Goal: Task Accomplishment & Management: Complete application form

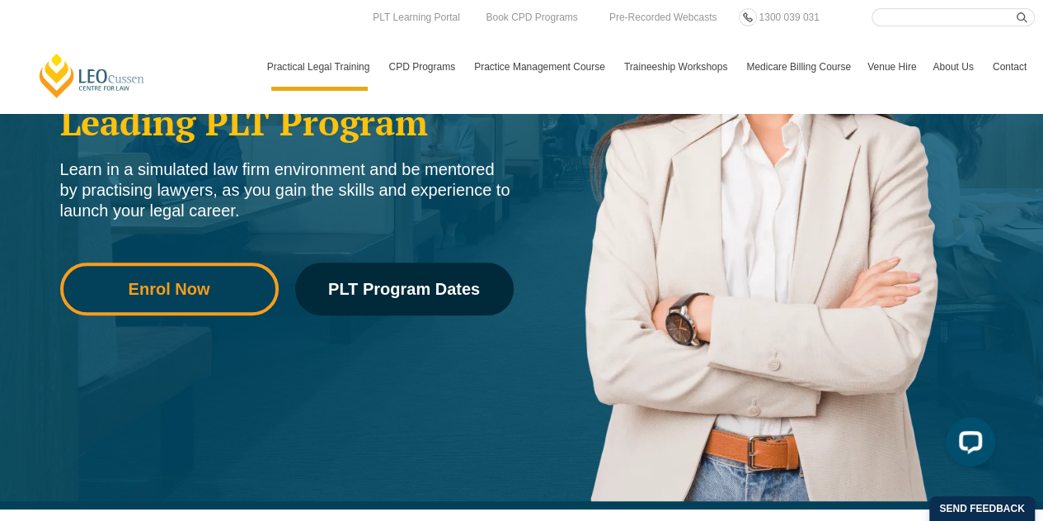
click at [189, 292] on span "Enrol Now" at bounding box center [170, 288] width 82 height 16
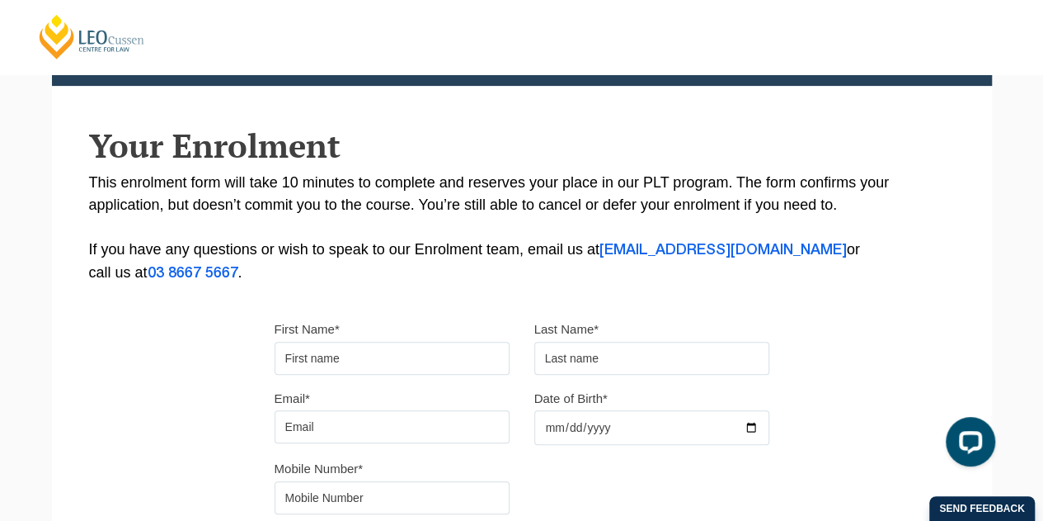
scroll to position [412, 0]
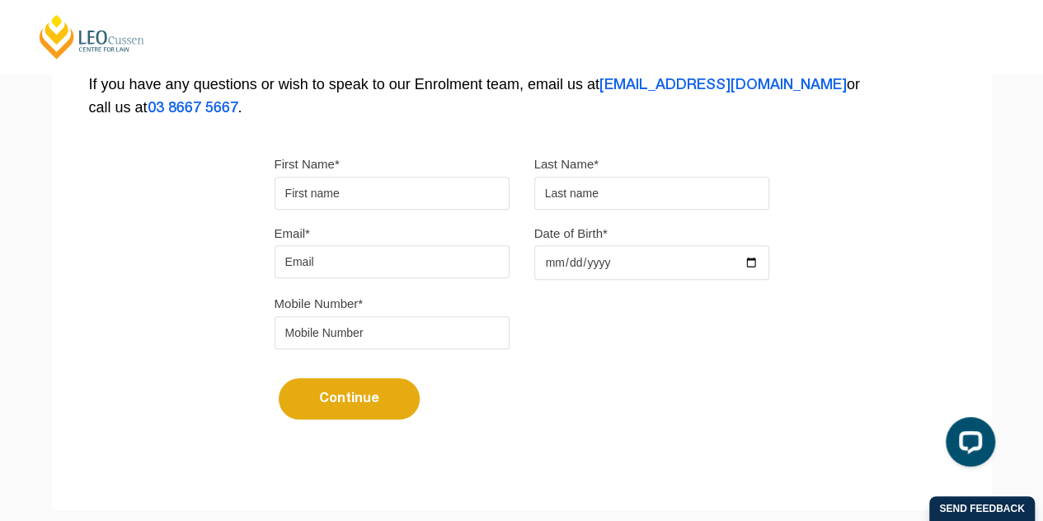
click at [368, 194] on input "First Name*" at bounding box center [392, 193] width 235 height 33
type input "Linfeng"
type input "Liao"
type input "llia0012@student.monash.edu"
type input "0433895689"
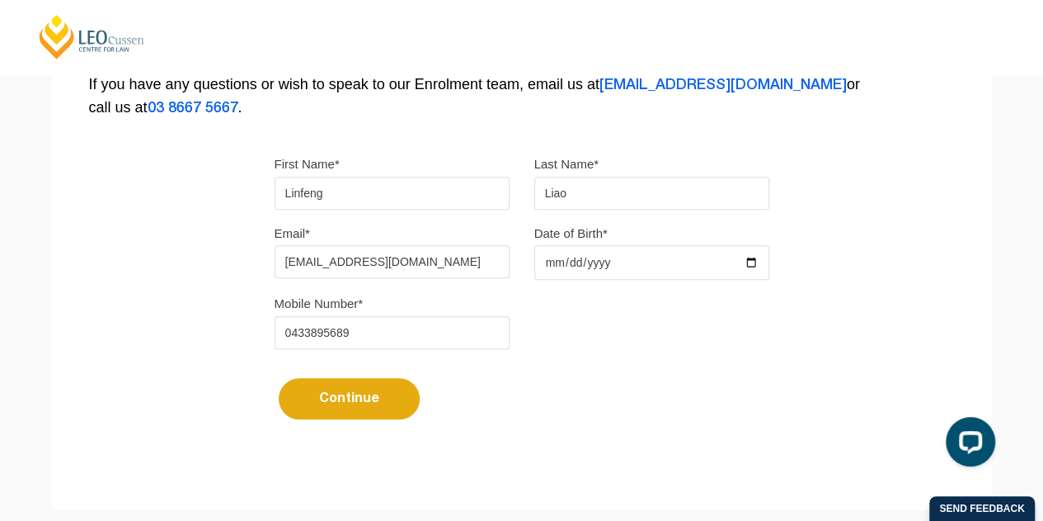
click at [567, 266] on input "Date of Birth*" at bounding box center [652, 262] width 235 height 35
click at [751, 261] on input "Date of Birth*" at bounding box center [652, 262] width 235 height 35
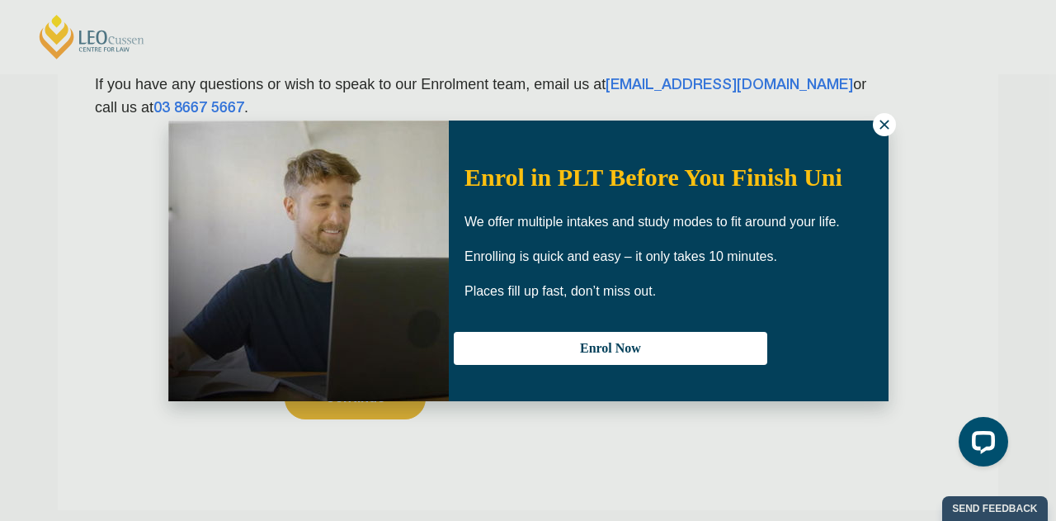
type input "1987-05-29"
click at [881, 126] on icon at bounding box center [883, 124] width 9 height 9
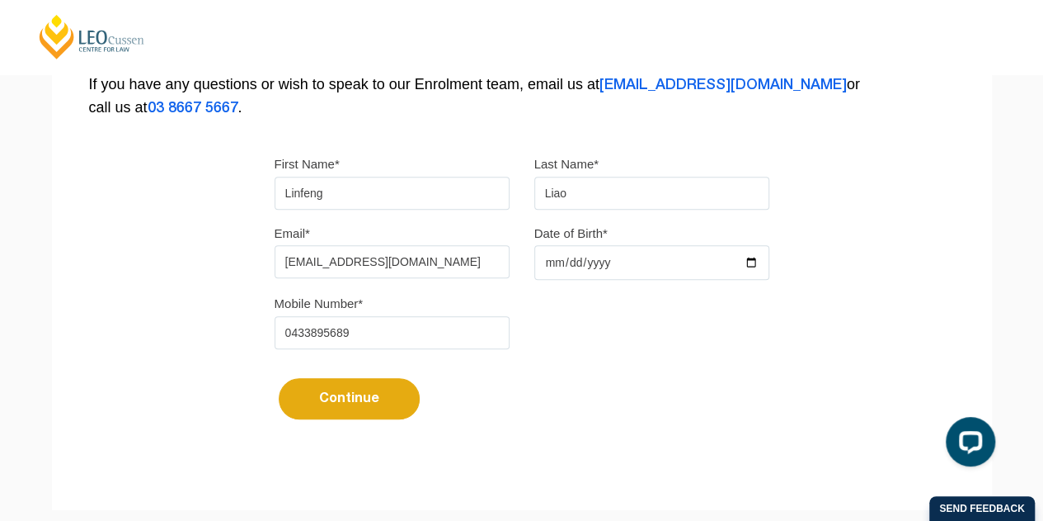
drag, startPoint x: 448, startPoint y: 263, endPoint x: 155, endPoint y: 262, distance: 292.8
click at [155, 262] on div "Please note that your information is saved on our server as you enter it. Congr…" at bounding box center [522, 92] width 940 height 735
type input "linfengliao8@gmail.com"
click at [384, 407] on button "Continue" at bounding box center [349, 398] width 141 height 41
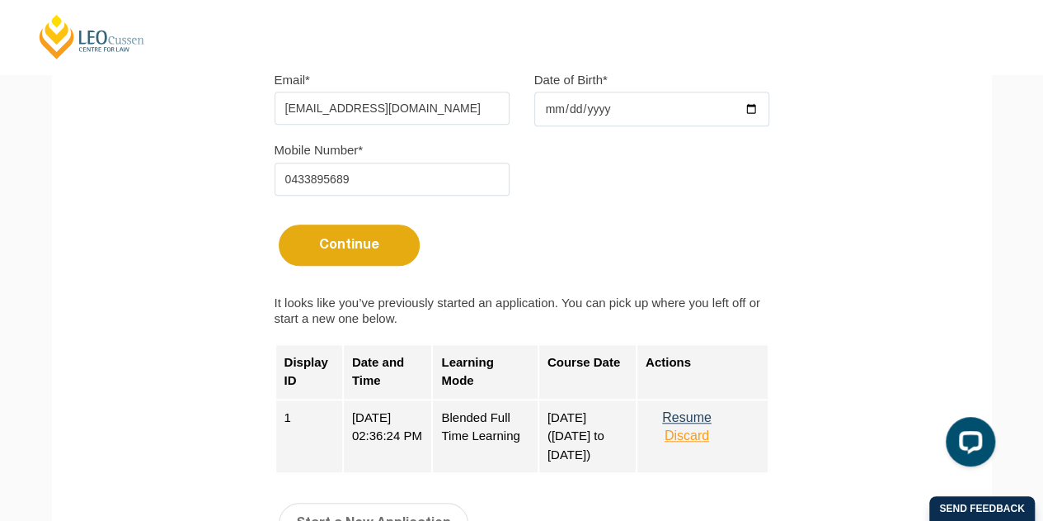
scroll to position [660, 0]
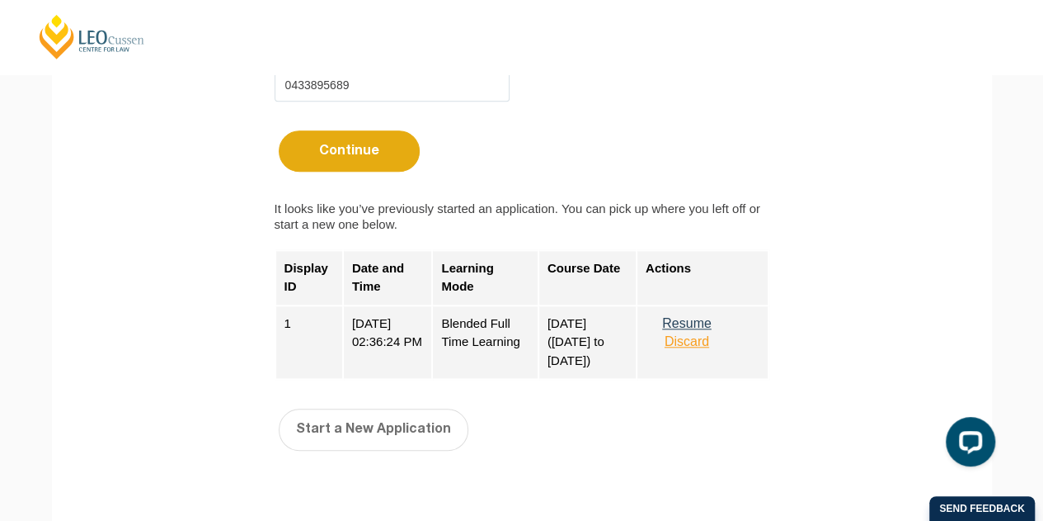
click at [713, 323] on button "Resume" at bounding box center [687, 323] width 82 height 15
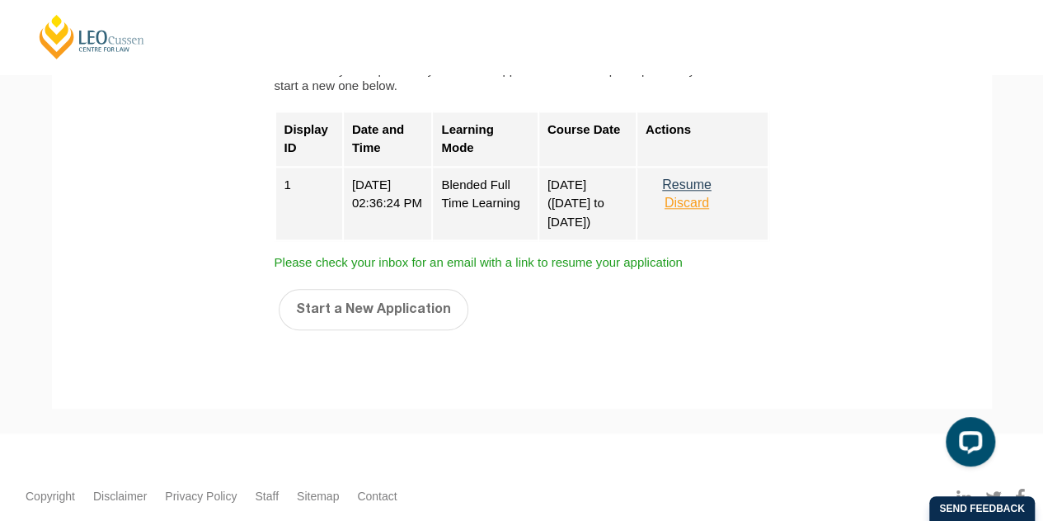
scroll to position [825, 0]
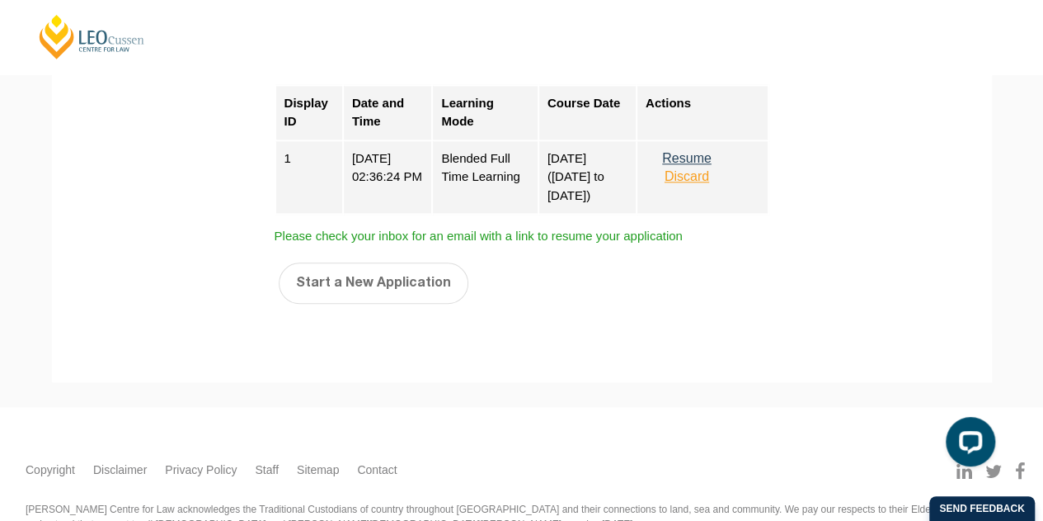
click at [704, 157] on button "Resume" at bounding box center [687, 158] width 82 height 15
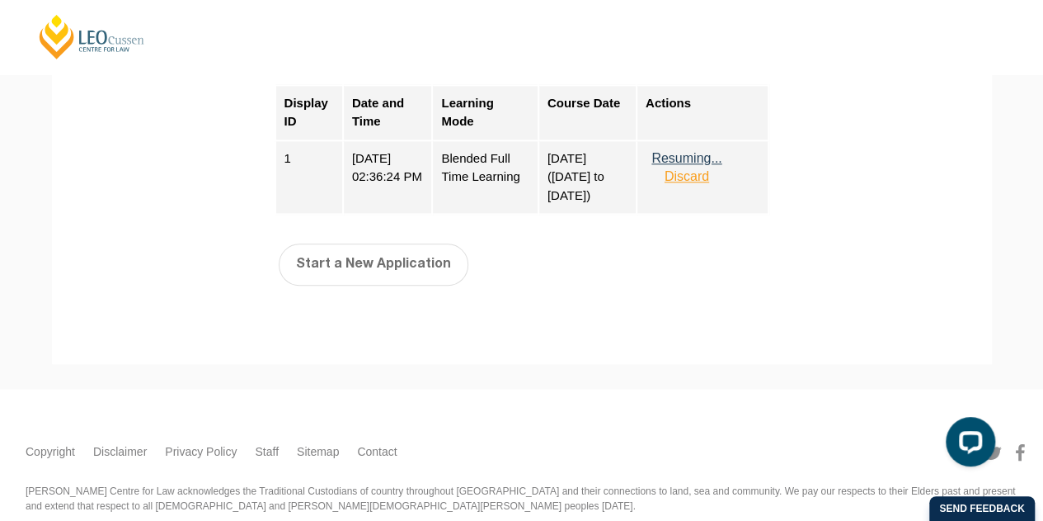
click at [704, 157] on button "Resuming..." at bounding box center [687, 158] width 82 height 15
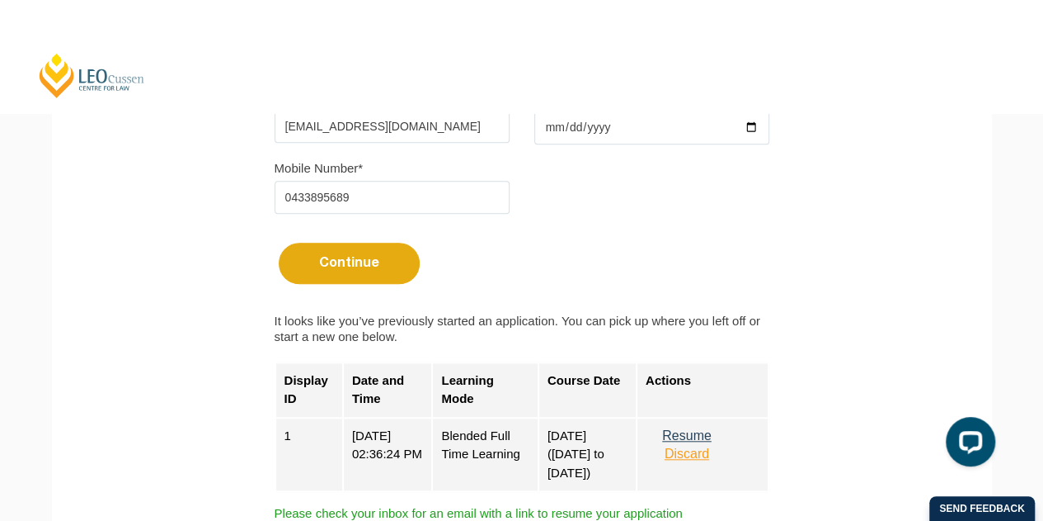
scroll to position [412, 0]
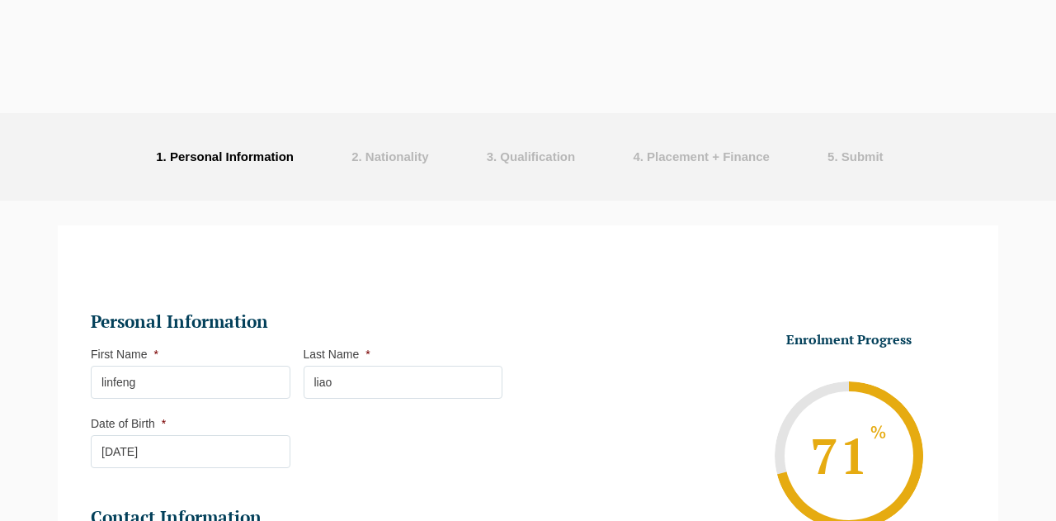
select select "Blended Full Time Learning"
select select "VIC"
select select
select select "[DATE] ([DATE] to [DATE])"
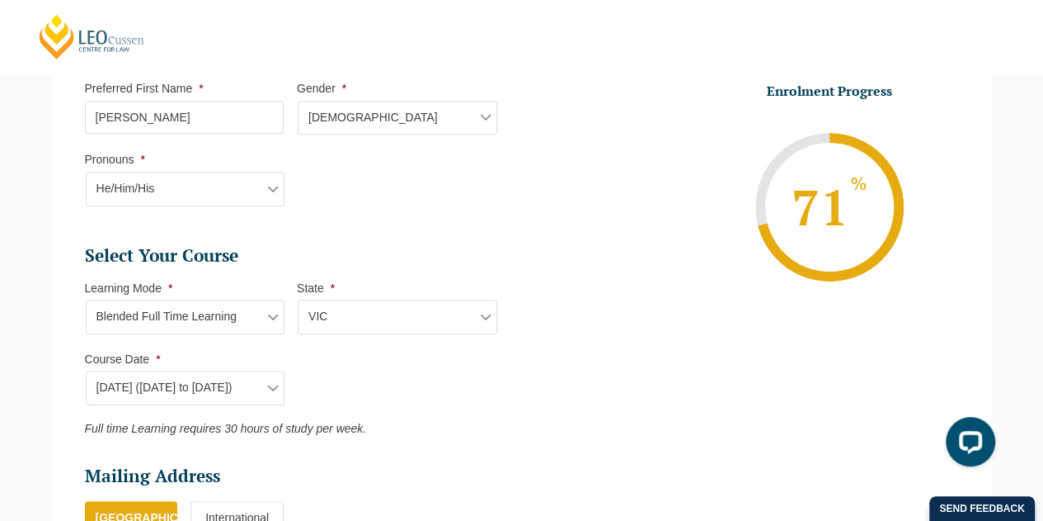
scroll to position [720, 0]
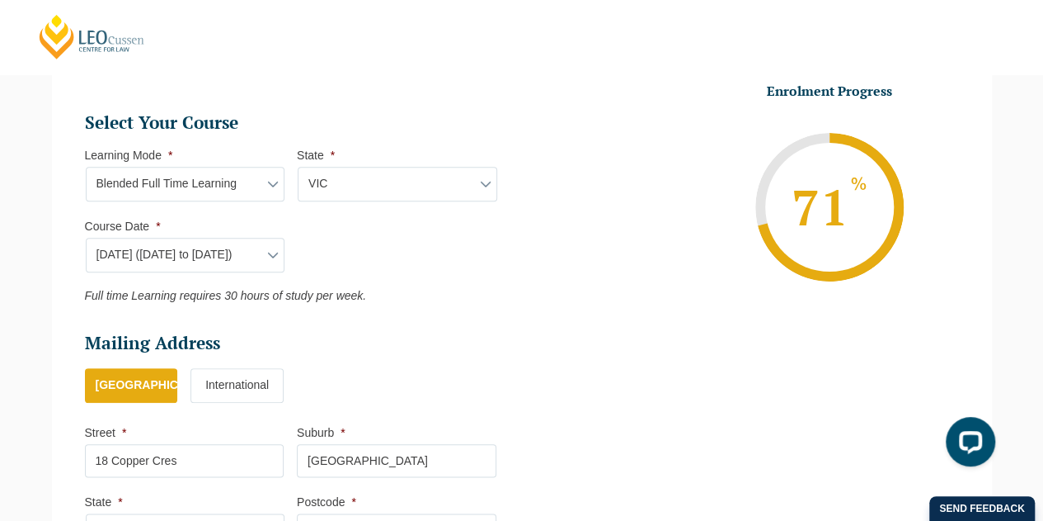
click at [260, 179] on select "Learning Mode* Online Full Time Learning Online Part Time Learning Blended Full…" at bounding box center [186, 184] width 200 height 35
select select "Online Full Time Learning"
click at [86, 167] on select "Learning Mode* Online Full Time Learning Online Part Time Learning Blended Full…" at bounding box center [186, 184] width 200 height 35
select select
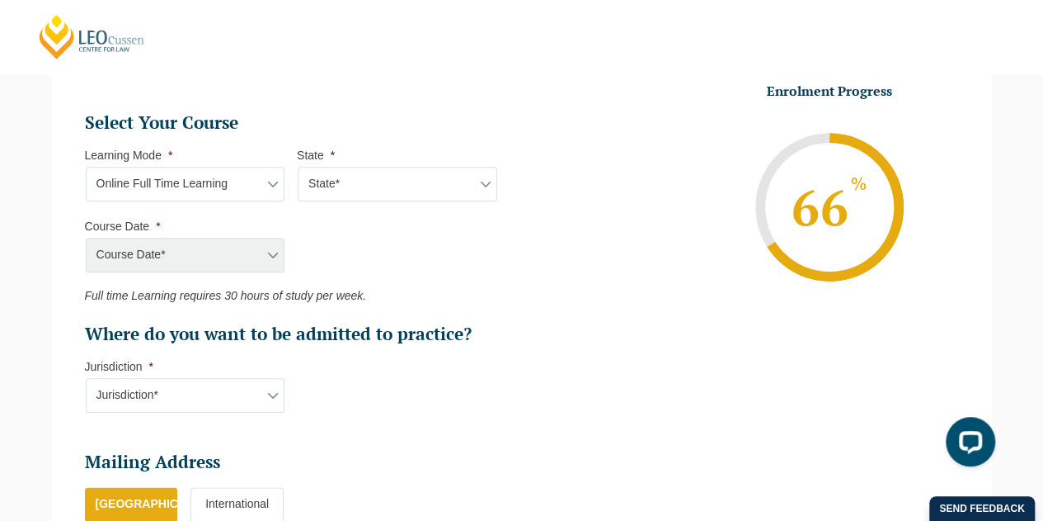
click at [360, 181] on select "State* National (ACT/NSW, VIC, QLD, SA, WA)" at bounding box center [398, 184] width 200 height 35
select select "National (ACT/NSW, VIC, QLD, SA, WA)"
click at [298, 167] on select "State* National (ACT/NSW, VIC, QLD, SA, WA)" at bounding box center [398, 184] width 200 height 35
click at [286, 253] on li "Course Date * Course Date* September 2025 (22-Sep-2025 to 20-Feb-2026) December…" at bounding box center [191, 246] width 213 height 54
click at [276, 253] on select "Course Date* September 2025 (22-Sep-2025 to 20-Feb-2026) December 2025 (08-Dec-…" at bounding box center [186, 255] width 200 height 35
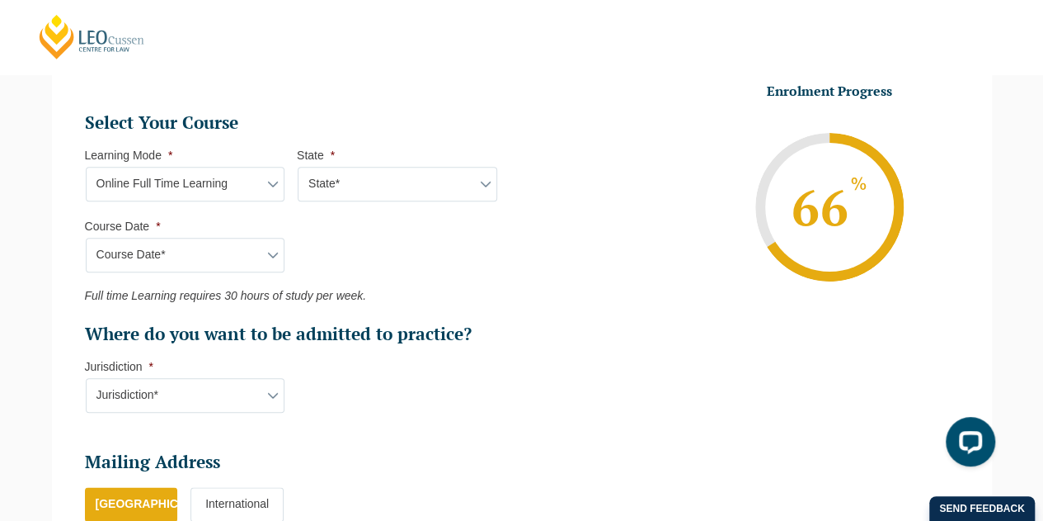
select select "September 2025 (22-Sep-2025 to 20-Feb-2026)"
click at [86, 238] on select "Course Date* September 2025 (22-Sep-2025 to 20-Feb-2026) December 2025 (08-Dec-…" at bounding box center [186, 255] width 200 height 35
type input "Intake 10 September 2025 FT"
type input "Practical Legal Training (NAT)"
select select "NAT PLT (SEP) 2025 Full Time Online"
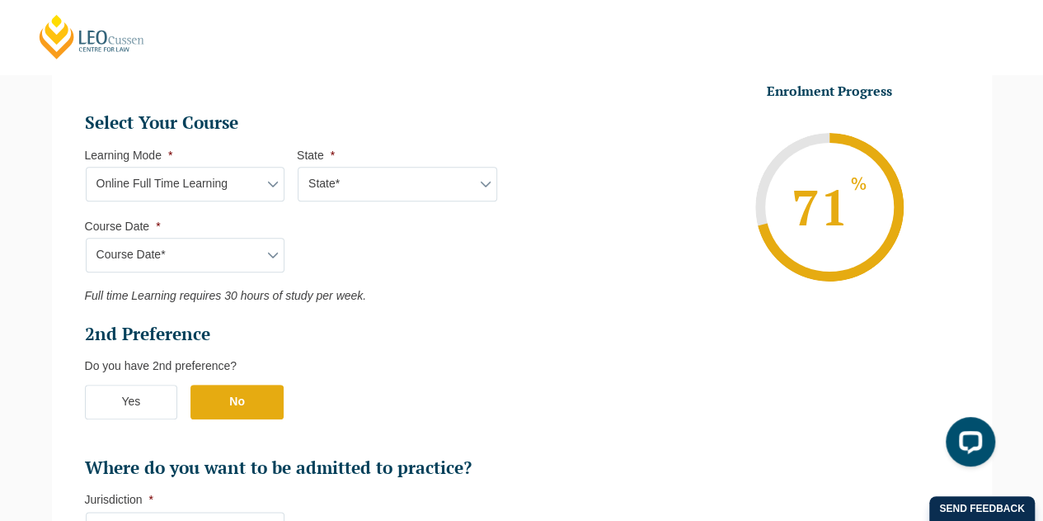
click at [125, 398] on label "Yes" at bounding box center [131, 401] width 93 height 35
click at [0, 0] on input "Yes" at bounding box center [0, 0] width 0 height 0
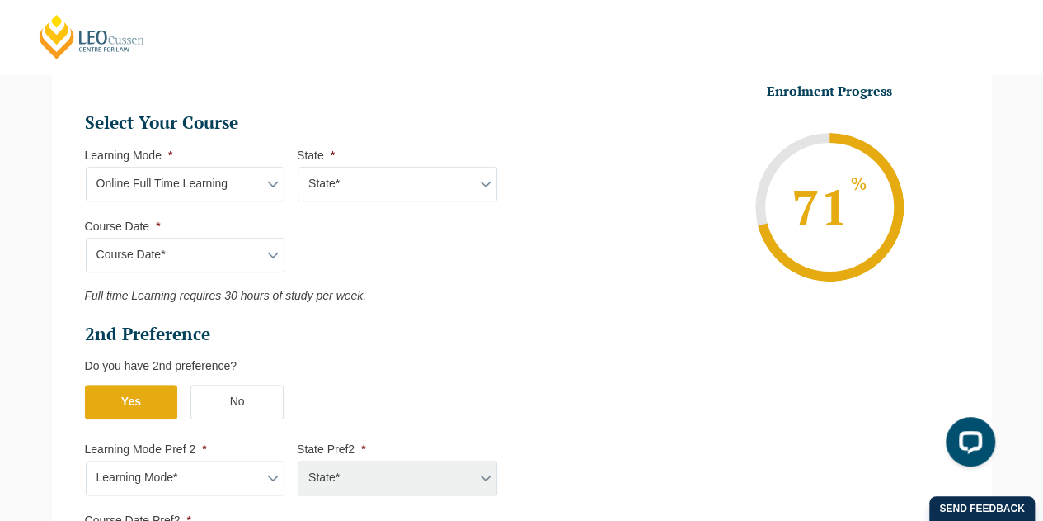
click at [366, 473] on div "State* ACT/NSW National (ACT/NSW, VIC, QLD, SA, WA) QLD SA VIC WA" at bounding box center [397, 477] width 200 height 35
click at [469, 180] on select "State* National (ACT/NSW, VIC, QLD, SA, WA)" at bounding box center [398, 184] width 200 height 35
click at [298, 167] on select "State* National (ACT/NSW, VIC, QLD, SA, WA)" at bounding box center [398, 184] width 200 height 35
click at [273, 177] on select "Learning Mode* Online Full Time Learning Online Part Time Learning Blended Full…" at bounding box center [186, 184] width 200 height 35
select select "Onsite Full Time Learning"
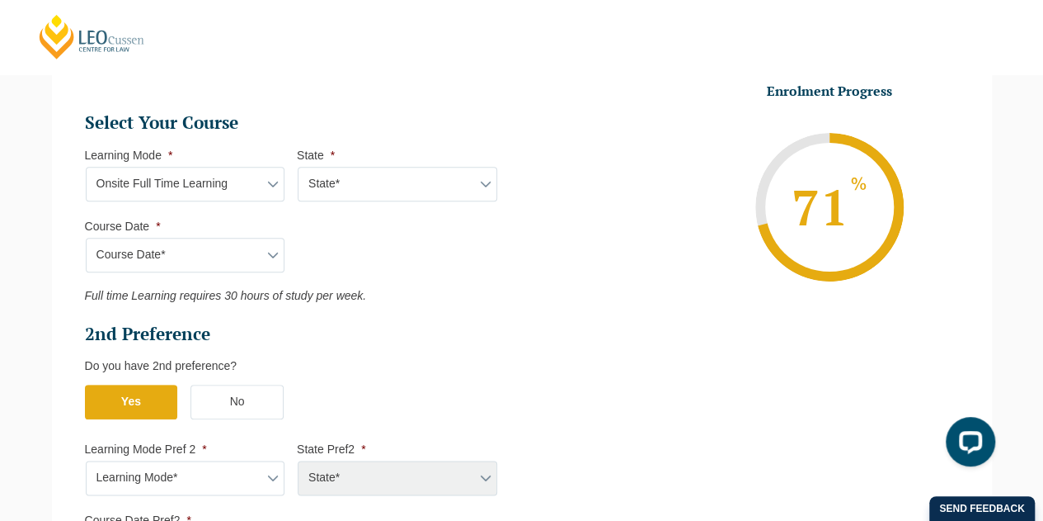
click at [86, 167] on select "Learning Mode* Online Full Time Learning Online Part Time Learning Blended Full…" at bounding box center [186, 184] width 200 height 35
select select
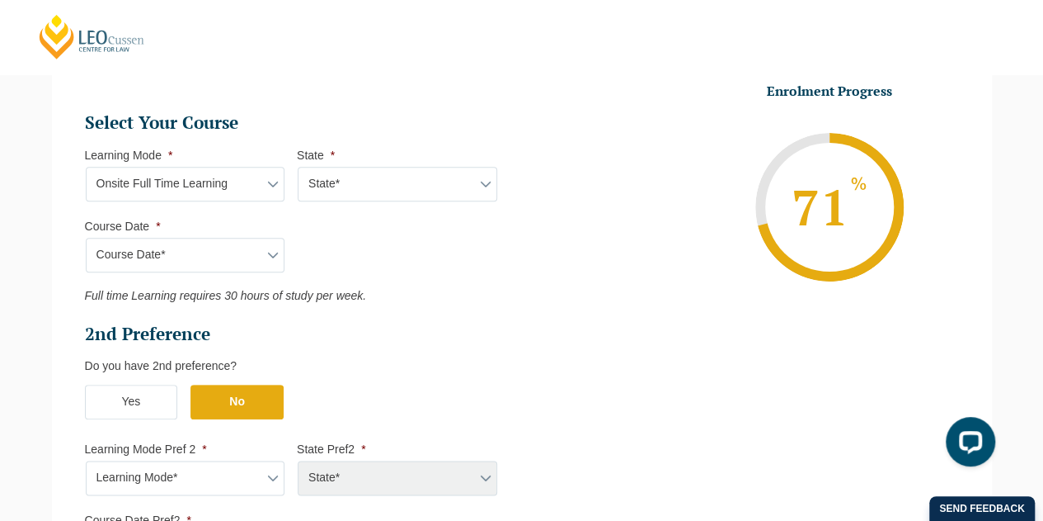
select select
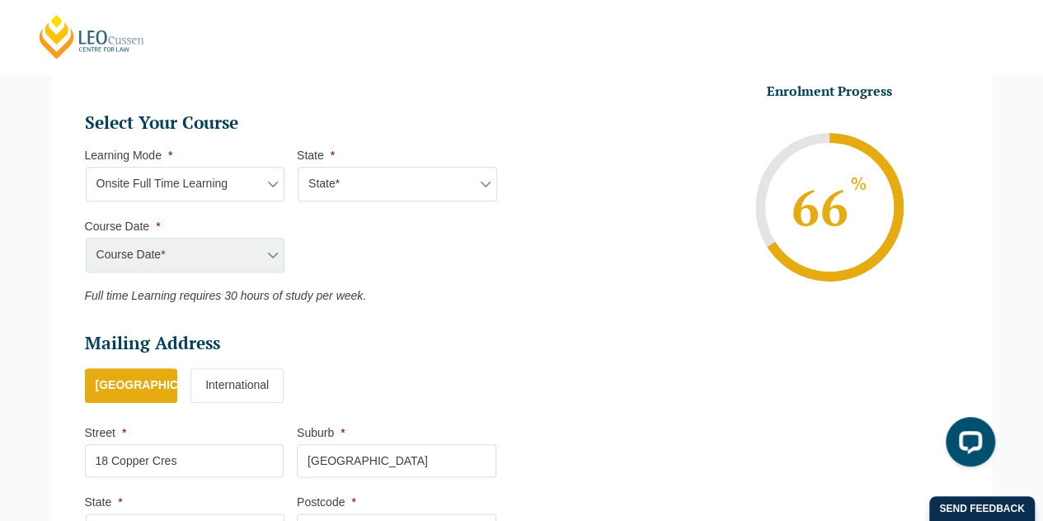
click at [433, 177] on select "State* VIC" at bounding box center [398, 184] width 200 height 35
select select "VIC"
click at [298, 167] on select "State* VIC" at bounding box center [398, 184] width 200 height 35
click at [258, 265] on select "Course Date* January 2026 (27-Jan-2026 to 12-Jun-2026) August 2026 (03-Aug-2026…" at bounding box center [186, 255] width 200 height 35
click at [273, 180] on select "Learning Mode* Online Full Time Learning Online Part Time Learning Blended Full…" at bounding box center [186, 184] width 200 height 35
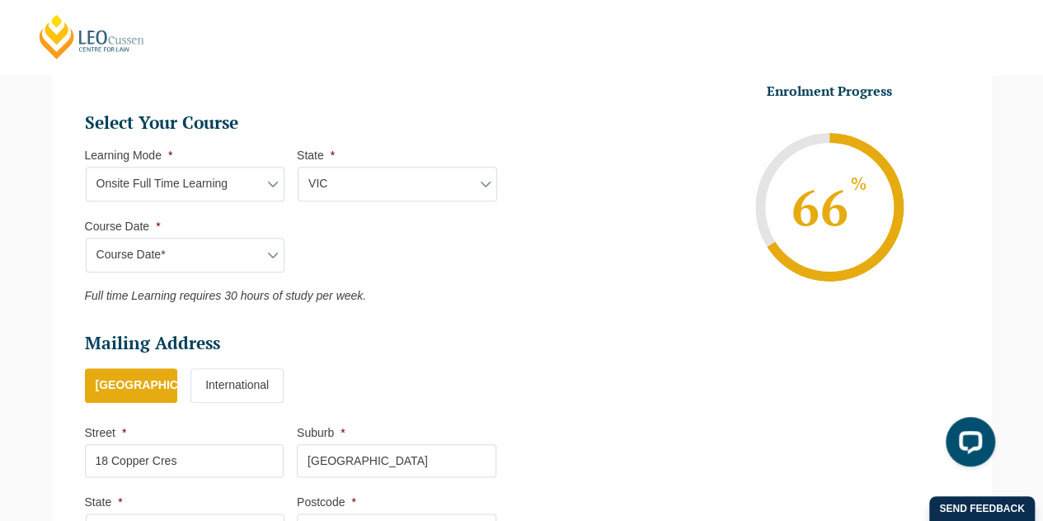
select select "Online Full Time Learning"
click at [86, 167] on select "Learning Mode* Online Full Time Learning Online Part Time Learning Blended Full…" at bounding box center [186, 184] width 200 height 35
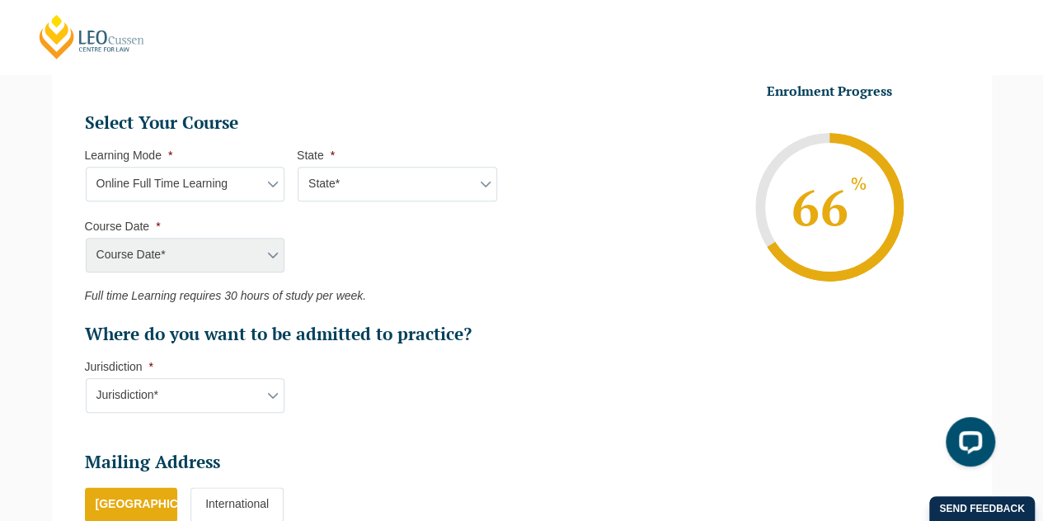
click at [373, 189] on select "State* National (ACT/NSW, VIC, QLD, SA, WA)" at bounding box center [398, 184] width 200 height 35
select select "National (ACT/NSW, VIC, QLD, SA, WA)"
click at [298, 167] on select "State* National (ACT/NSW, VIC, QLD, SA, WA)" at bounding box center [398, 184] width 200 height 35
click at [276, 255] on select "Course Date* September 2025 (22-Sep-2025 to 20-Feb-2026) December 2025 (08-Dec-…" at bounding box center [186, 255] width 200 height 35
select select "September 2025 (22-Sep-2025 to 20-Feb-2026)"
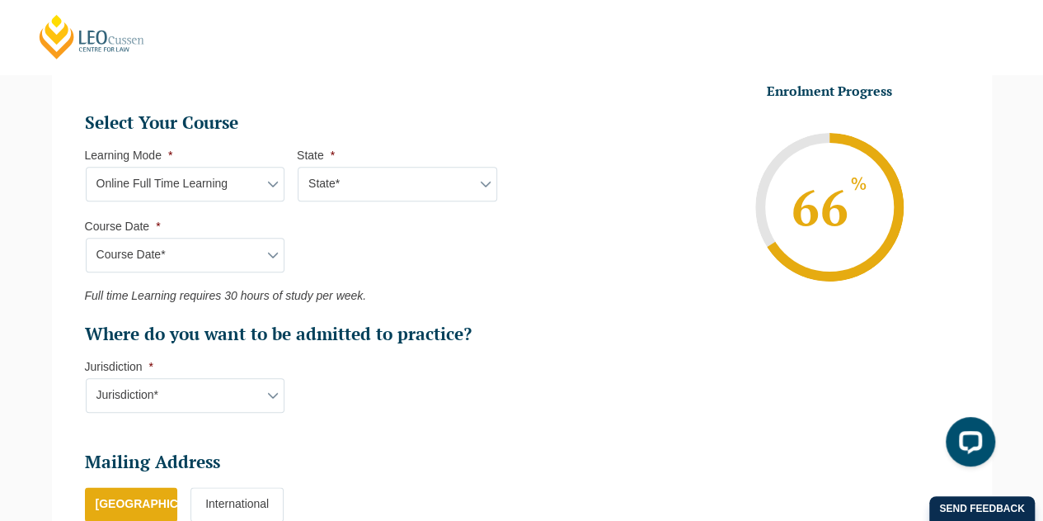
click at [86, 238] on select "Course Date* September 2025 (22-Sep-2025 to 20-Feb-2026) December 2025 (08-Dec-…" at bounding box center [186, 255] width 200 height 35
type input "Intake 10 September 2025 FT"
type input "Practical Legal Training (NAT)"
select select "NAT PLT (SEP) 2025 Full Time Online"
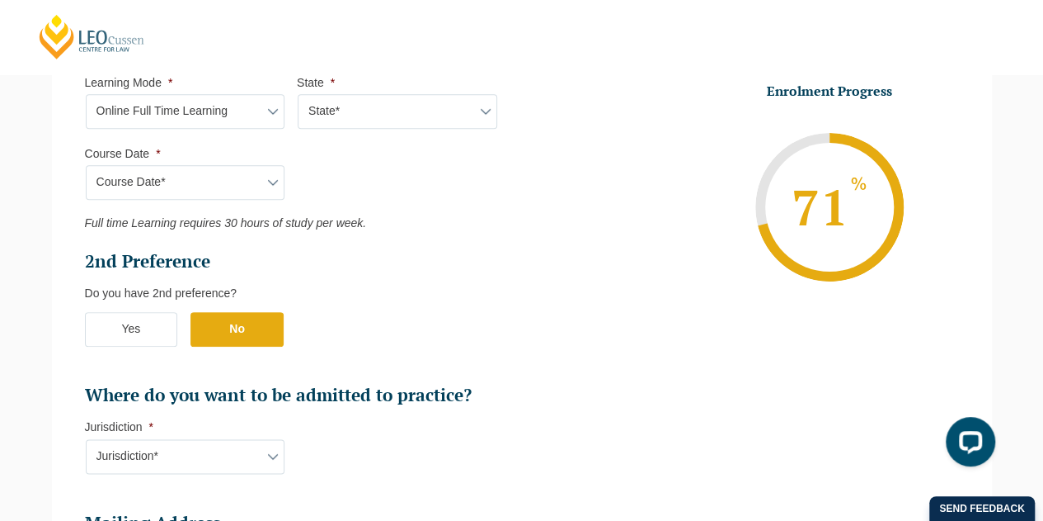
scroll to position [885, 0]
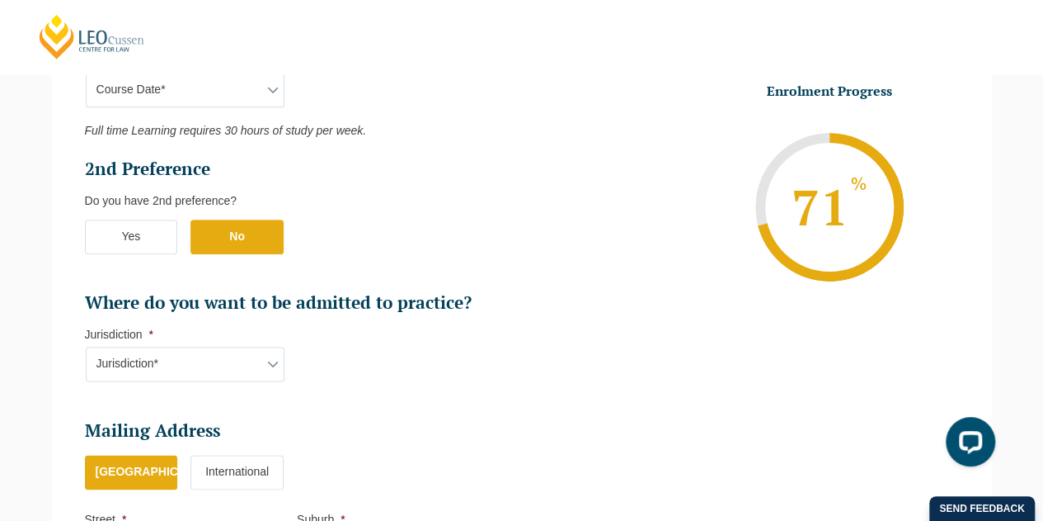
click at [267, 353] on select "Jurisdiction* VIC ACT/NSW SA WA QLD" at bounding box center [186, 363] width 200 height 35
select select "VIC"
click at [86, 346] on select "Jurisdiction* VIC ACT/NSW SA WA QLD" at bounding box center [186, 363] width 200 height 35
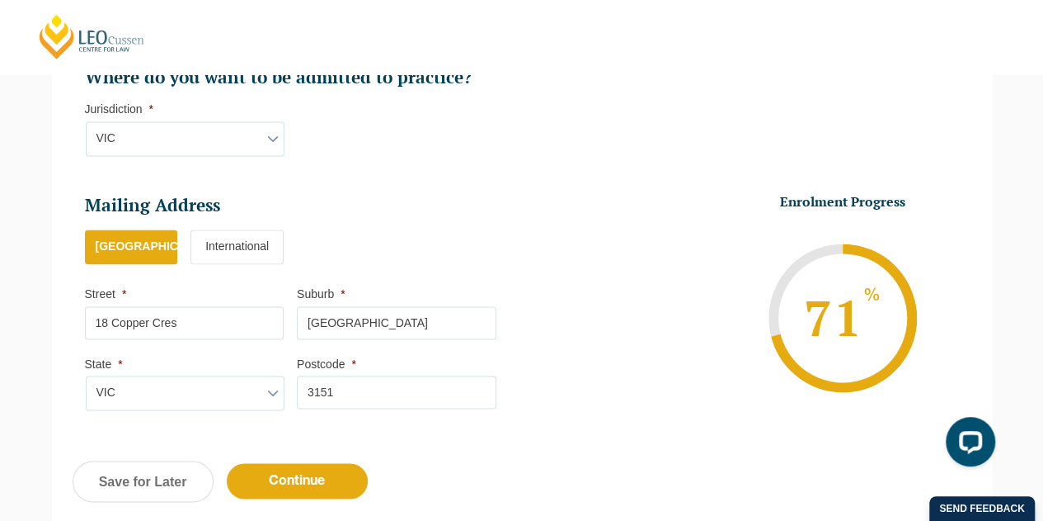
scroll to position [1215, 0]
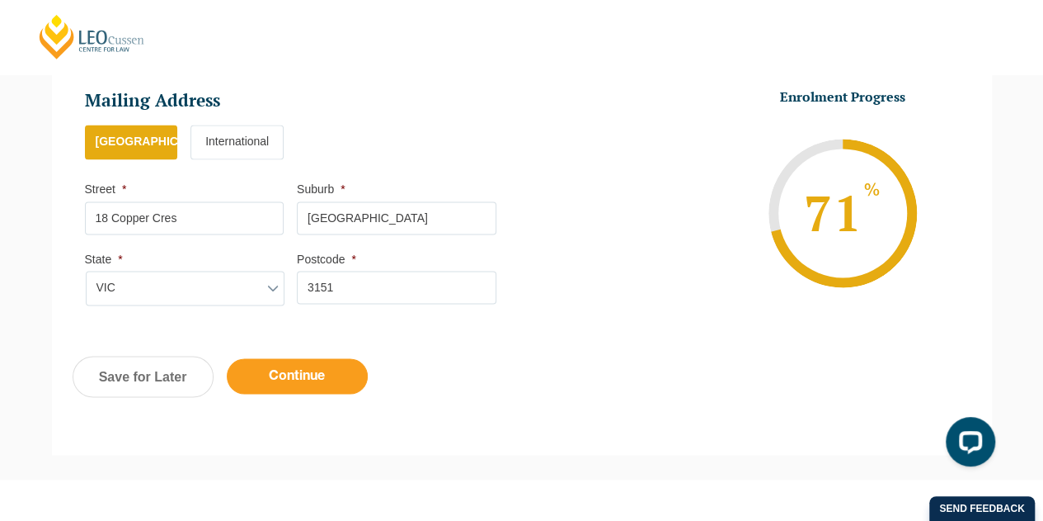
click at [294, 373] on input "Continue" at bounding box center [297, 375] width 141 height 35
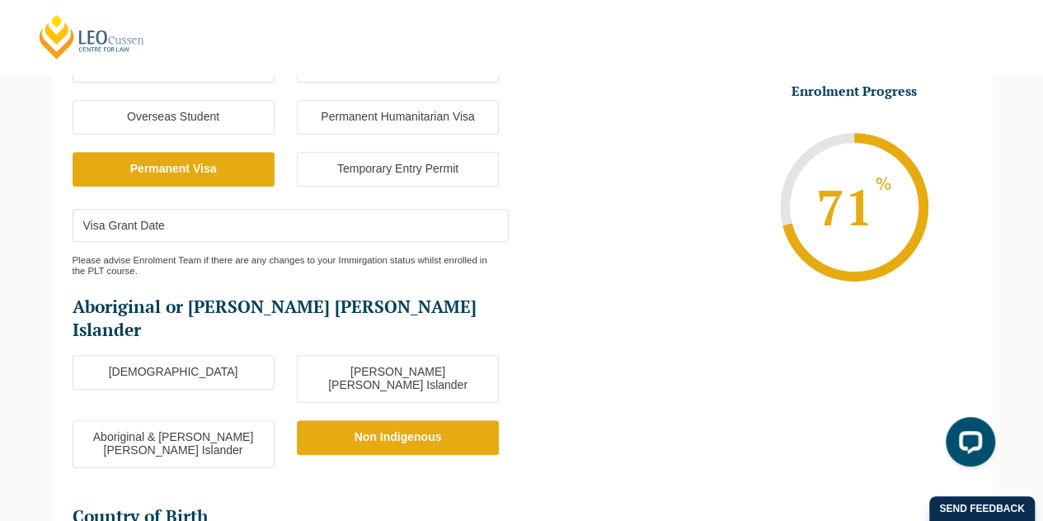
scroll to position [308, 0]
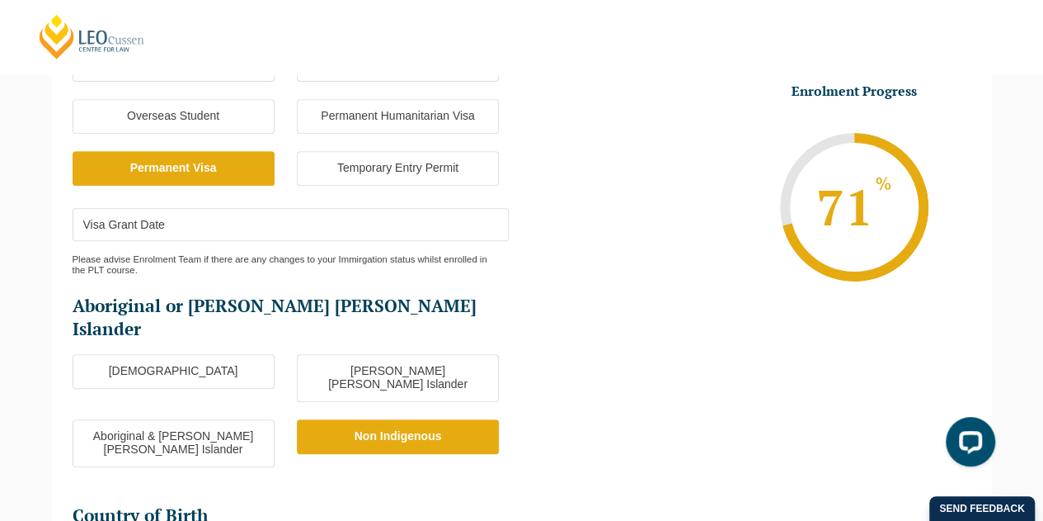
click at [322, 227] on input "Visa Grant Date" at bounding box center [291, 224] width 436 height 33
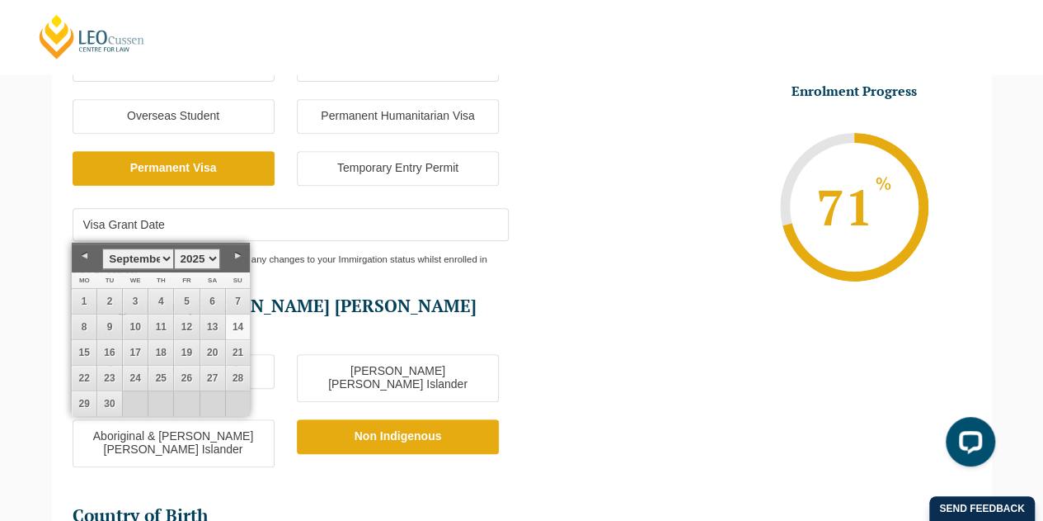
click at [641, 278] on li "Enrolment Progress 71 % Form Progress Download Course Guide enrolment@leocussen…" at bounding box center [746, 206] width 450 height 248
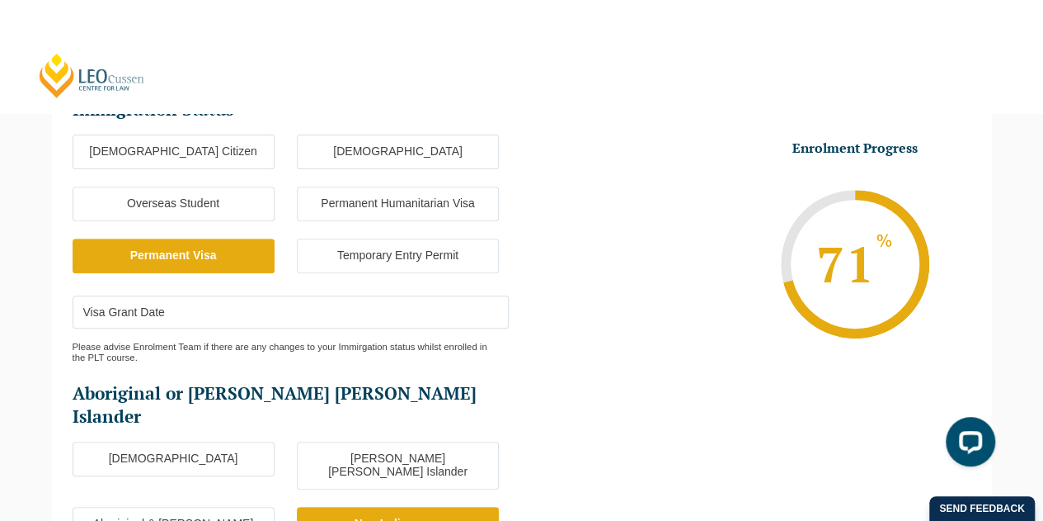
scroll to position [0, 0]
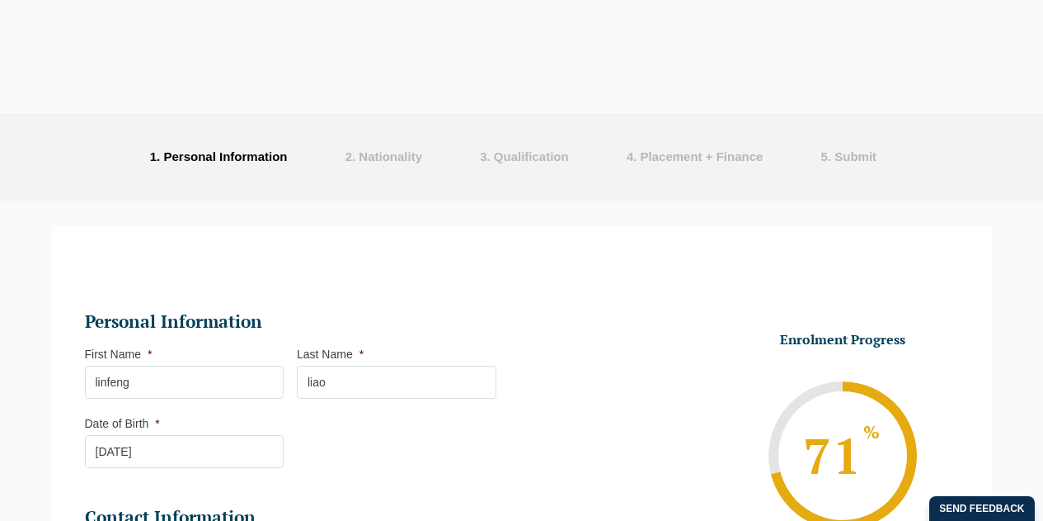
select select "Blended Full Time Learning"
select select "VIC"
select select
select select "[DATE] ([DATE] to [DATE])"
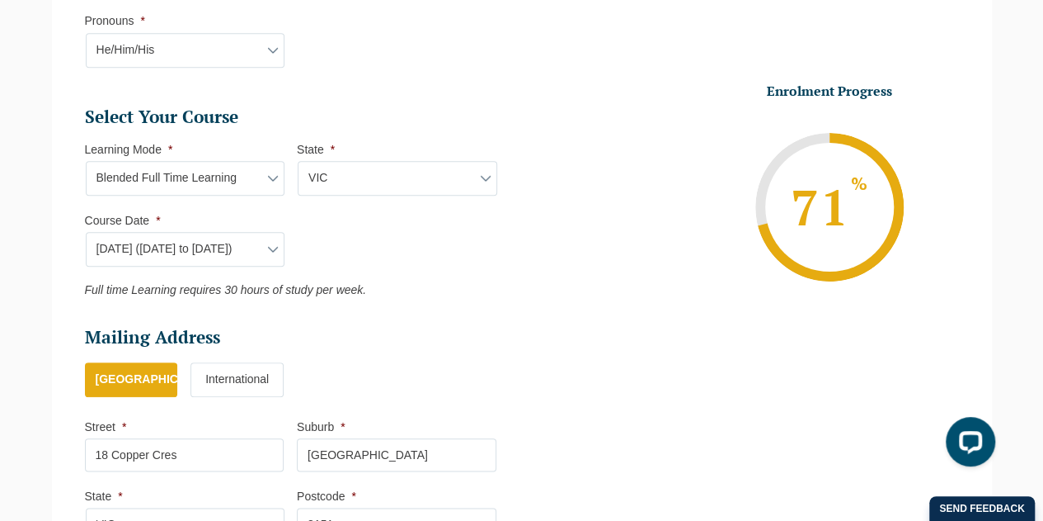
scroll to position [720, 0]
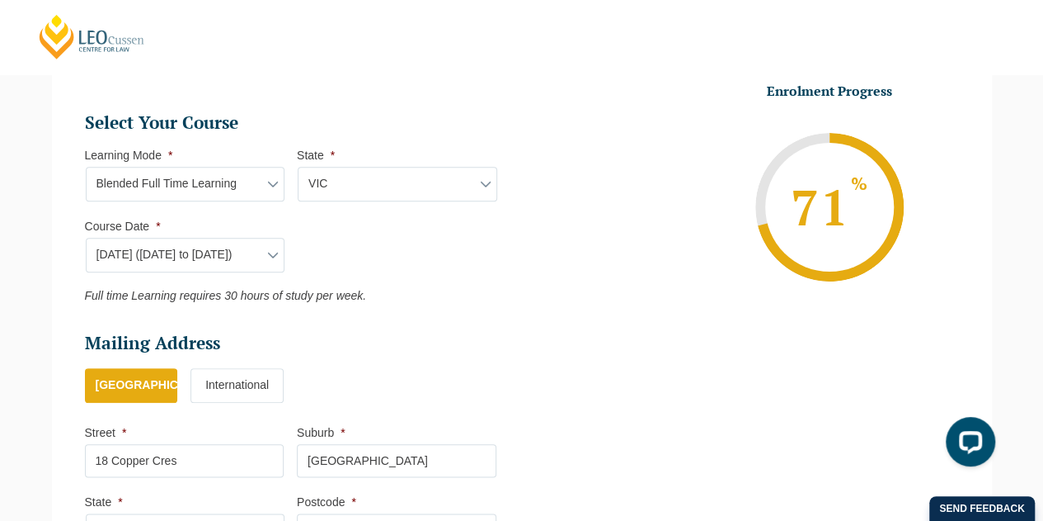
click at [279, 253] on select "Course Date* [DATE] ([DATE] to [DATE]) [DATE] ([DATE] to [DATE]) [DATE] ([DATE]…" at bounding box center [186, 255] width 200 height 35
click at [86, 238] on select "Course Date* [DATE] ([DATE] to [DATE]) [DATE] ([DATE] to [DATE]) [DATE] ([DATE]…" at bounding box center [186, 255] width 200 height 35
click at [274, 187] on select "Learning Mode* Online Full Time Learning Online Part Time Learning Blended Full…" at bounding box center [186, 184] width 200 height 35
select select "Online Full Time Learning"
click at [86, 167] on select "Learning Mode* Online Full Time Learning Online Part Time Learning Blended Full…" at bounding box center [186, 184] width 200 height 35
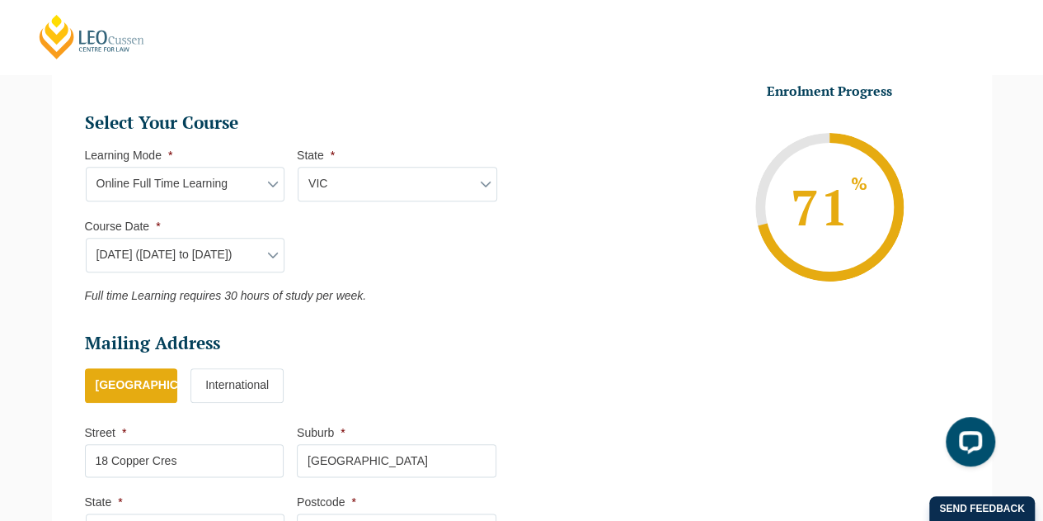
select select
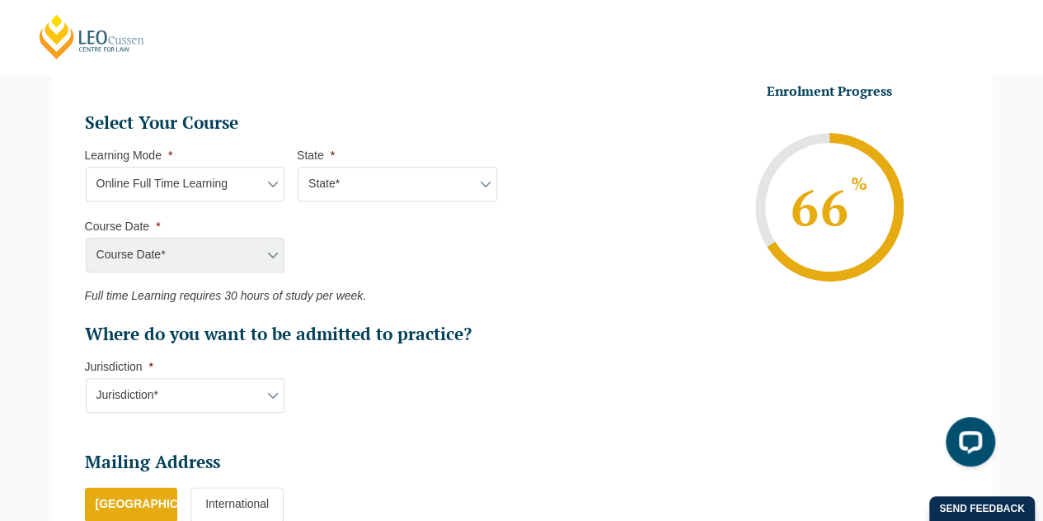
click at [236, 255] on div "Course Date* [DATE] ([DATE] to [DATE]) [DATE] ([DATE] to [DATE]) [DATE] ([DATE]…" at bounding box center [185, 255] width 200 height 35
click at [348, 187] on select "State* National ([GEOGRAPHIC_DATA]/[GEOGRAPHIC_DATA], [GEOGRAPHIC_DATA], [GEOGR…" at bounding box center [398, 184] width 200 height 35
select select "National ([GEOGRAPHIC_DATA]/[GEOGRAPHIC_DATA], [GEOGRAPHIC_DATA], [GEOGRAPHIC_D…"
click at [298, 167] on select "State* National ([GEOGRAPHIC_DATA]/[GEOGRAPHIC_DATA], [GEOGRAPHIC_DATA], [GEOGR…" at bounding box center [398, 184] width 200 height 35
click at [261, 255] on select "Course Date* [DATE] ([DATE] to [DATE]) [DATE] ([DATE] to [DATE]) [DATE] ([DATE]…" at bounding box center [186, 255] width 200 height 35
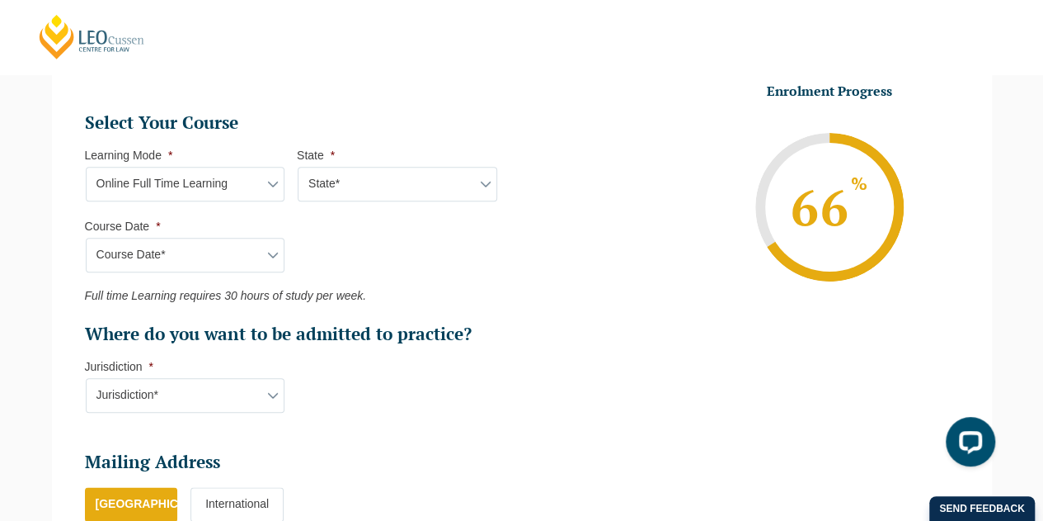
select select "[DATE] ([DATE] to [DATE])"
click at [86, 238] on select "Course Date* [DATE] ([DATE] to [DATE]) [DATE] ([DATE] to [DATE]) [DATE] ([DATE]…" at bounding box center [186, 255] width 200 height 35
type input "Intake [DATE] FT"
type input "Practical Legal Training (NAT)"
select select "NAT PLT (SEP) 2025 Full Time Online"
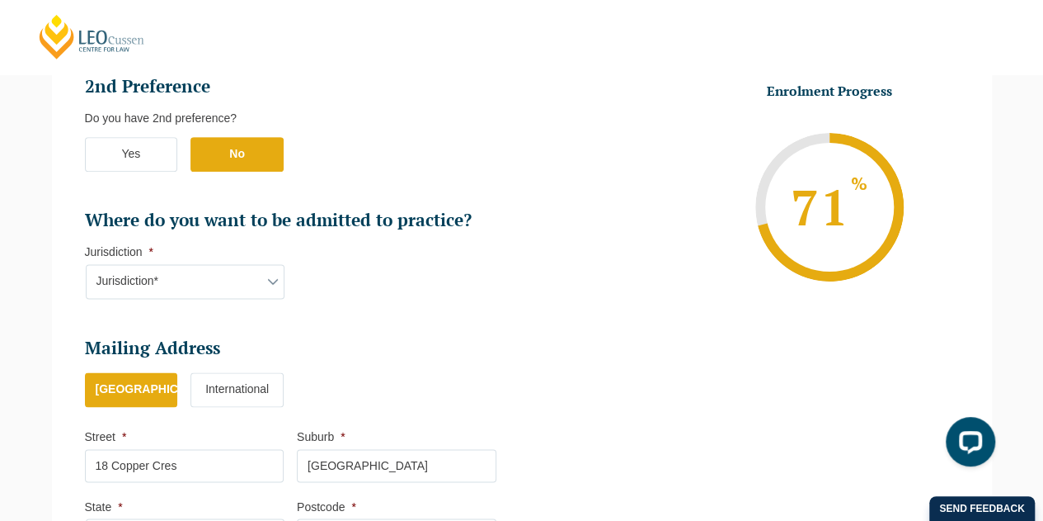
scroll to position [1215, 0]
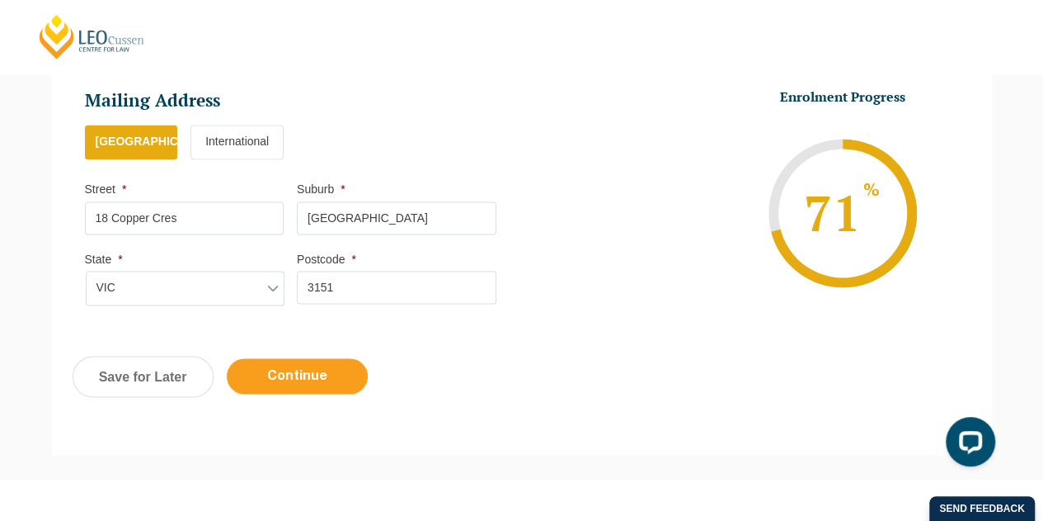
click at [314, 364] on input "Continue" at bounding box center [297, 375] width 141 height 35
select select "Online Full Time Learning"
select select "National ([GEOGRAPHIC_DATA]/[GEOGRAPHIC_DATA], [GEOGRAPHIC_DATA], [GEOGRAPHIC_D…"
select select
select select "[DATE] ([DATE] to [DATE])"
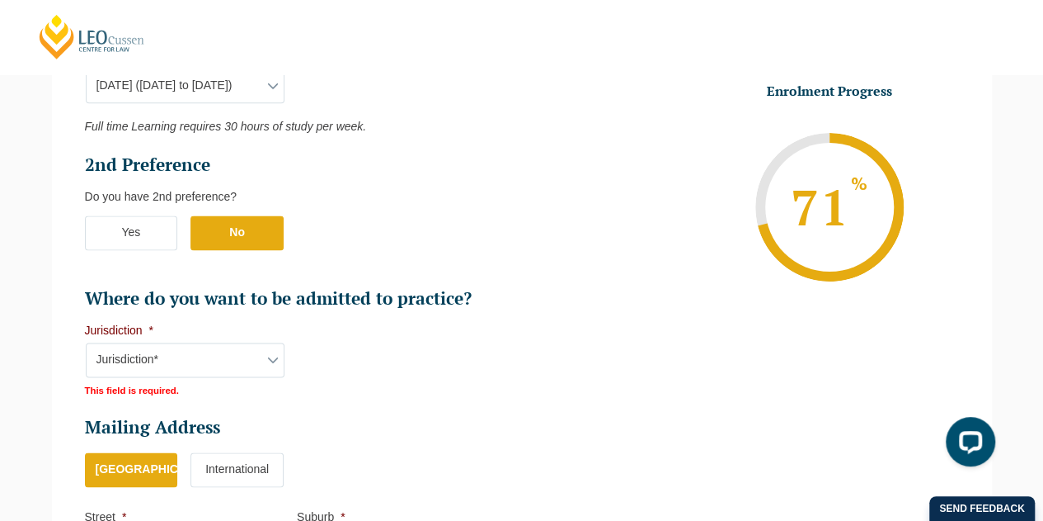
scroll to position [1140, 0]
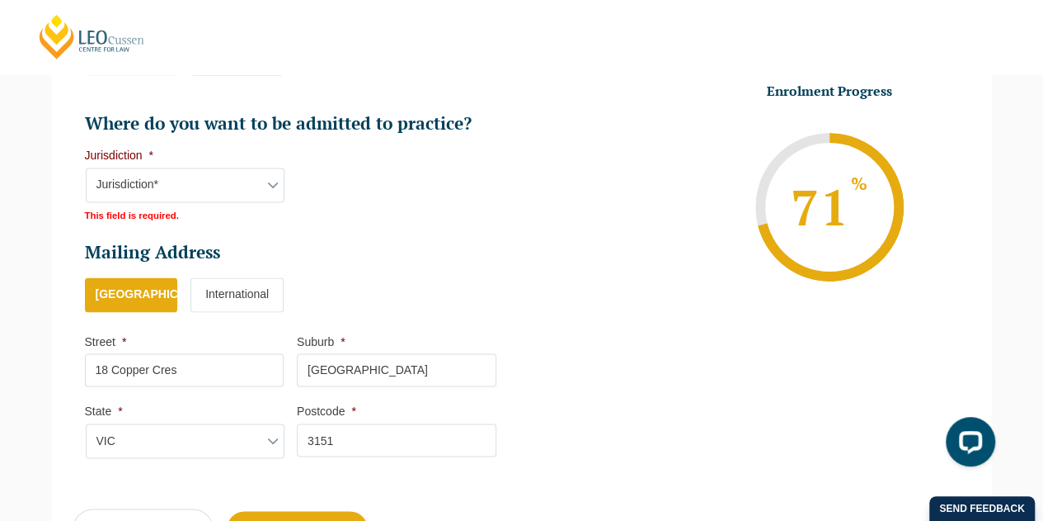
click at [249, 189] on select "Jurisdiction* VIC [GEOGRAPHIC_DATA]/[GEOGRAPHIC_DATA] SA [GEOGRAPHIC_DATA] [GEO…" at bounding box center [186, 184] width 200 height 35
select select "VIC"
click at [86, 167] on select "Jurisdiction* VIC [GEOGRAPHIC_DATA]/[GEOGRAPHIC_DATA] SA [GEOGRAPHIC_DATA] [GEO…" at bounding box center [186, 184] width 200 height 35
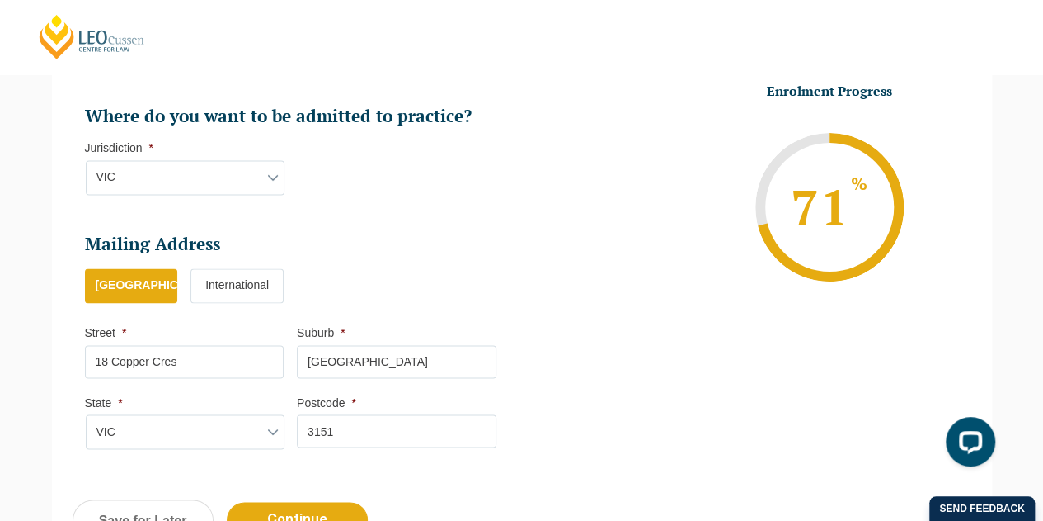
scroll to position [1421, 0]
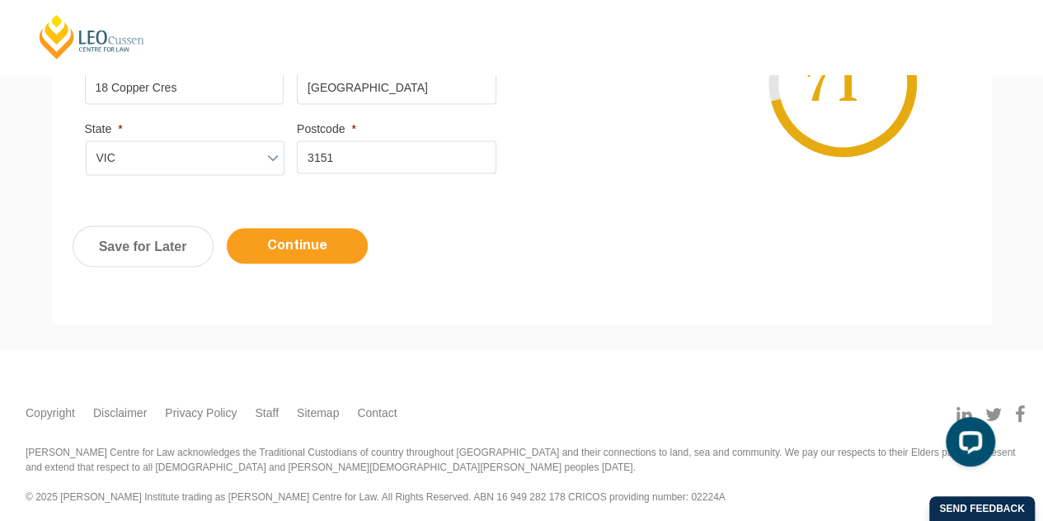
click at [315, 228] on input "Continue" at bounding box center [297, 245] width 141 height 35
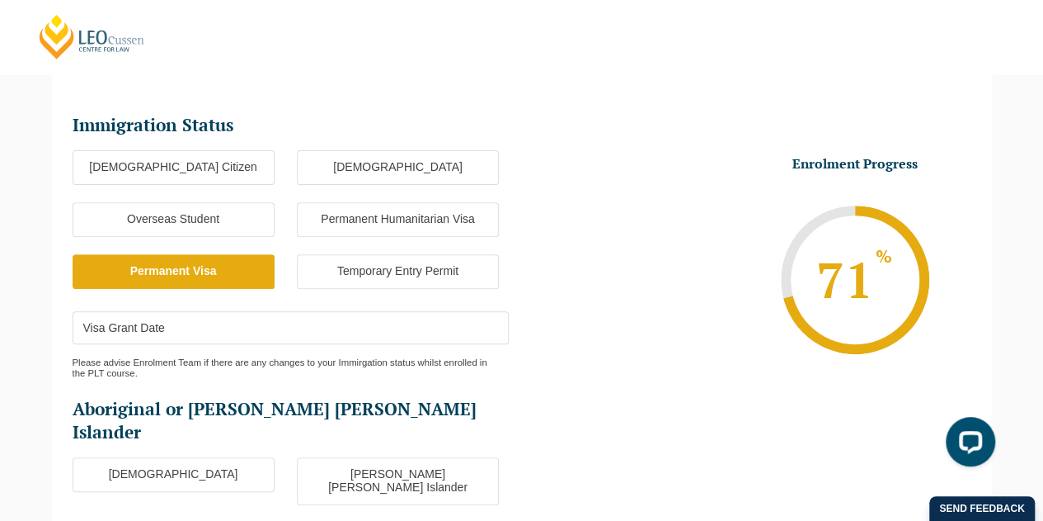
scroll to position [308, 0]
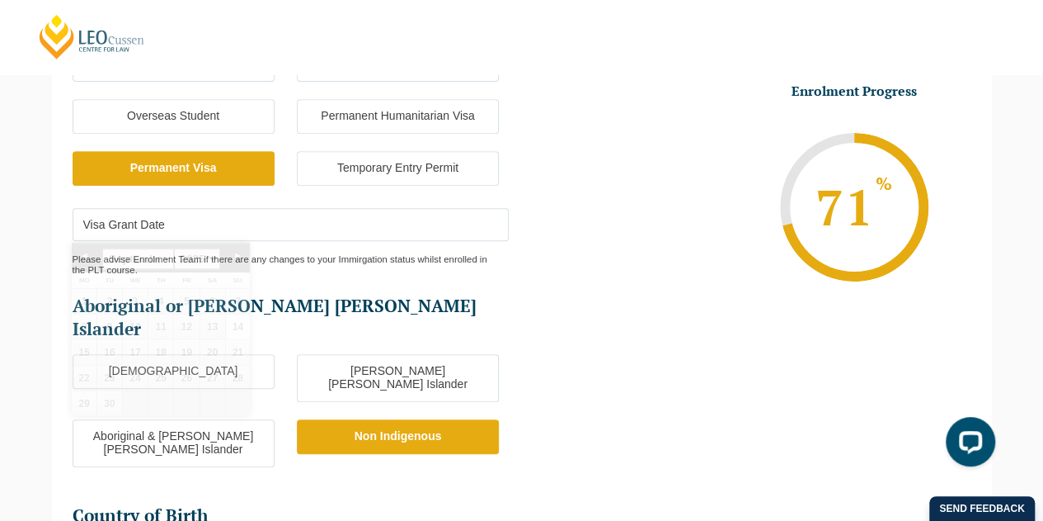
click at [411, 226] on input "Visa Grant Date" at bounding box center [291, 224] width 436 height 33
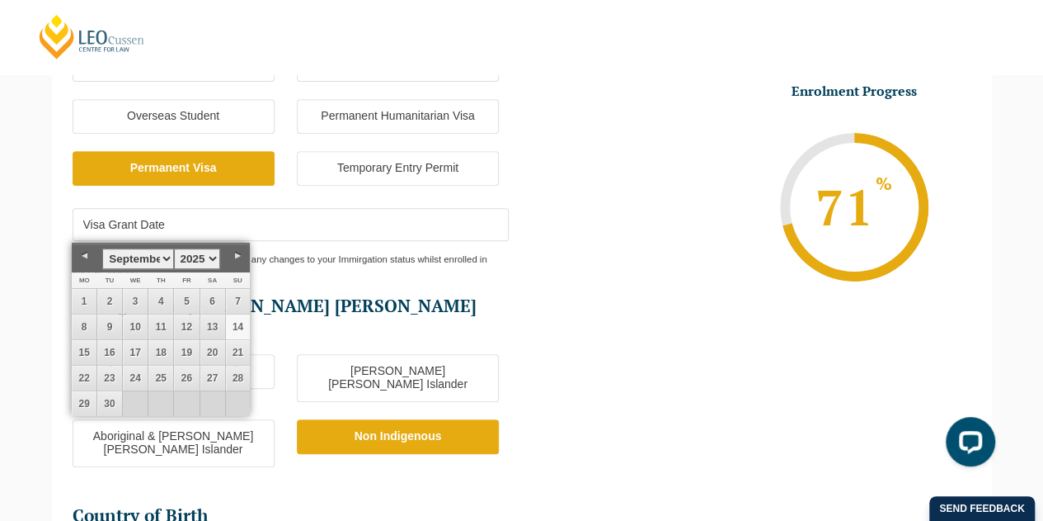
click at [621, 227] on li "Enrolment Progress 71 % Form Progress Download Course Guide enrolment@leocussen…" at bounding box center [746, 206] width 450 height 248
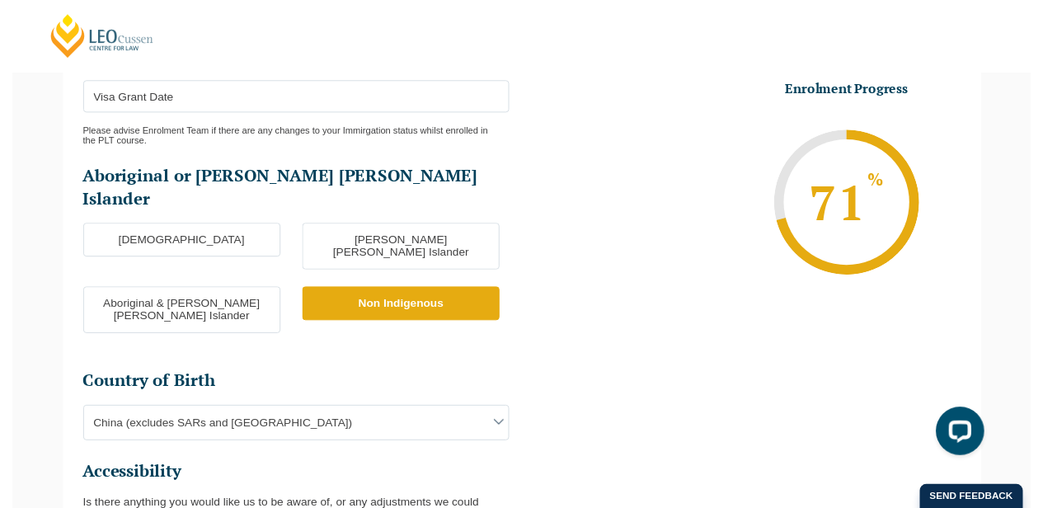
scroll to position [555, 0]
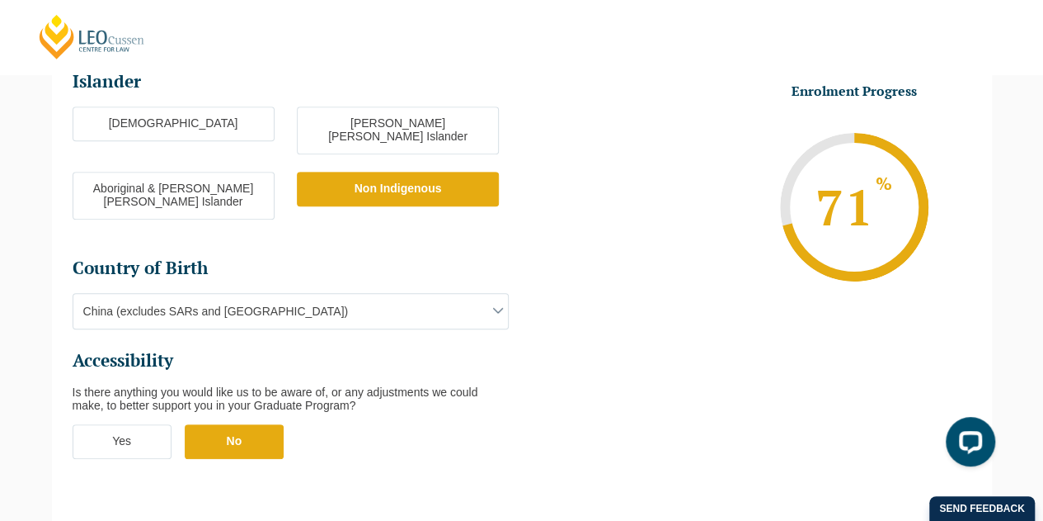
click at [462, 294] on span "China (excludes SARs and Taiwan)" at bounding box center [290, 311] width 435 height 35
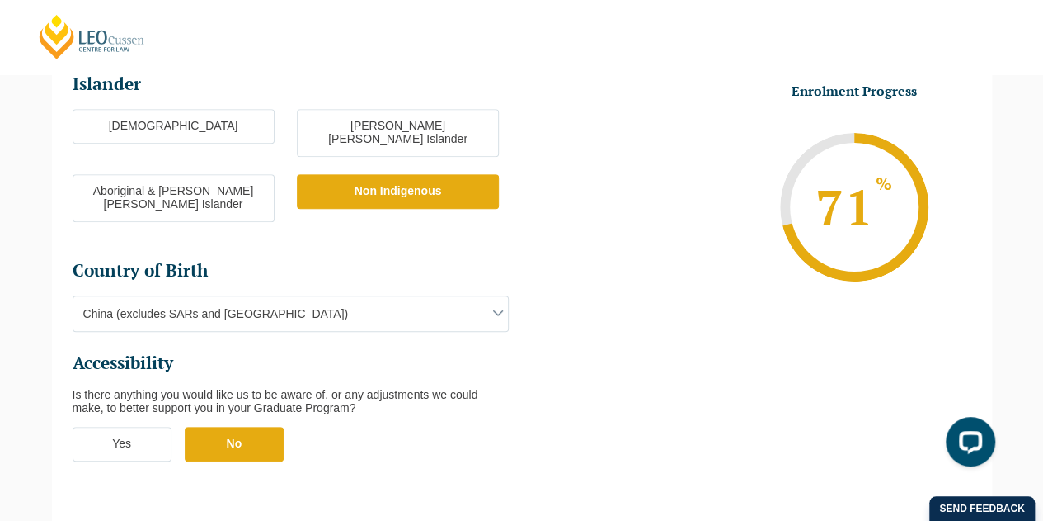
scroll to position [638, 0]
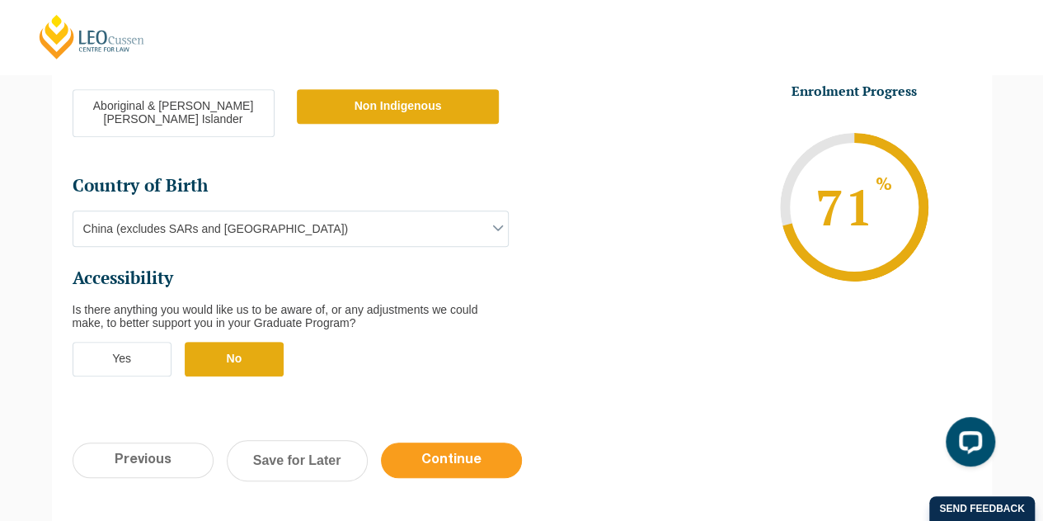
click at [458, 442] on input "Continue" at bounding box center [451, 459] width 141 height 35
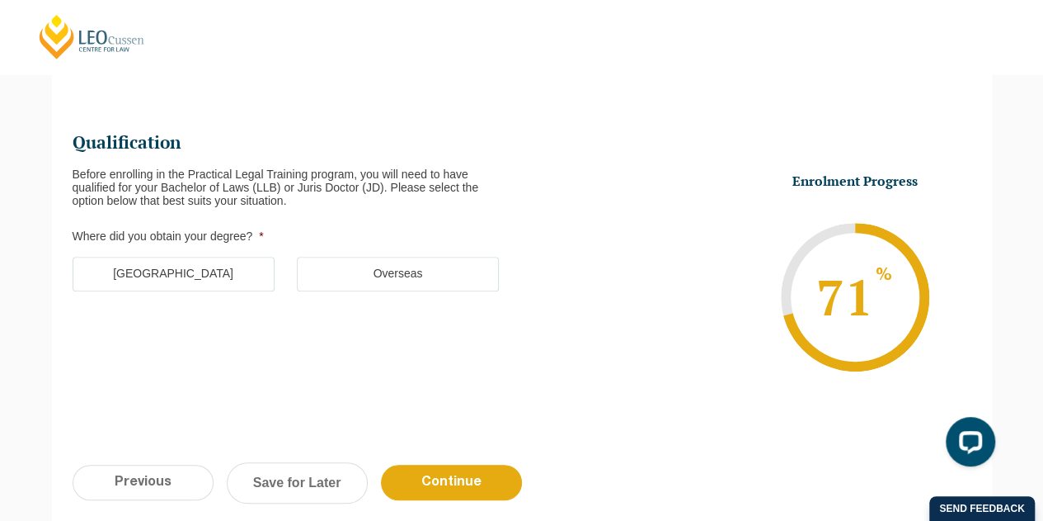
scroll to position [143, 0]
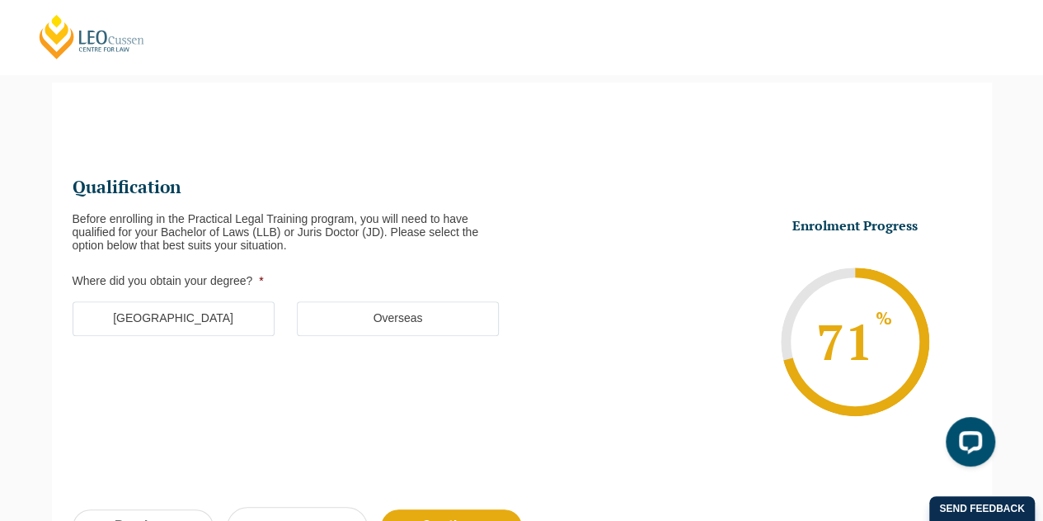
click at [223, 321] on label "Australia" at bounding box center [174, 318] width 202 height 35
click at [0, 0] on input "Australia" at bounding box center [0, 0] width 0 height 0
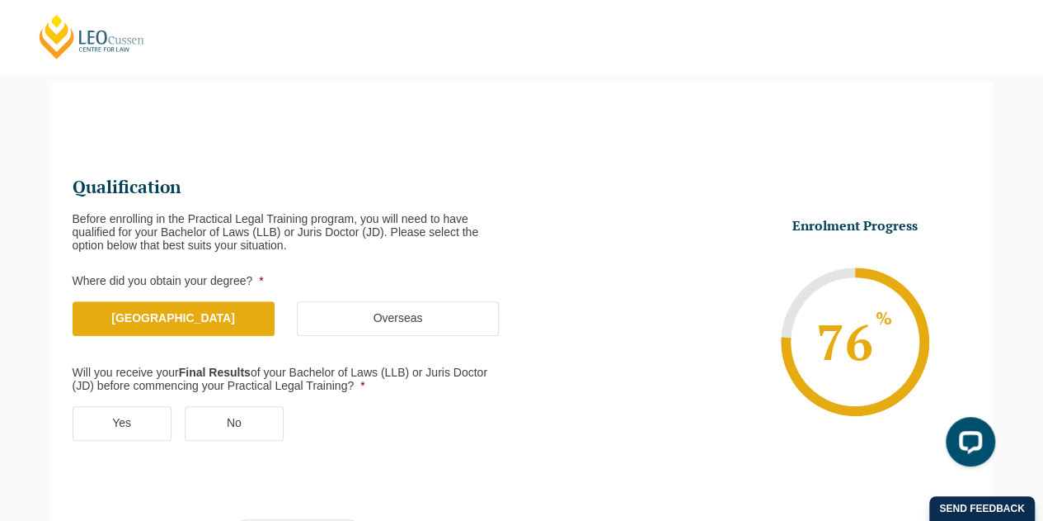
click at [228, 425] on label "No" at bounding box center [234, 423] width 99 height 35
click at [0, 0] on input "No" at bounding box center [0, 0] width 0 height 0
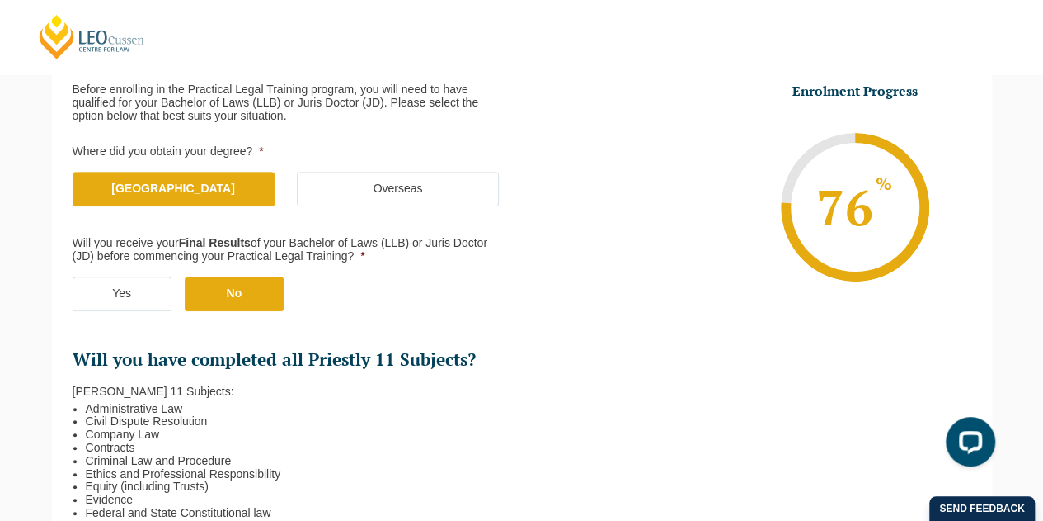
scroll to position [390, 0]
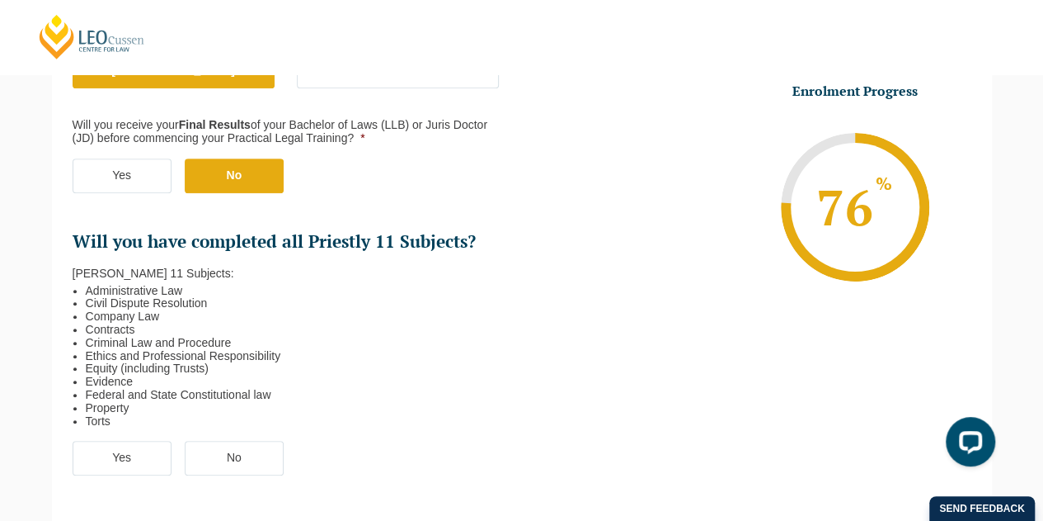
click at [131, 451] on label "Yes" at bounding box center [122, 457] width 99 height 35
click at [0, 0] on input "Yes" at bounding box center [0, 0] width 0 height 0
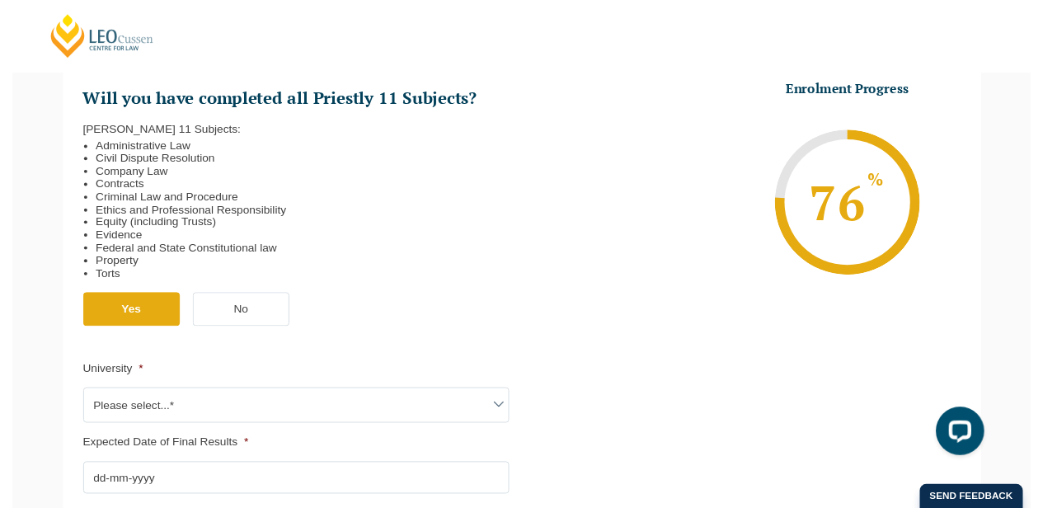
scroll to position [638, 0]
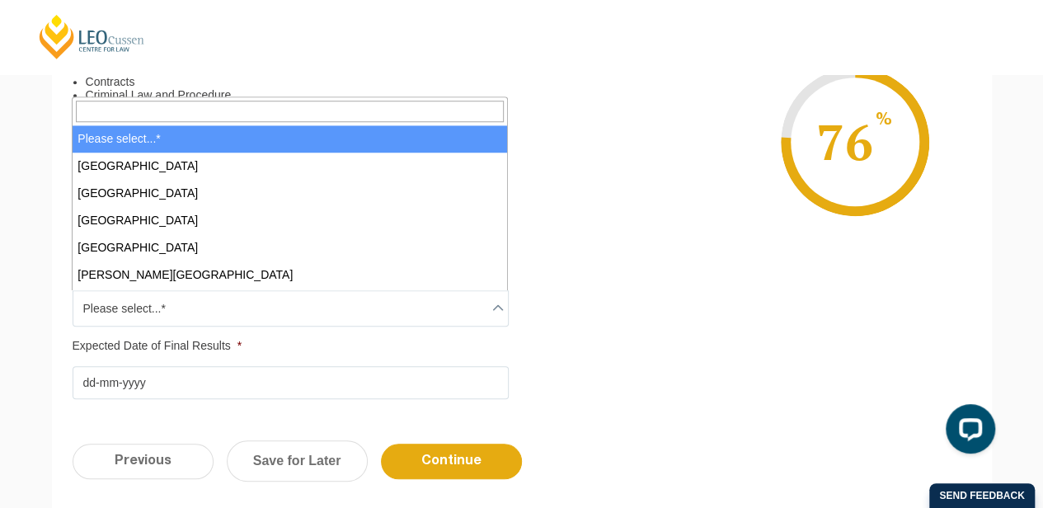
click at [285, 306] on span "Please select...*" at bounding box center [290, 308] width 435 height 35
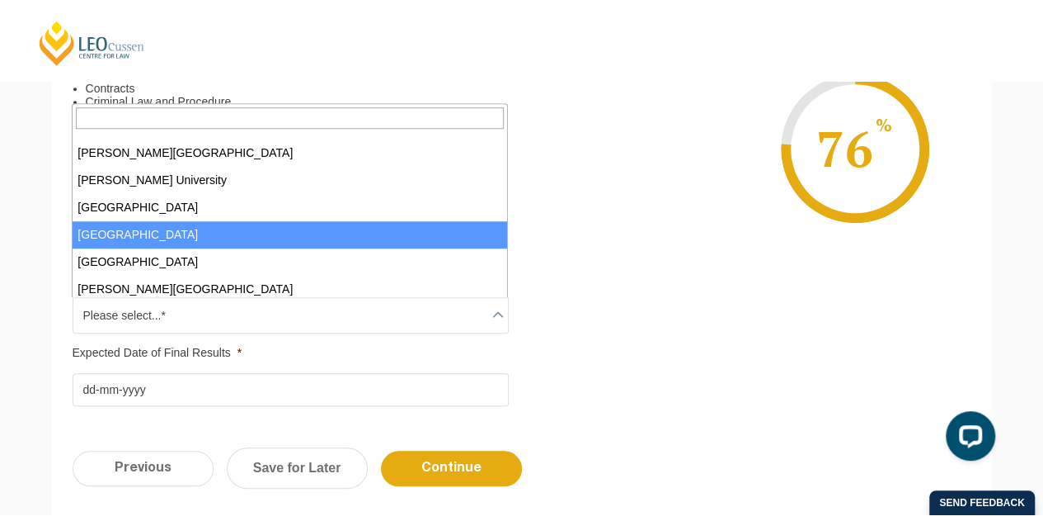
scroll to position [345, 0]
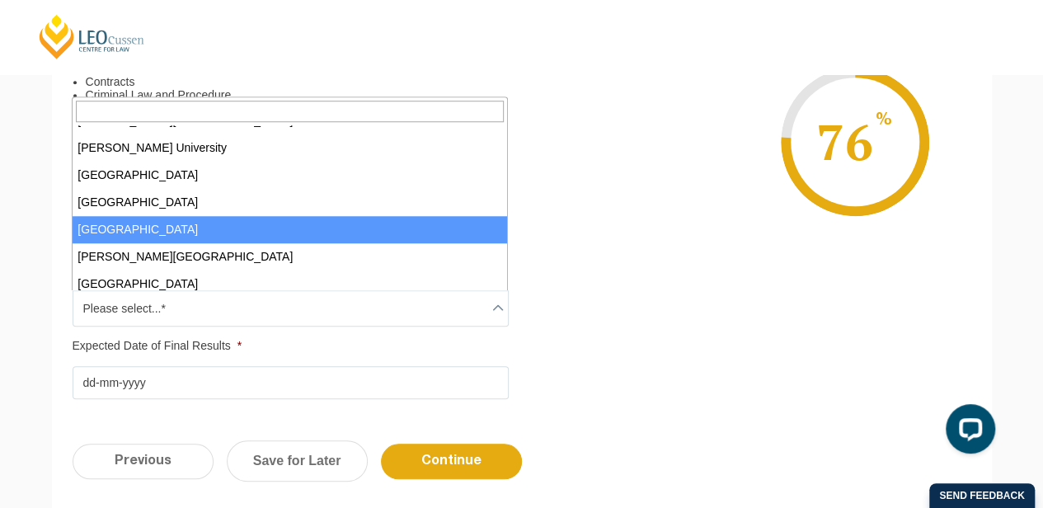
select select "Monash University"
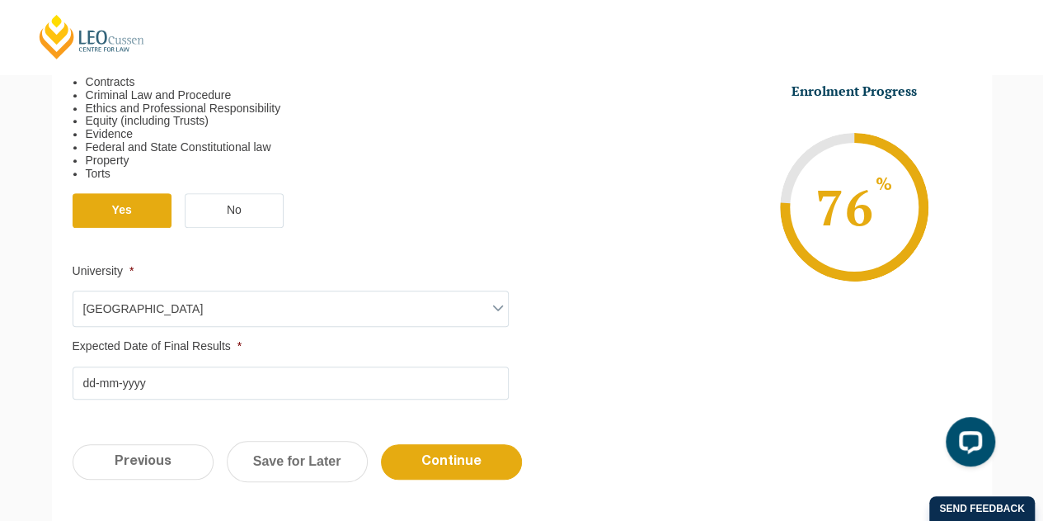
click at [254, 377] on input "Expected Date of Final Results *" at bounding box center [291, 382] width 436 height 33
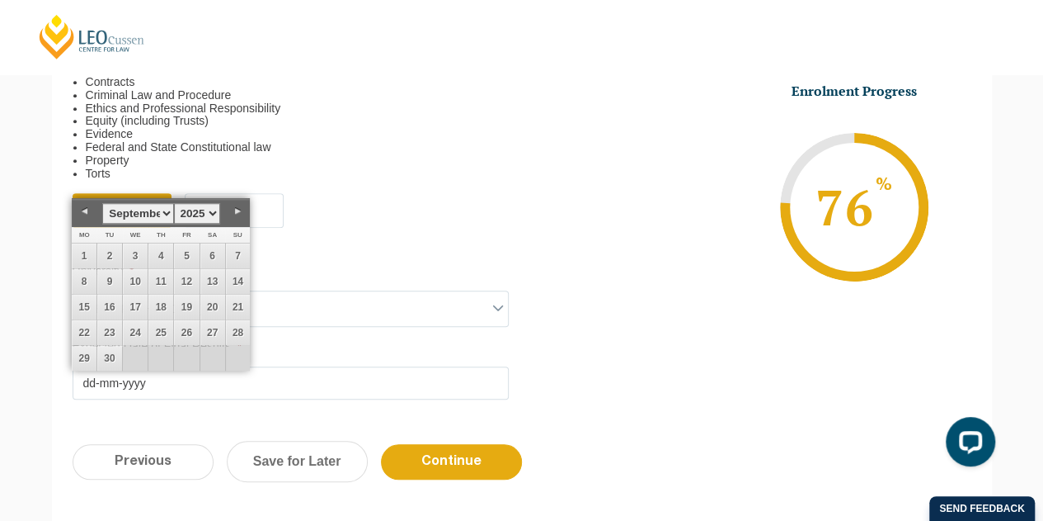
click at [169, 210] on select "January February March April May June July August September October November De…" at bounding box center [137, 213] width 71 height 21
click at [210, 306] on link "15" at bounding box center [212, 306] width 25 height 25
type input "15-11-2025"
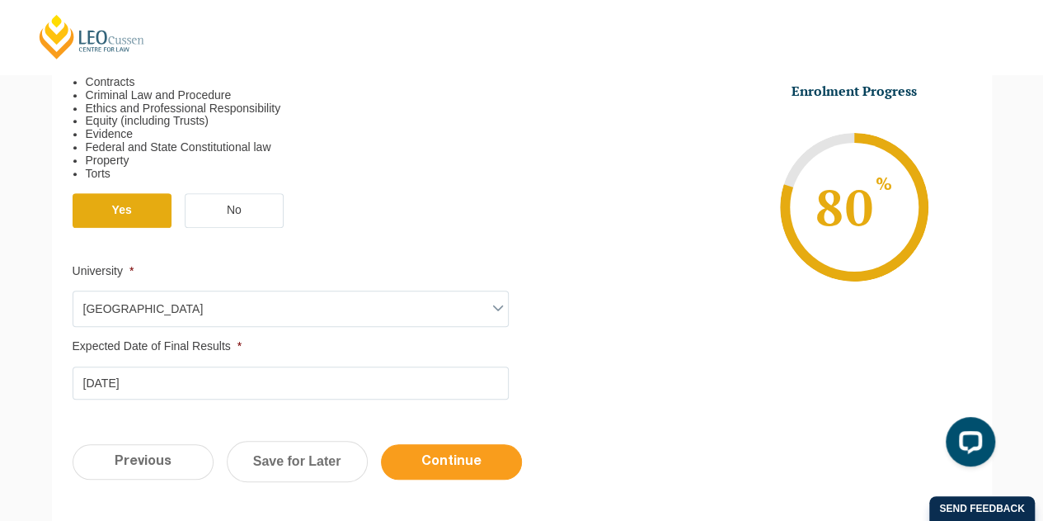
click at [440, 454] on input "Continue" at bounding box center [451, 461] width 141 height 35
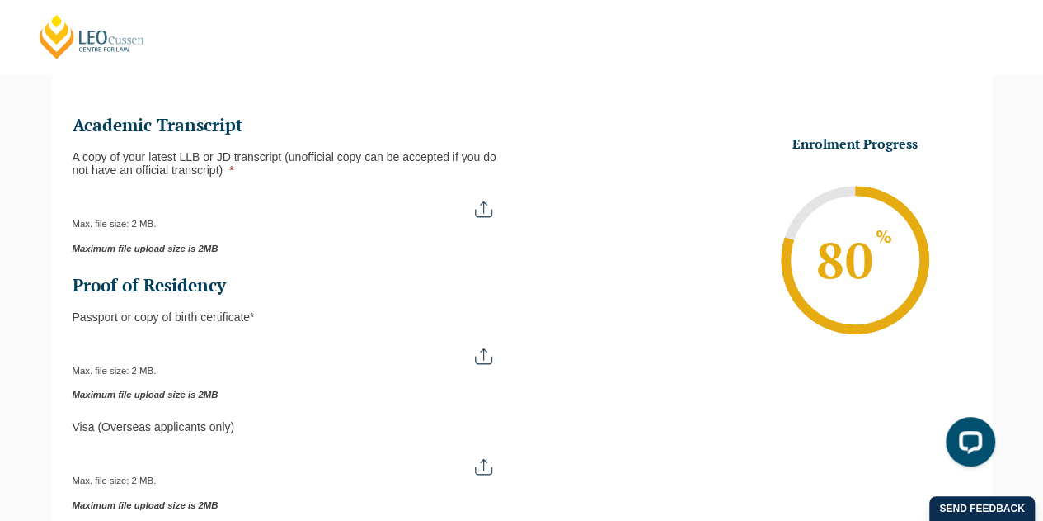
scroll to position [142, 0]
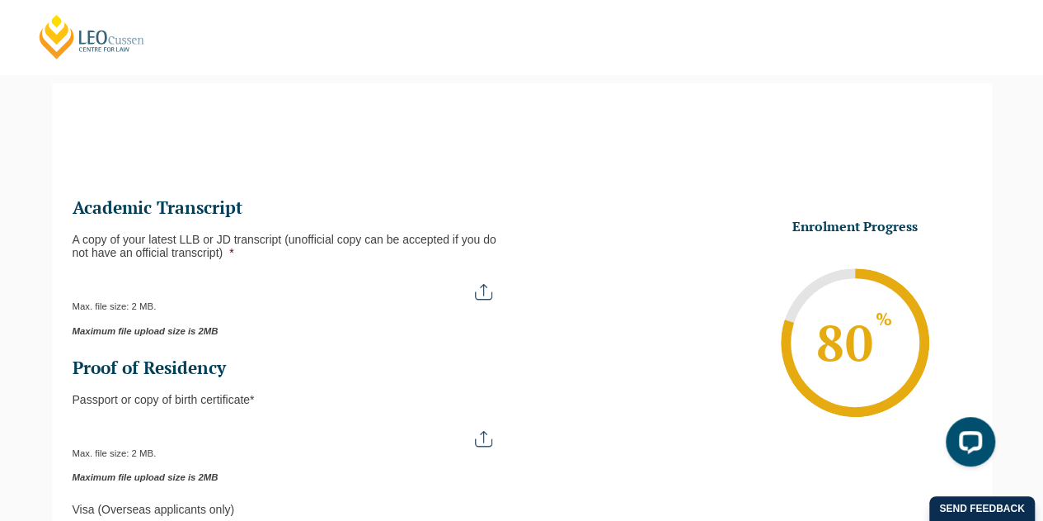
click at [490, 294] on input "A copy of your latest LLB or JD transcript (unofficial copy can be accepted if …" at bounding box center [291, 285] width 436 height 28
type input "C:\fakepath\Unofficial Academic Record - Linfeng Liao.pdf"
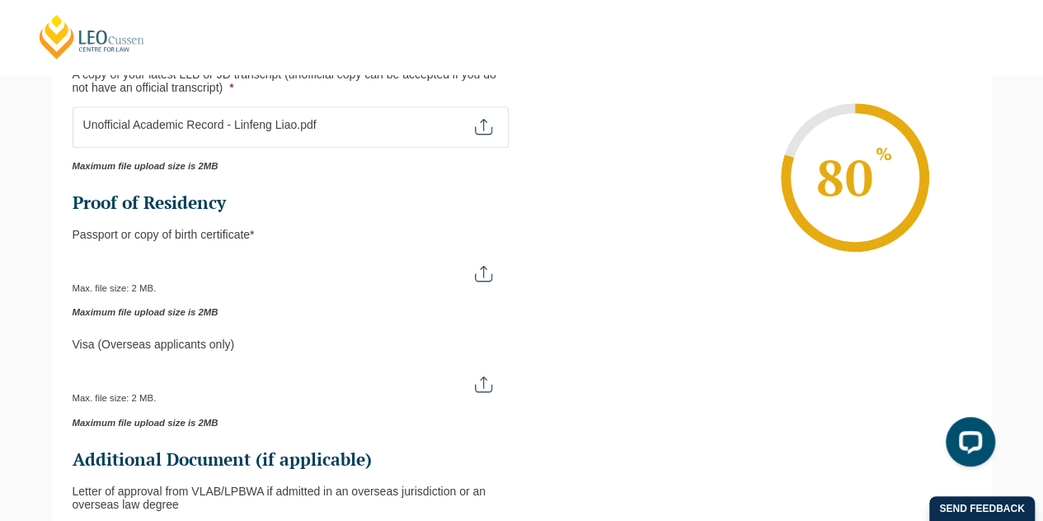
scroll to position [213, 0]
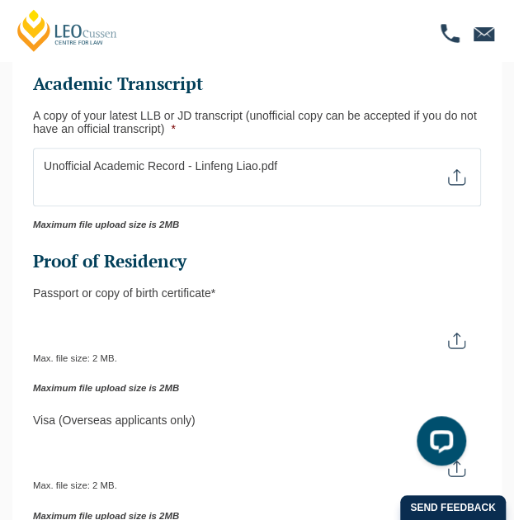
click at [459, 345] on span "Max. file size: 2 MB." at bounding box center [257, 352] width 448 height 24
click at [464, 342] on span "Max. file size: 2 MB." at bounding box center [257, 352] width 448 height 24
click at [455, 340] on span "Max. file size: 2 MB." at bounding box center [257, 352] width 448 height 24
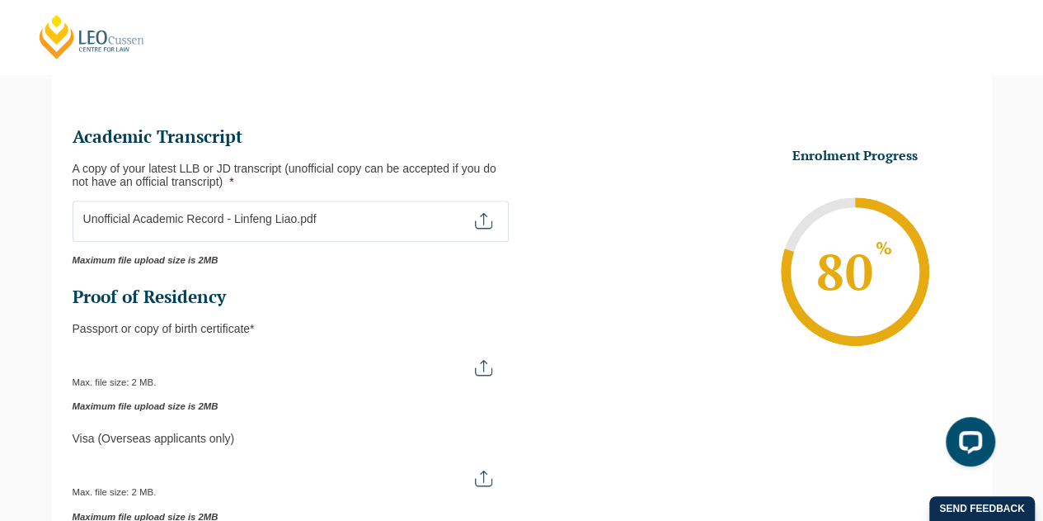
click at [483, 364] on input "Passport or Copy of Birth Certificate *" at bounding box center [291, 361] width 436 height 28
type input "C:\fakepath\Passport id - Linfeng liao.pdf"
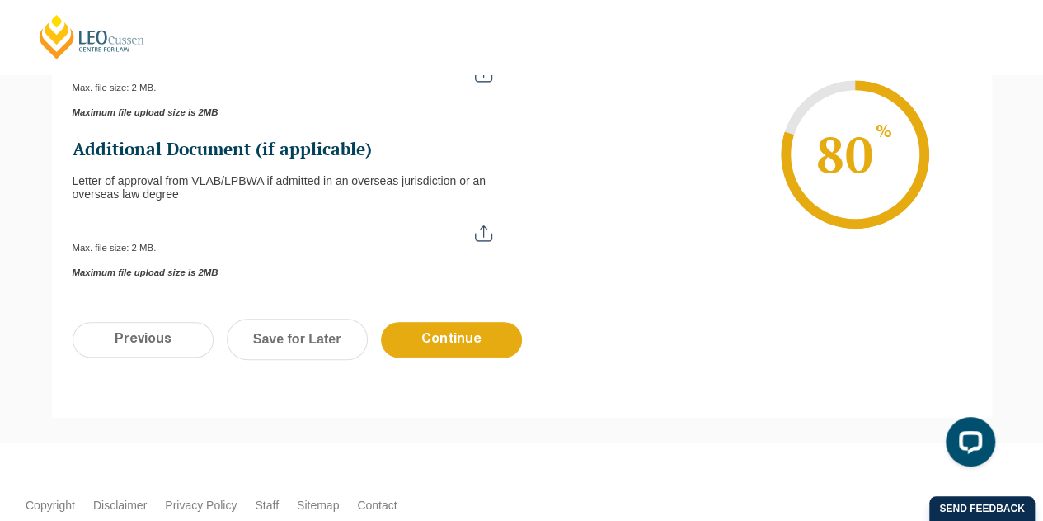
scroll to position [715, 0]
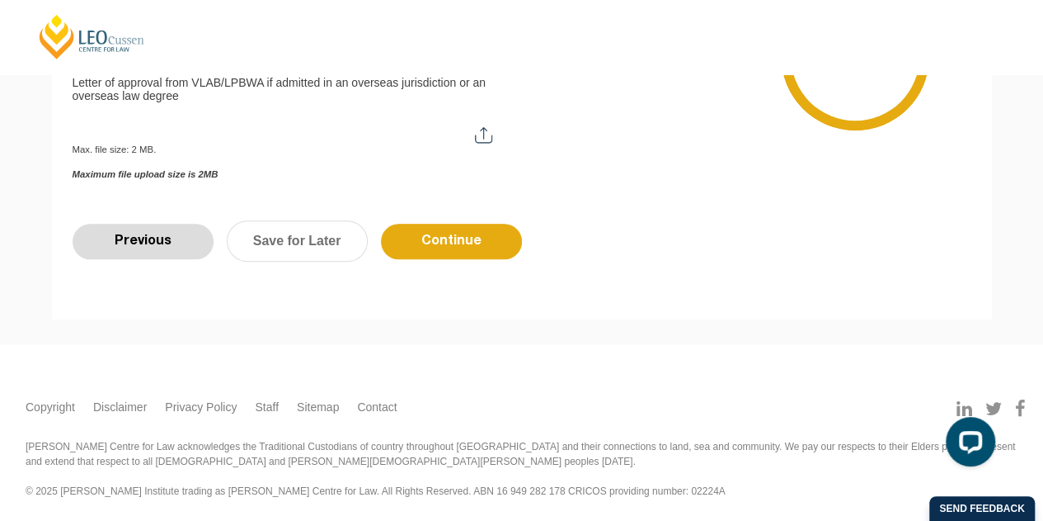
click at [150, 235] on input "Previous" at bounding box center [143, 241] width 141 height 35
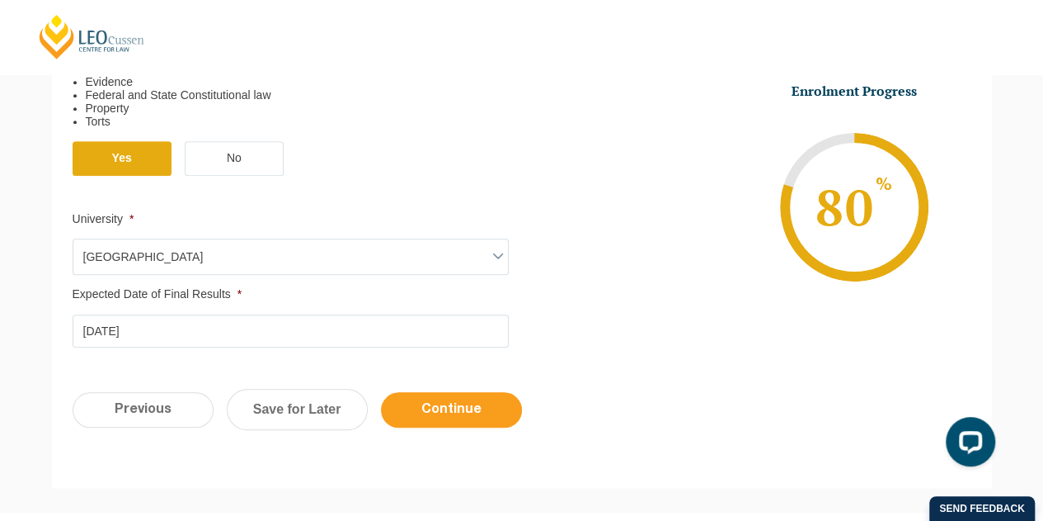
scroll to position [802, 0]
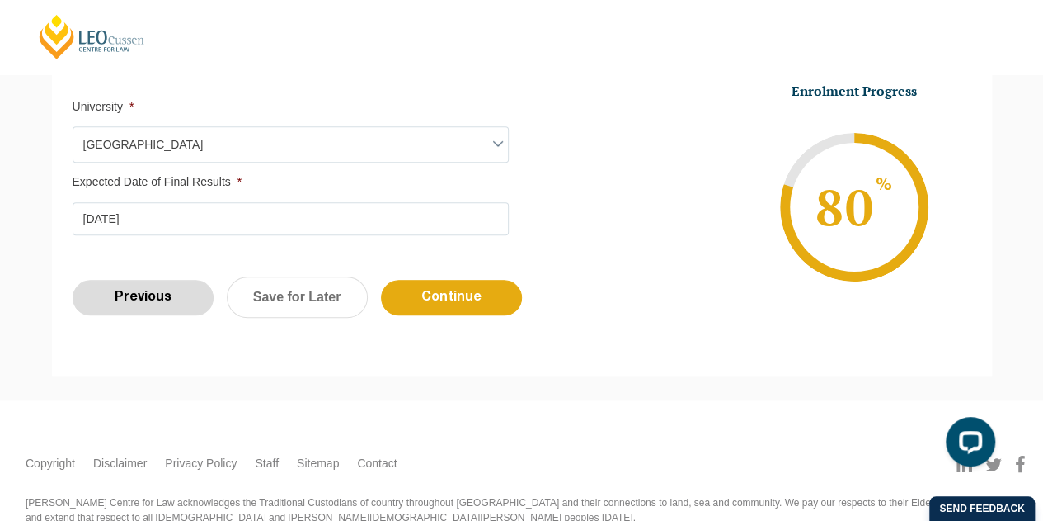
click at [183, 285] on input "Previous" at bounding box center [143, 297] width 141 height 35
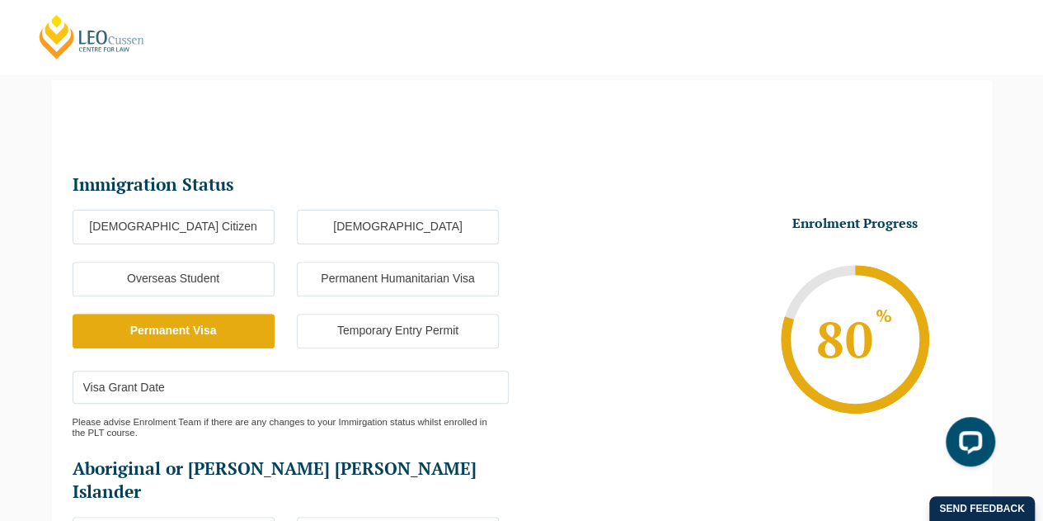
scroll to position [143, 0]
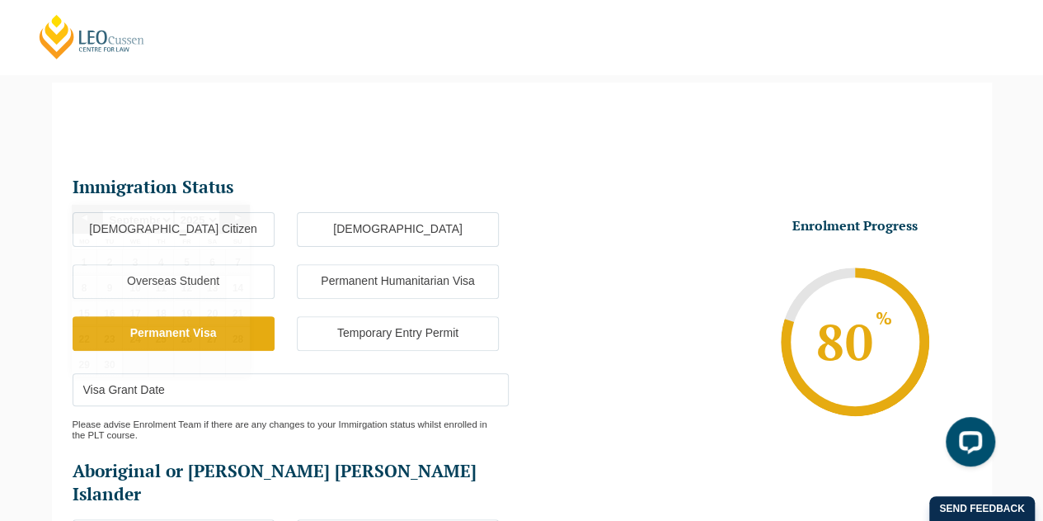
click at [193, 387] on input "Visa Grant Date" at bounding box center [291, 389] width 436 height 33
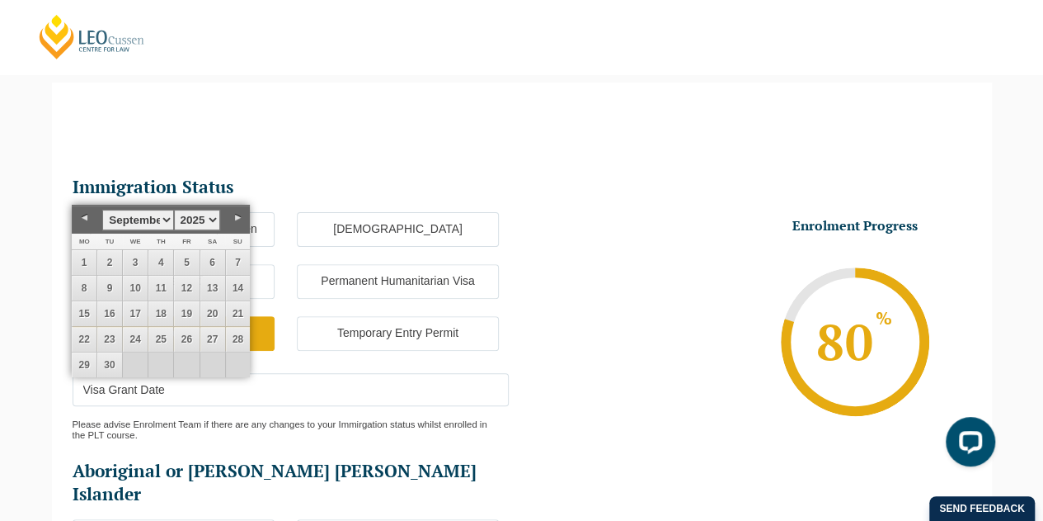
click at [167, 227] on select "January February March April May June July August September October November De…" at bounding box center [137, 220] width 71 height 21
click at [206, 328] on link "25" at bounding box center [212, 339] width 25 height 25
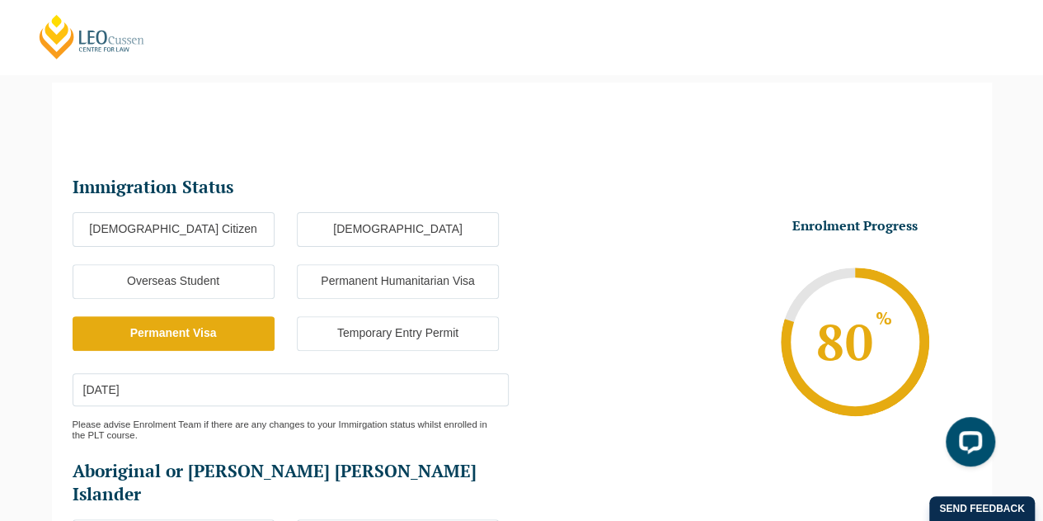
click at [86, 389] on input "25-01-2025" at bounding box center [291, 389] width 436 height 33
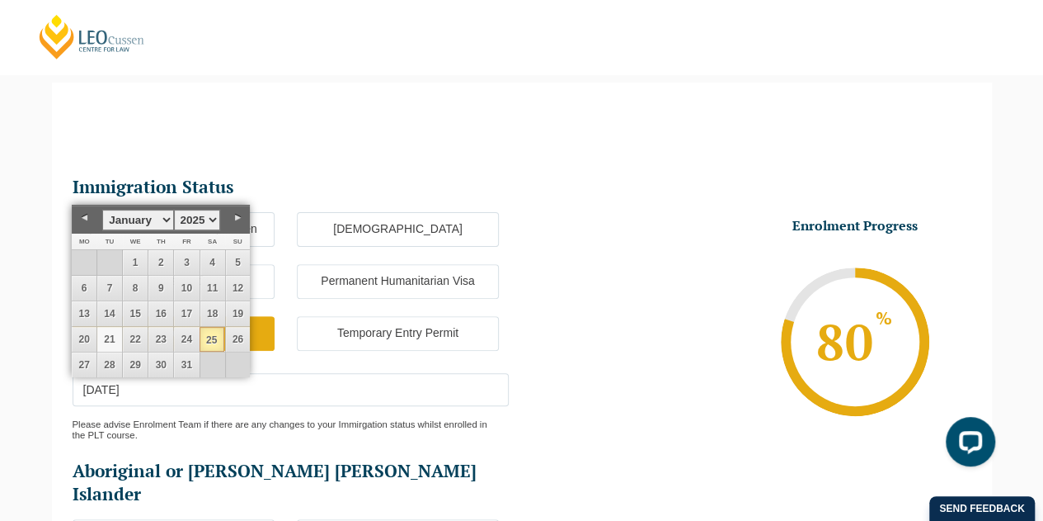
click at [117, 337] on link "21" at bounding box center [109, 339] width 25 height 25
type input "21-01-2025"
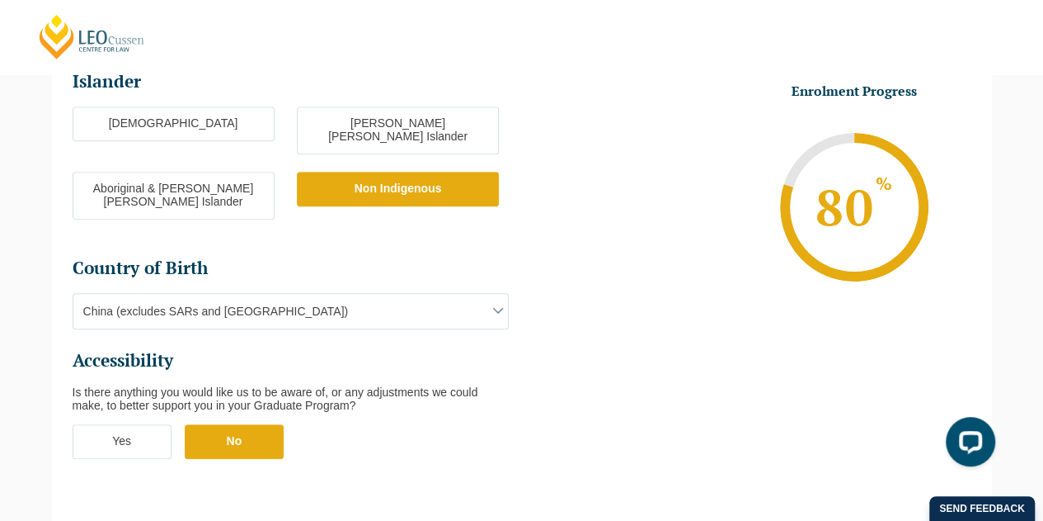
scroll to position [805, 0]
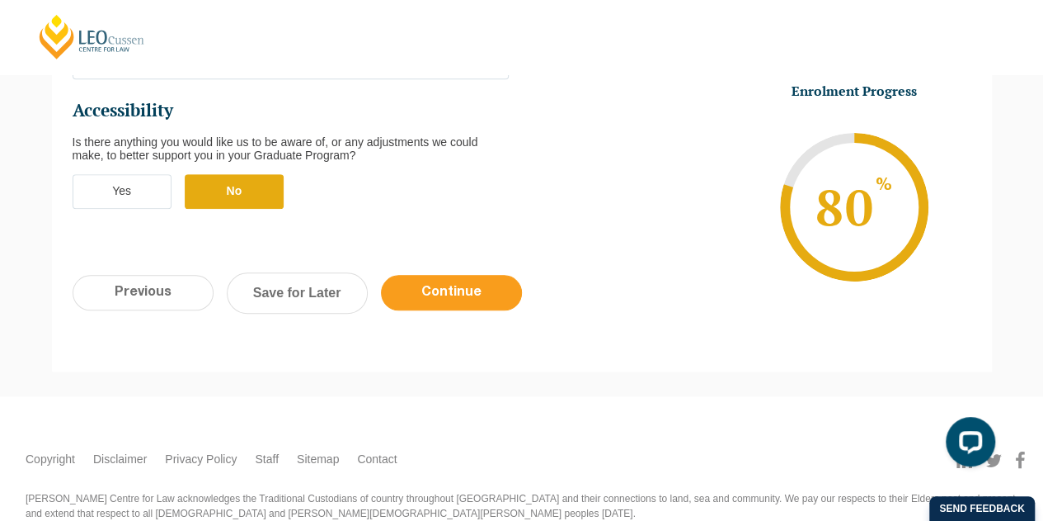
click at [458, 275] on input "Continue" at bounding box center [451, 292] width 141 height 35
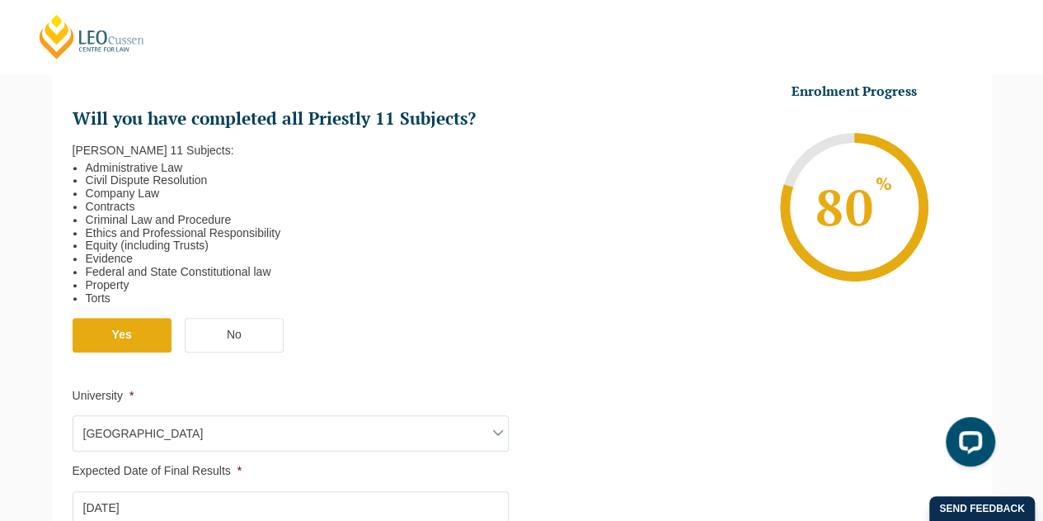
scroll to position [638, 0]
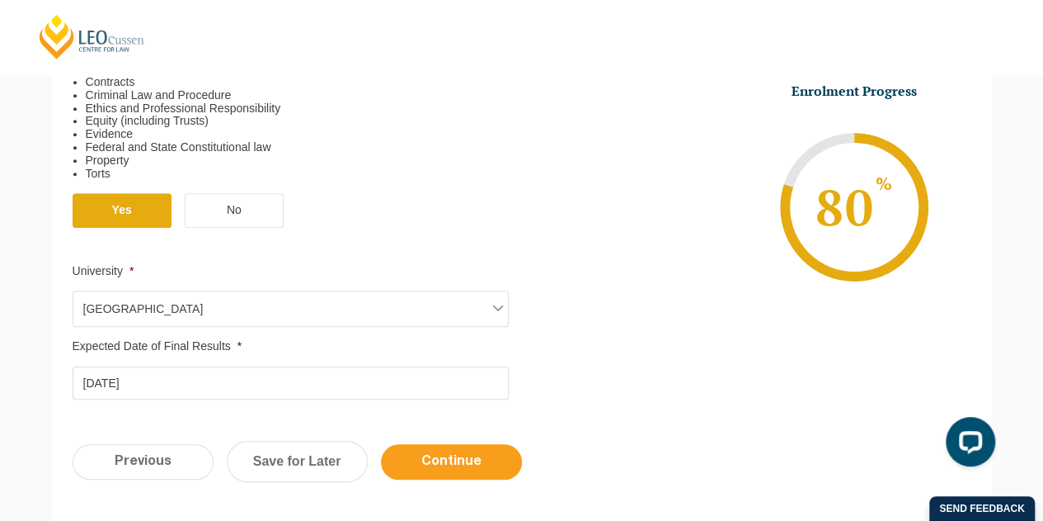
click at [480, 461] on input "Continue" at bounding box center [451, 461] width 141 height 35
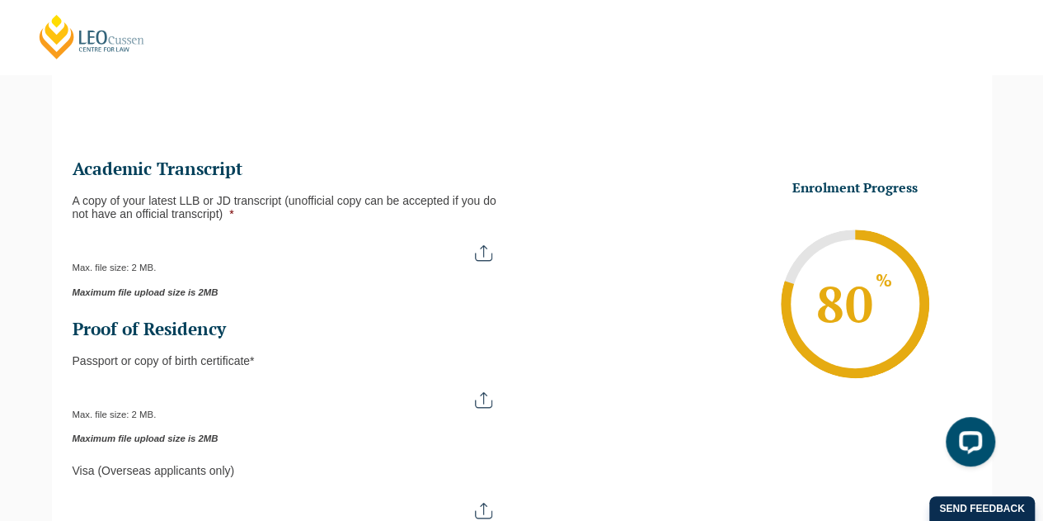
scroll to position [142, 0]
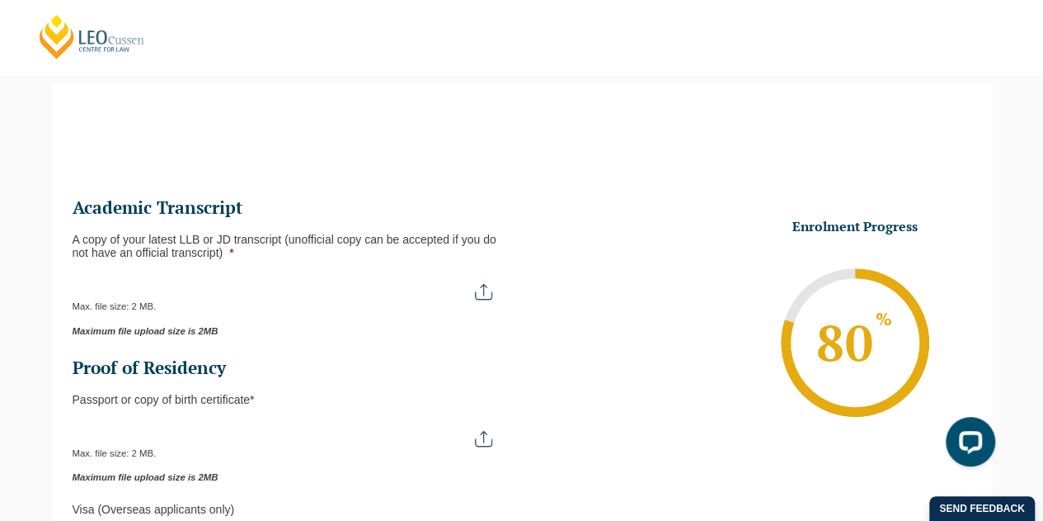
click at [489, 293] on input "A copy of your latest LLB or JD transcript (unofficial copy can be accepted if …" at bounding box center [291, 285] width 436 height 28
click at [490, 285] on input "A copy of your latest LLB or JD transcript (unofficial copy can be accepted if …" at bounding box center [291, 285] width 436 height 28
type input "C:\fakepath\Unofficial Academic Record - Linfeng Liao.pdf"
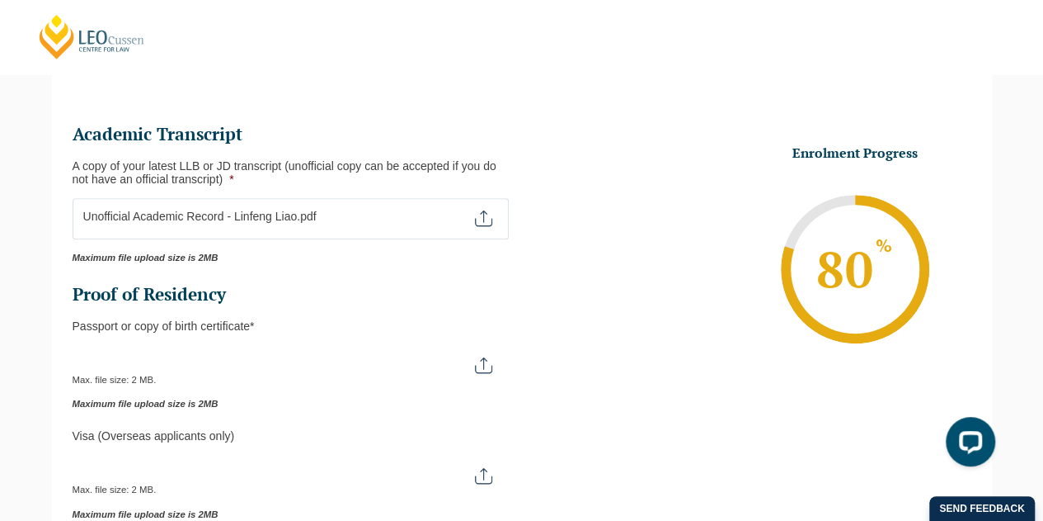
scroll to position [307, 0]
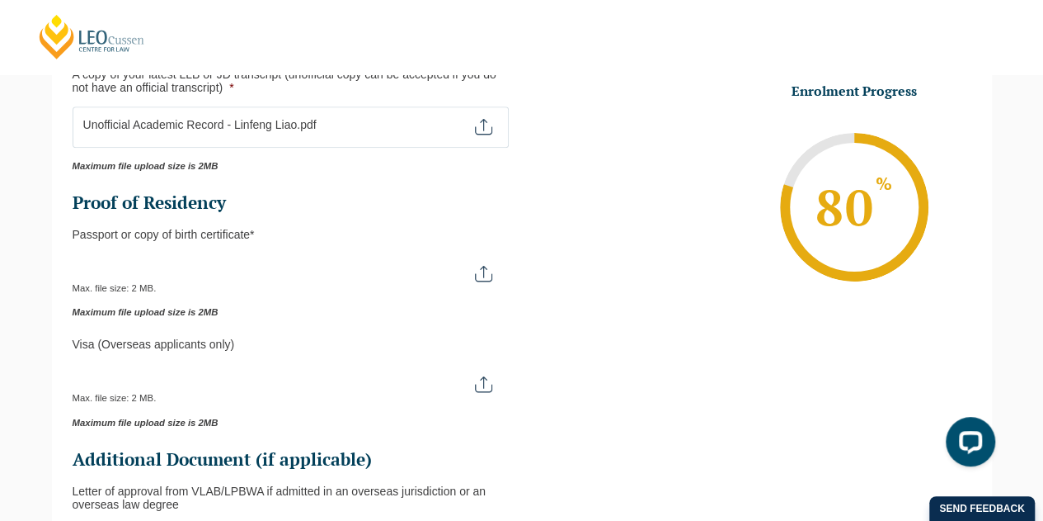
click at [488, 273] on input "Passport or Copy of Birth Certificate *" at bounding box center [291, 267] width 436 height 28
type input "C:\fakepath\Passport id - Linfeng liao.pdf"
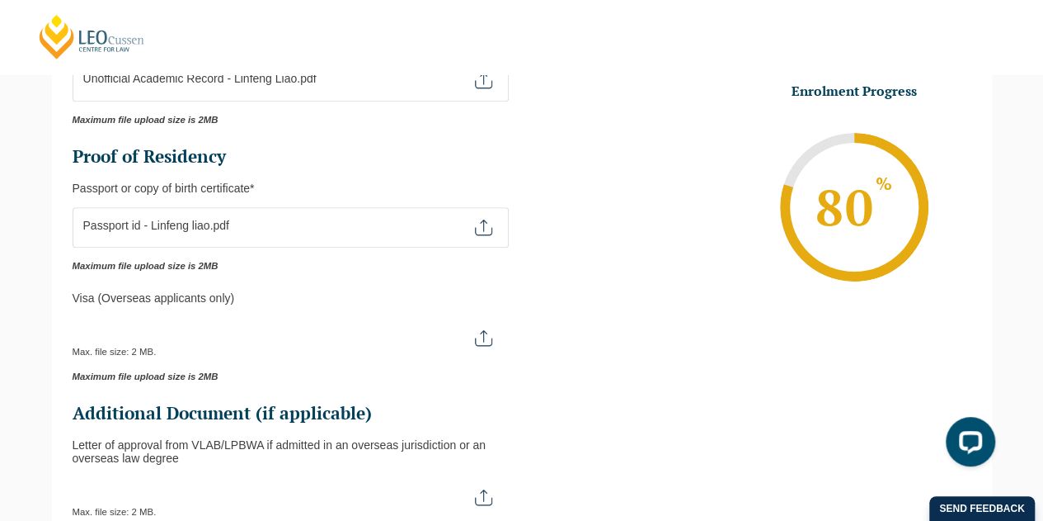
scroll to position [389, 0]
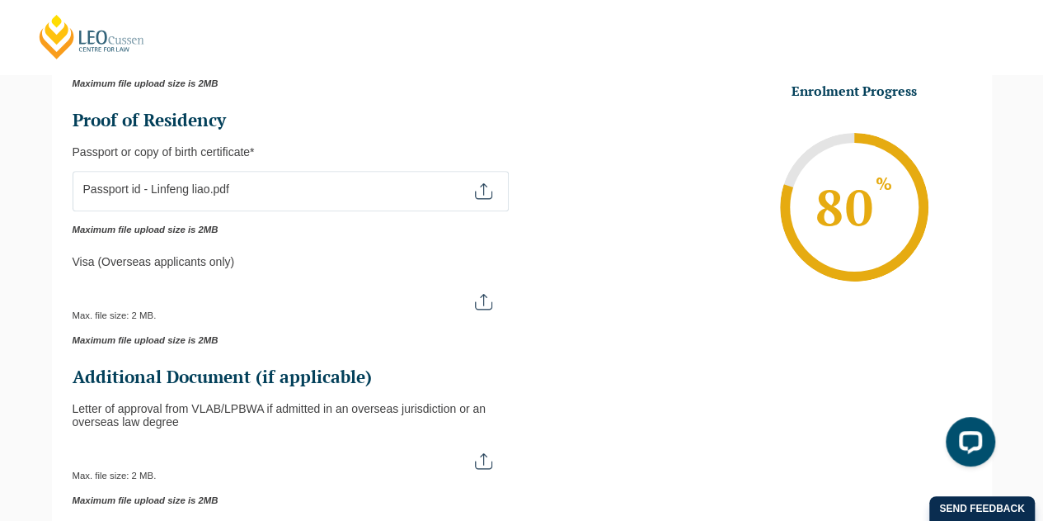
click at [485, 303] on input "Visa (overseas applicants only)" at bounding box center [291, 294] width 436 height 28
type input "C:\fakepath\IMMI Grant Notification.pdf"
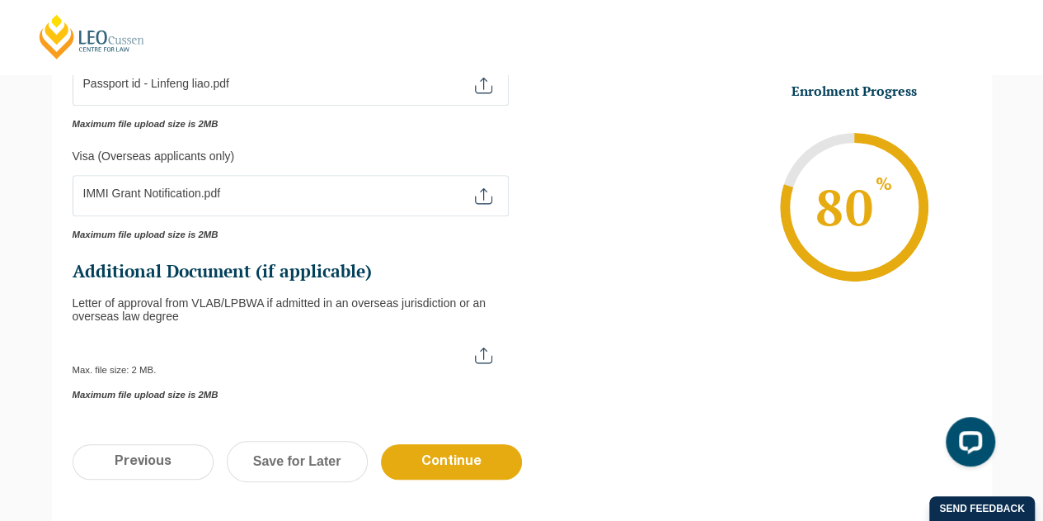
scroll to position [554, 0]
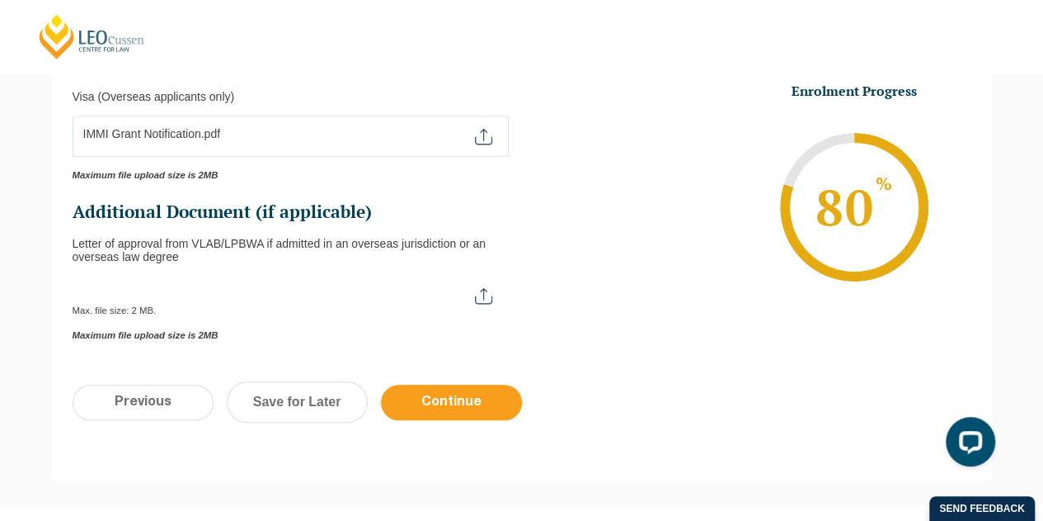
click at [485, 405] on input "Continue" at bounding box center [451, 401] width 141 height 35
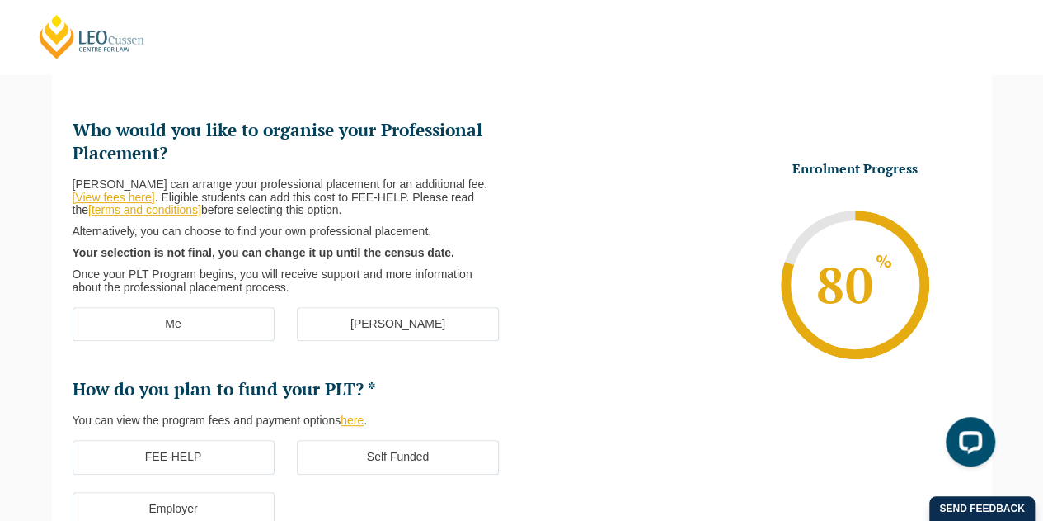
scroll to position [225, 0]
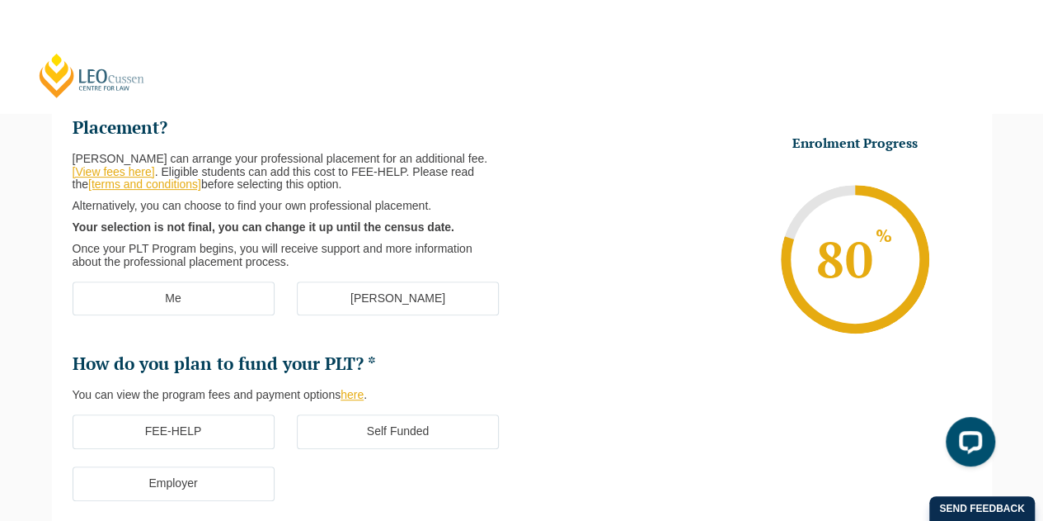
click at [212, 296] on label "Me" at bounding box center [174, 298] width 202 height 35
click at [0, 0] on input "Me" at bounding box center [0, 0] width 0 height 0
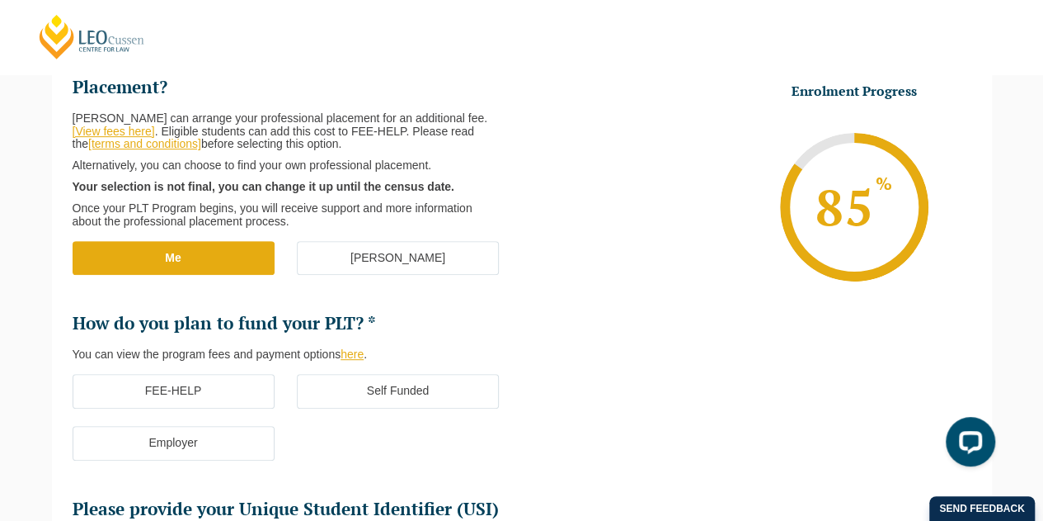
scroll to position [143, 0]
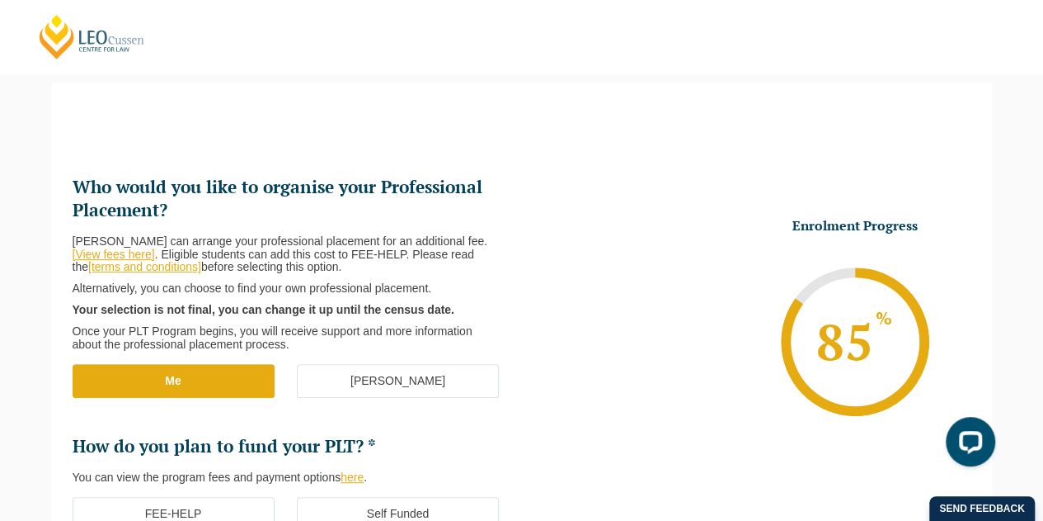
click at [335, 367] on label "[PERSON_NAME]" at bounding box center [398, 381] width 202 height 35
click at [0, 0] on input "[PERSON_NAME]" at bounding box center [0, 0] width 0 height 0
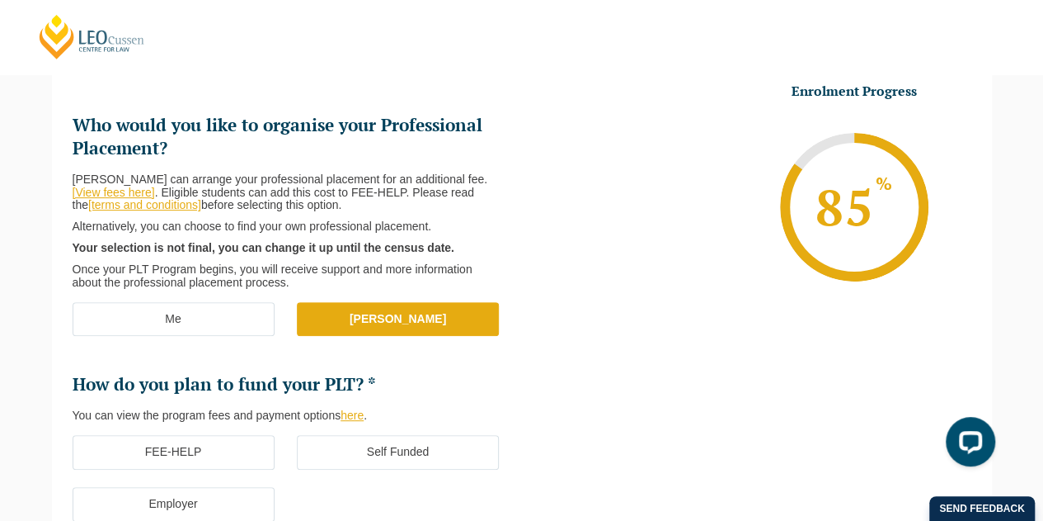
scroll to position [390, 0]
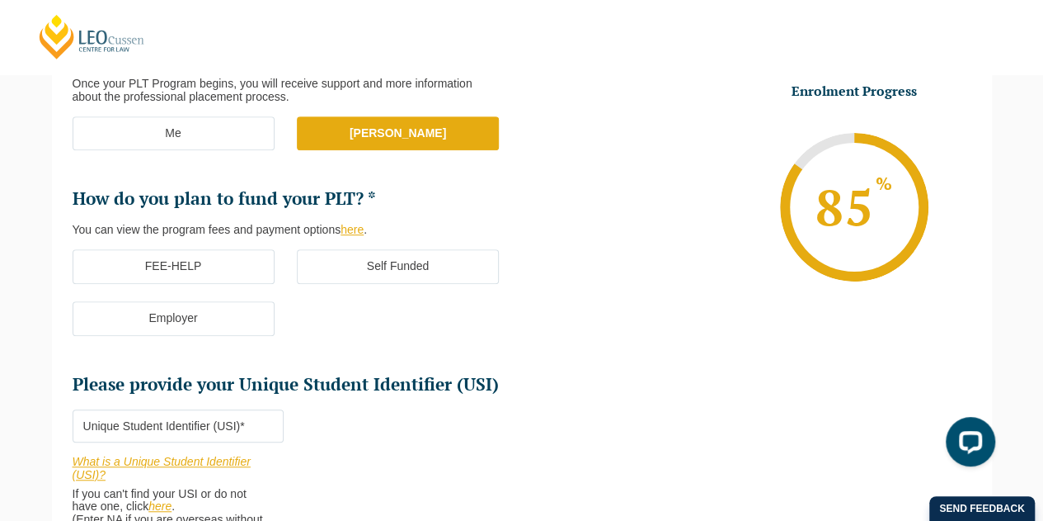
click at [372, 278] on label "Self Funded" at bounding box center [398, 266] width 202 height 35
click at [0, 0] on input "Self Funded" at bounding box center [0, 0] width 0 height 0
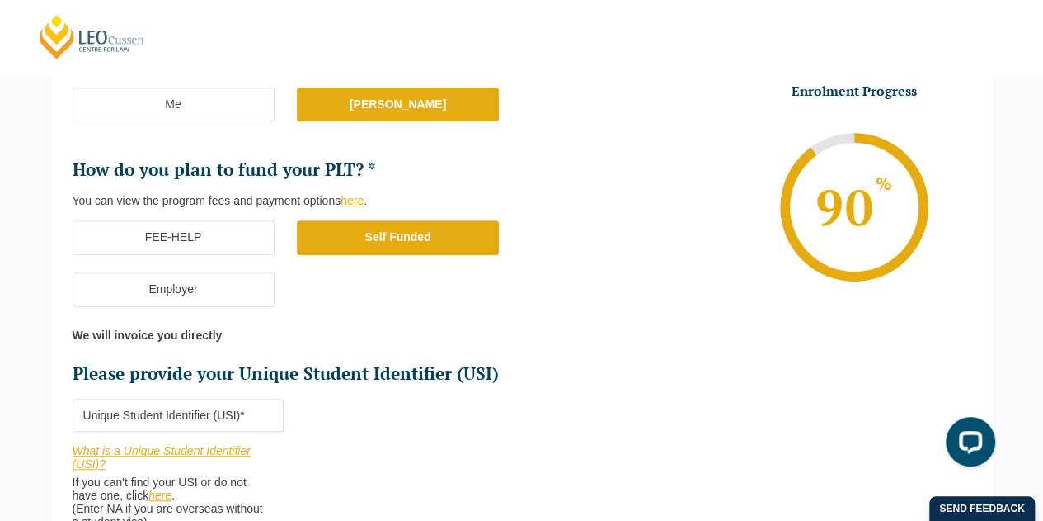
scroll to position [638, 0]
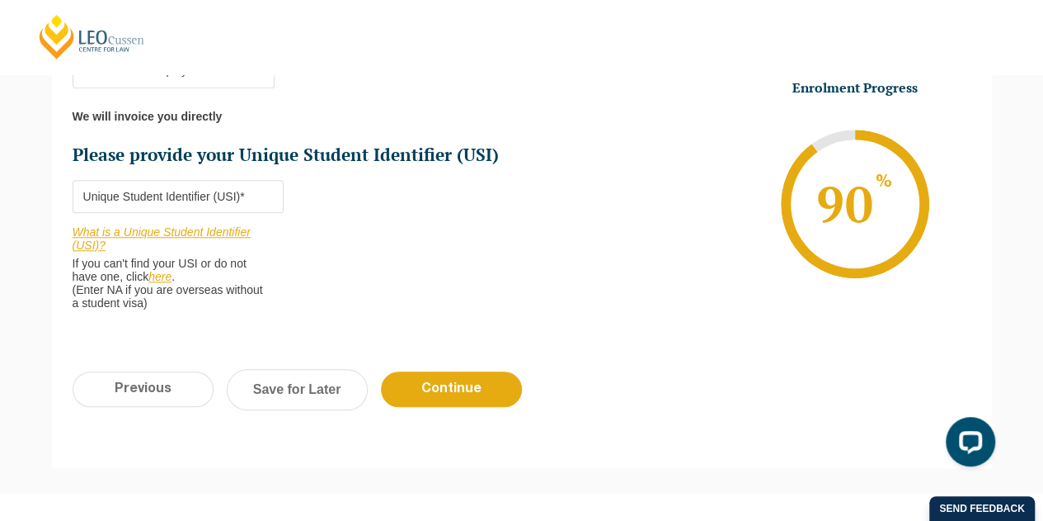
click at [196, 186] on input "Please provide your Unique Student Identifier (USI) *" at bounding box center [179, 196] width 212 height 33
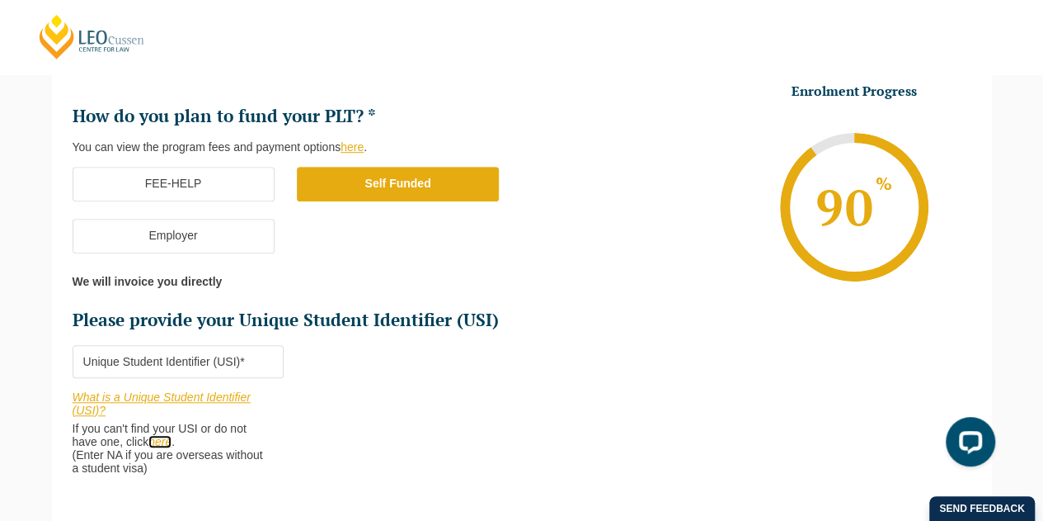
scroll to position [555, 0]
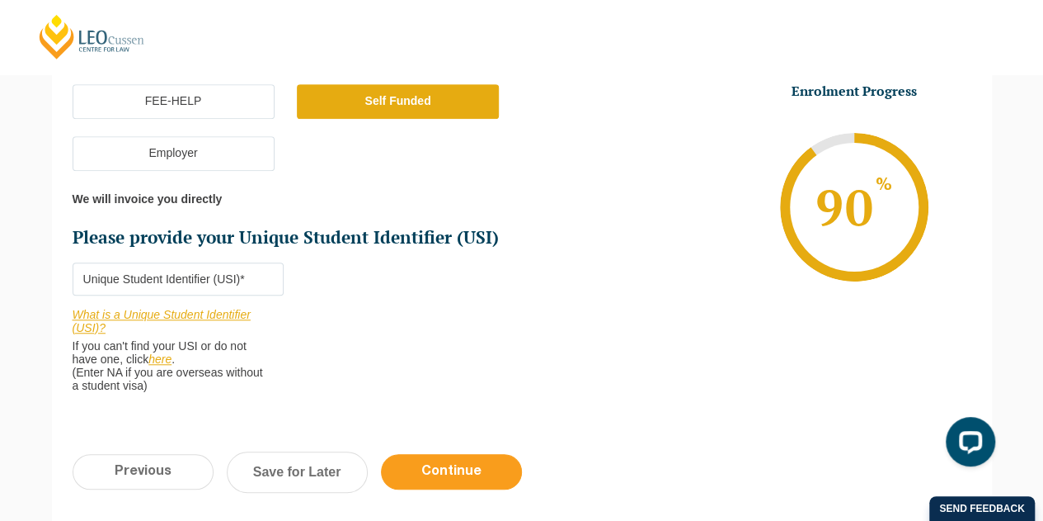
click at [444, 474] on input "Continue" at bounding box center [451, 471] width 141 height 35
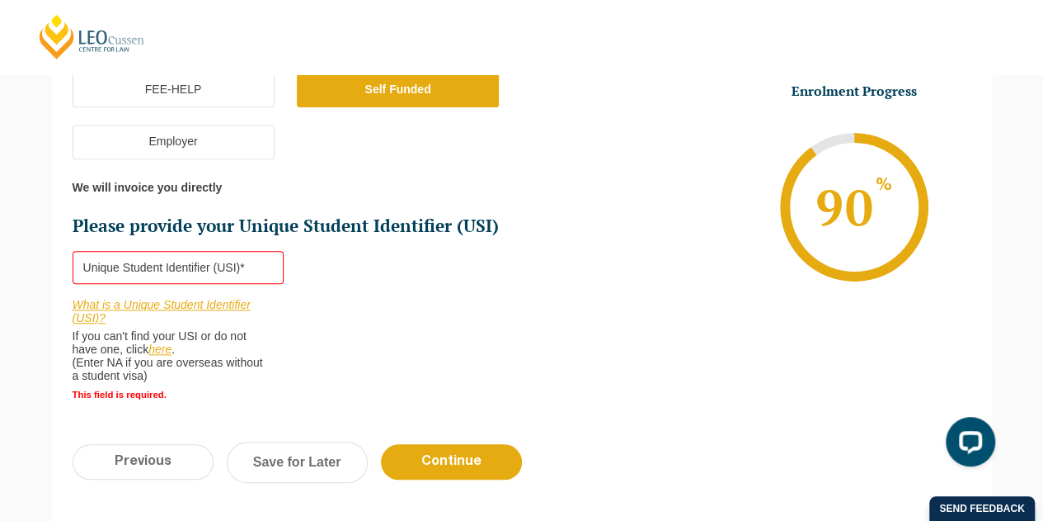
scroll to position [645, 0]
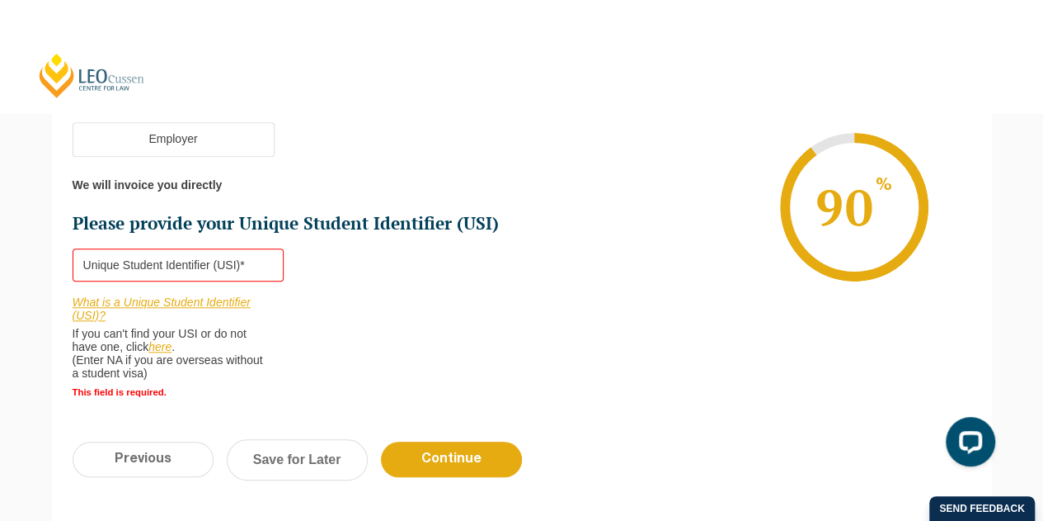
click at [130, 270] on input "Please provide your Unique Student Identifier (USI) *" at bounding box center [179, 264] width 212 height 33
type input "CW93w2n3pm"
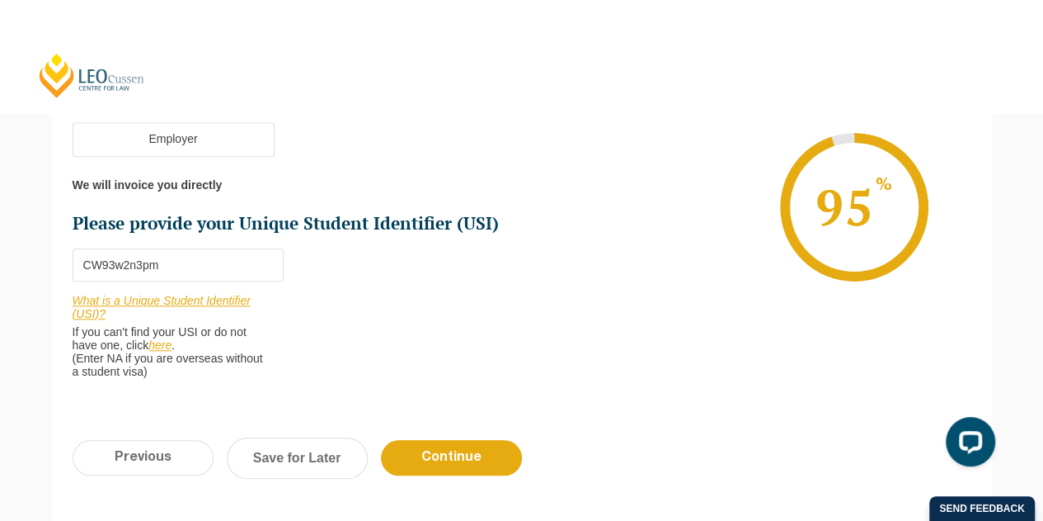
click at [439, 277] on li "Who would you like to organise your Professional Placement? Leo Cussen can arra…" at bounding box center [298, 72] width 450 height 647
click at [470, 459] on input "Continue" at bounding box center [451, 457] width 141 height 35
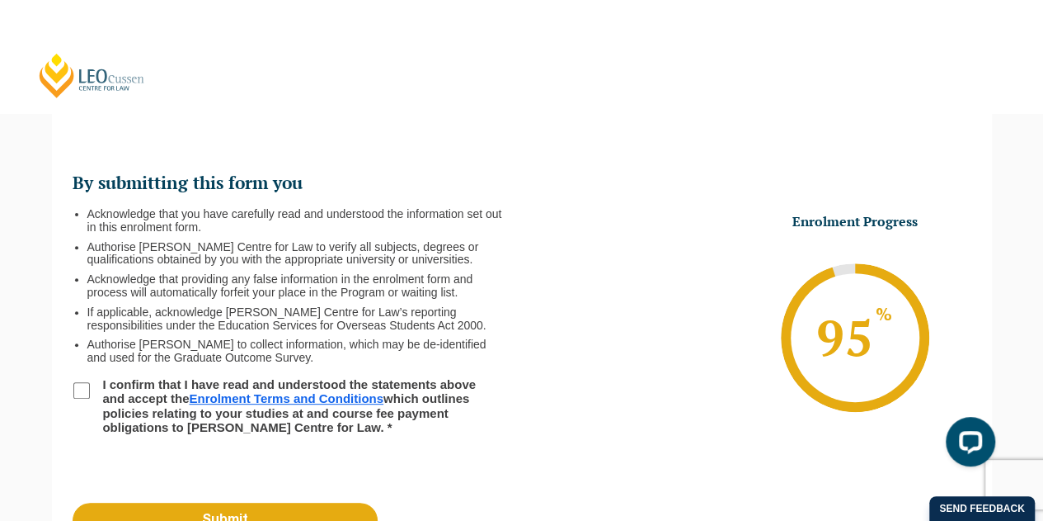
scroll to position [143, 0]
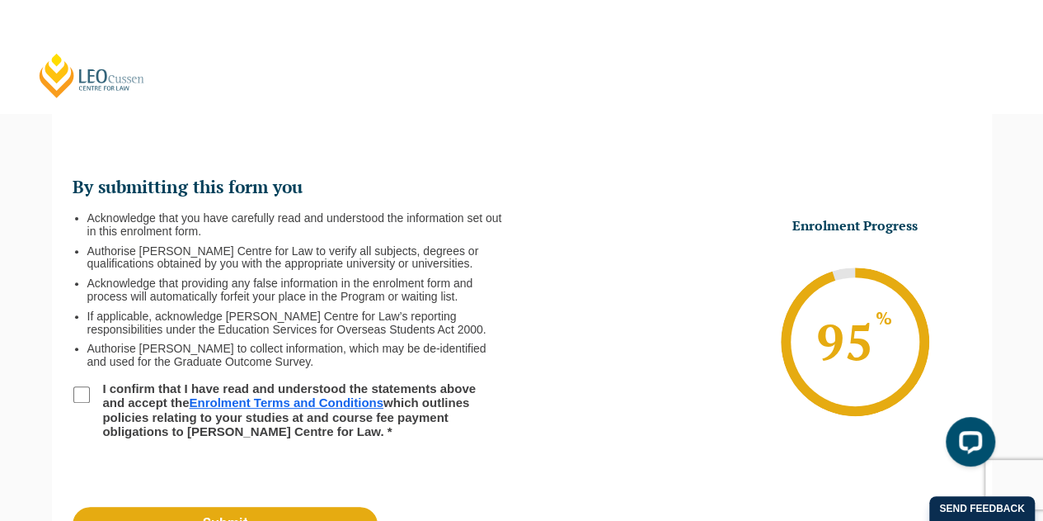
click at [79, 396] on input "I confirm that I have read and understood the statements above and accept the E…" at bounding box center [81, 394] width 16 height 16
checkbox input "true"
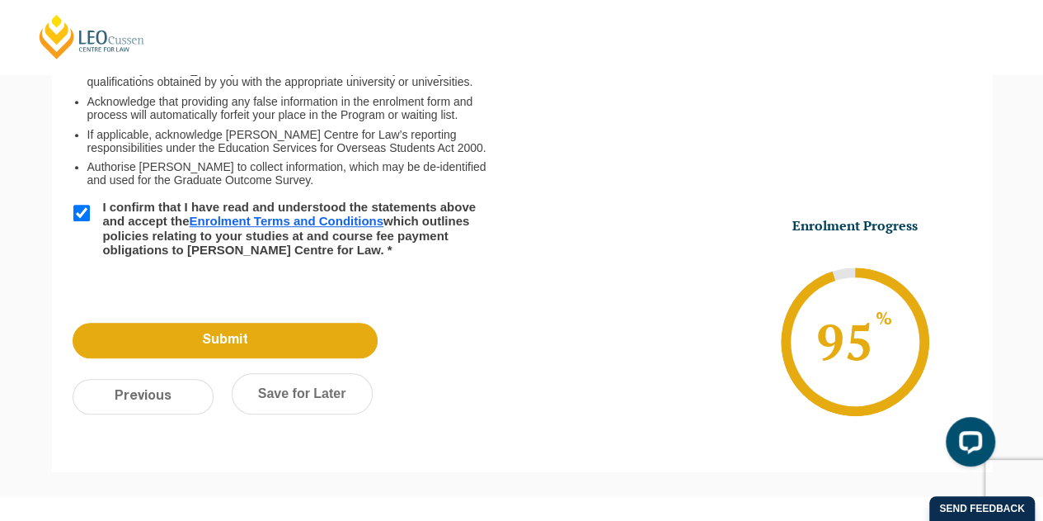
scroll to position [473, 0]
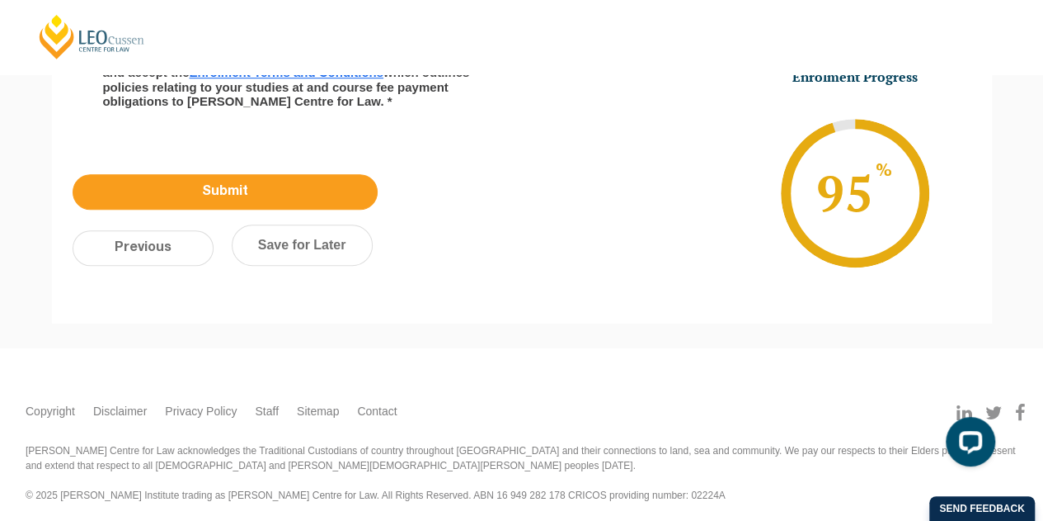
click at [320, 194] on input "Submit" at bounding box center [225, 191] width 305 height 35
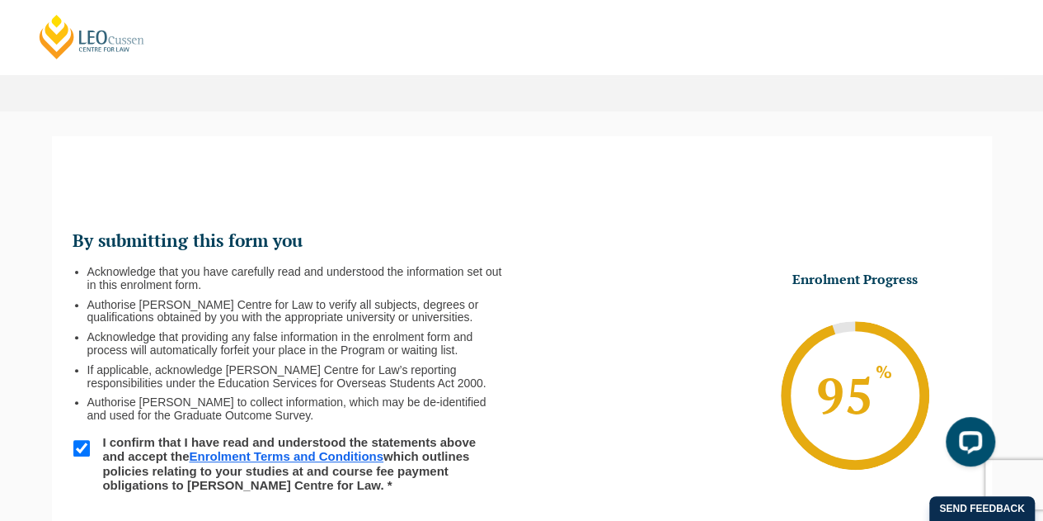
scroll to position [225, 0]
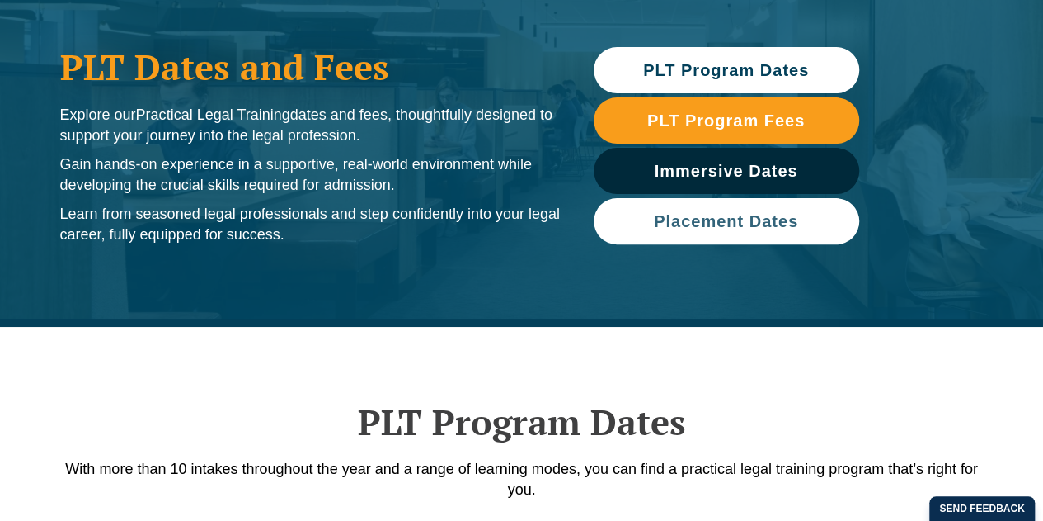
click at [765, 221] on span "Placement Dates" at bounding box center [726, 221] width 144 height 16
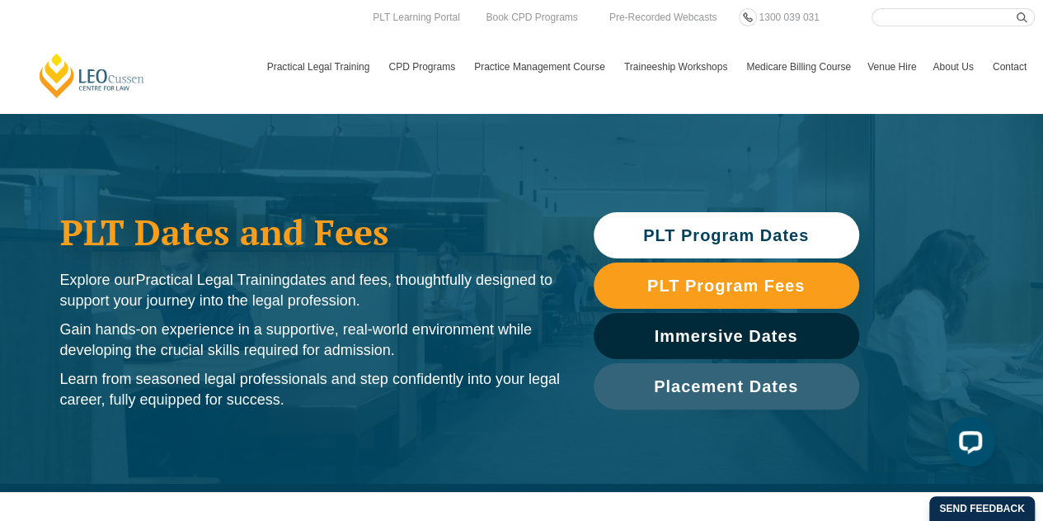
click at [716, 240] on span "PLT Program Dates" at bounding box center [726, 235] width 166 height 16
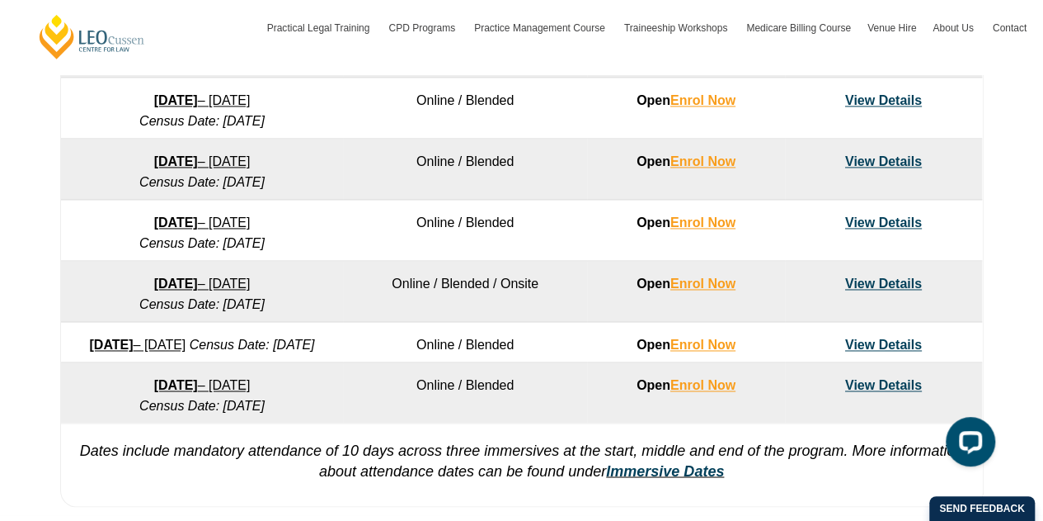
scroll to position [1317, 0]
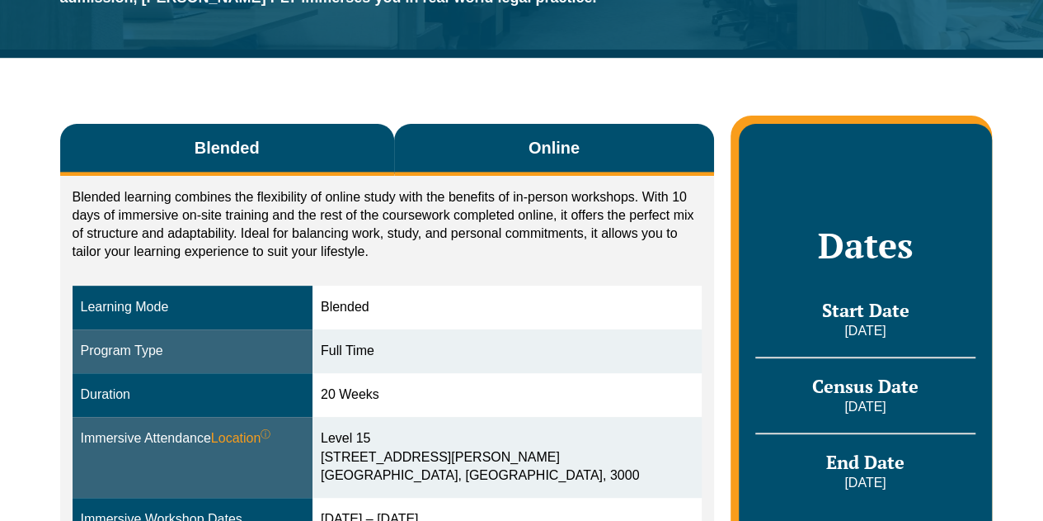
scroll to position [247, 0]
drag, startPoint x: 0, startPoint y: 0, endPoint x: 570, endPoint y: 148, distance: 588.8
click at [570, 148] on span "Online" at bounding box center [554, 147] width 51 height 23
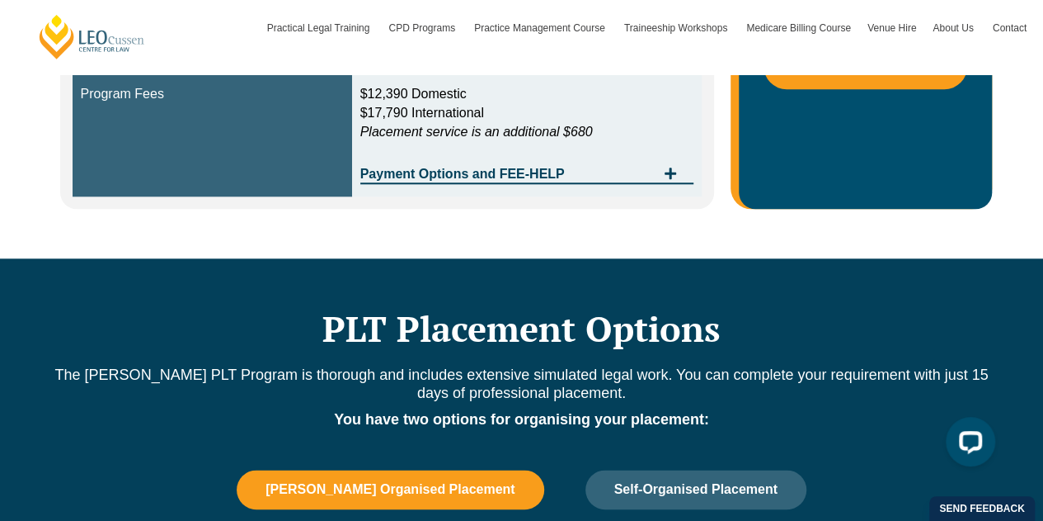
scroll to position [495, 0]
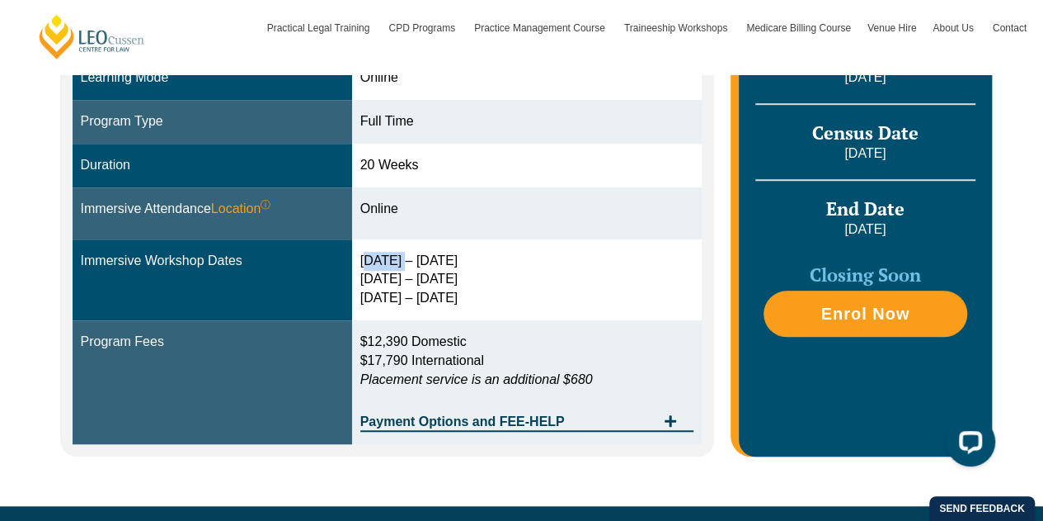
drag, startPoint x: 406, startPoint y: 263, endPoint x: 361, endPoint y: 266, distance: 44.6
click at [361, 266] on td "[DATE] – [DATE] [DATE] – [DATE] [DATE] – [DATE]" at bounding box center [527, 280] width 351 height 82
click at [563, 271] on div "[DATE] – [DATE] [DATE] – [DATE] [DATE] – [DATE]" at bounding box center [527, 280] width 334 height 57
drag, startPoint x: 414, startPoint y: 204, endPoint x: 359, endPoint y: 204, distance: 55.3
click at [359, 204] on td "Online" at bounding box center [527, 213] width 351 height 52
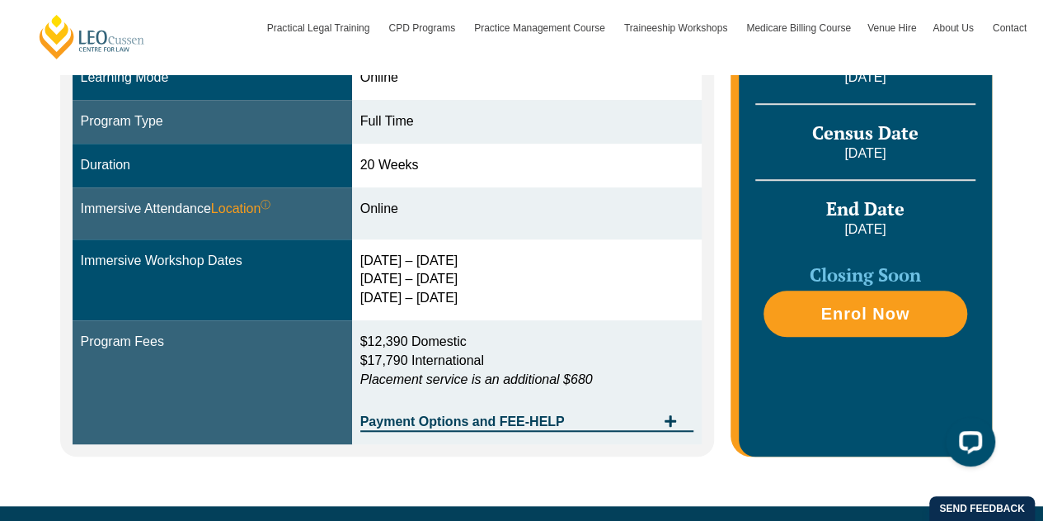
click at [546, 218] on td "Online" at bounding box center [527, 213] width 351 height 52
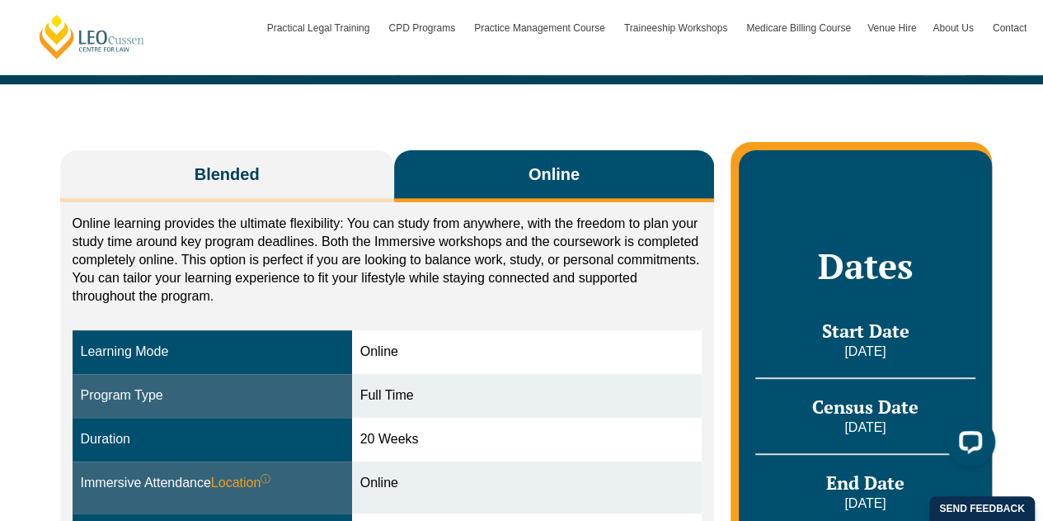
scroll to position [247, 0]
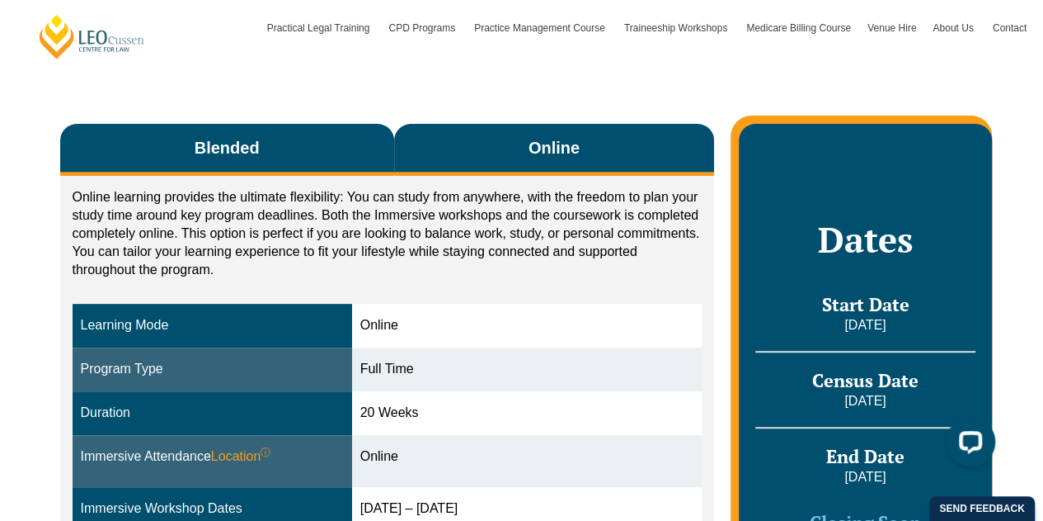
click at [346, 153] on button "Blended" at bounding box center [227, 150] width 334 height 52
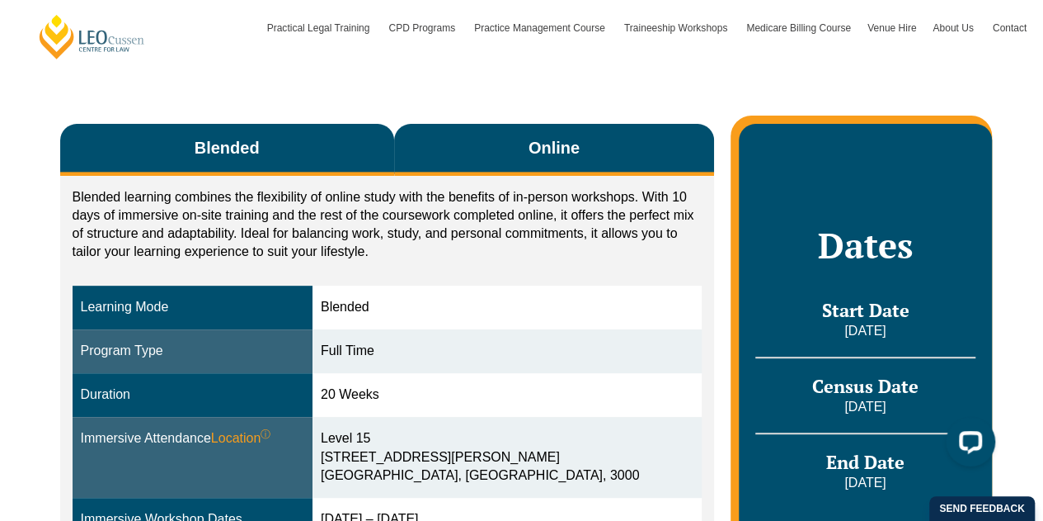
click at [487, 149] on button "Online" at bounding box center [554, 150] width 321 height 52
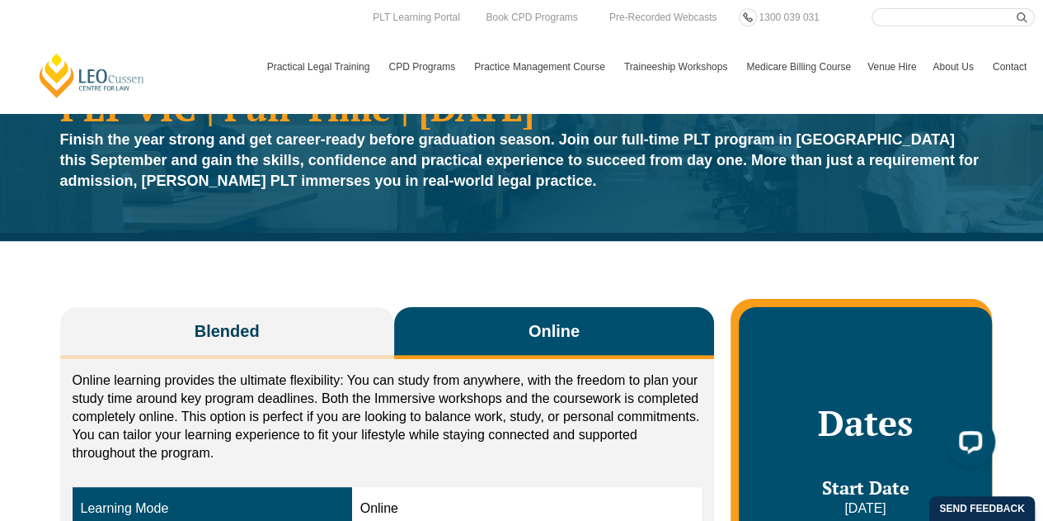
scroll to position [0, 0]
